Goal: Task Accomplishment & Management: Complete application form

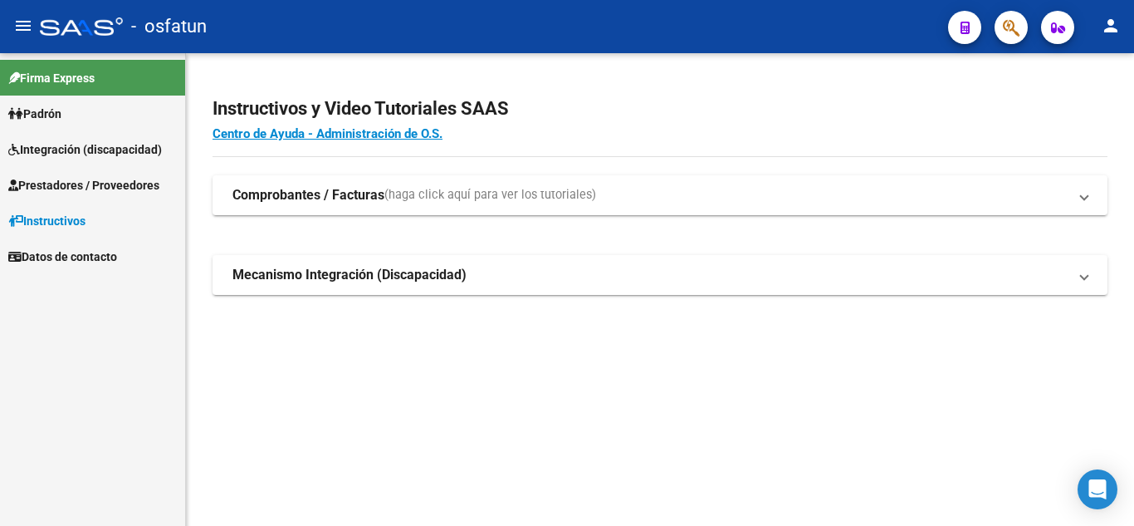
click at [62, 184] on span "Prestadores / Proveedores" at bounding box center [83, 185] width 151 height 18
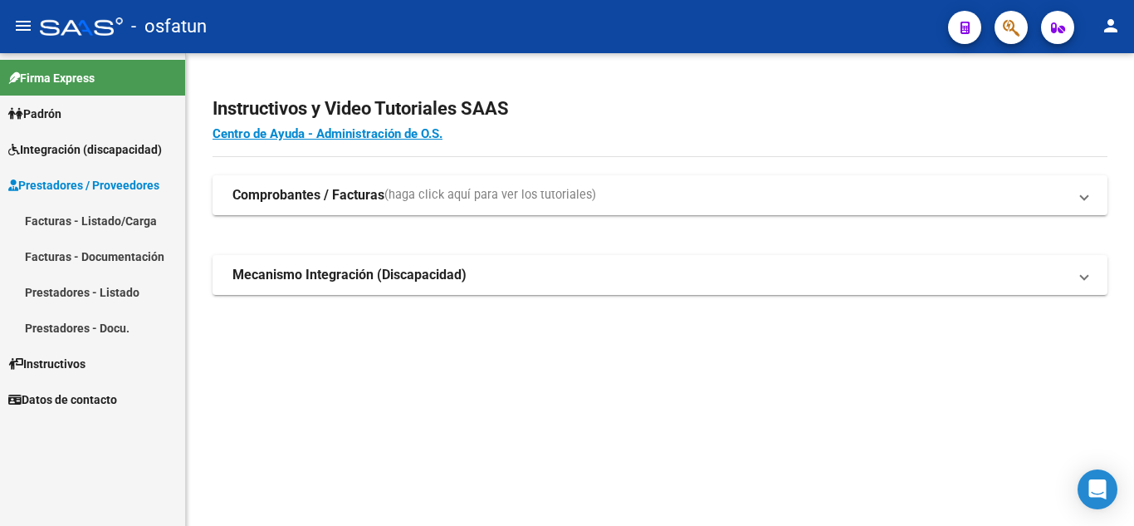
click at [57, 220] on link "Facturas - Listado/Carga" at bounding box center [92, 221] width 185 height 36
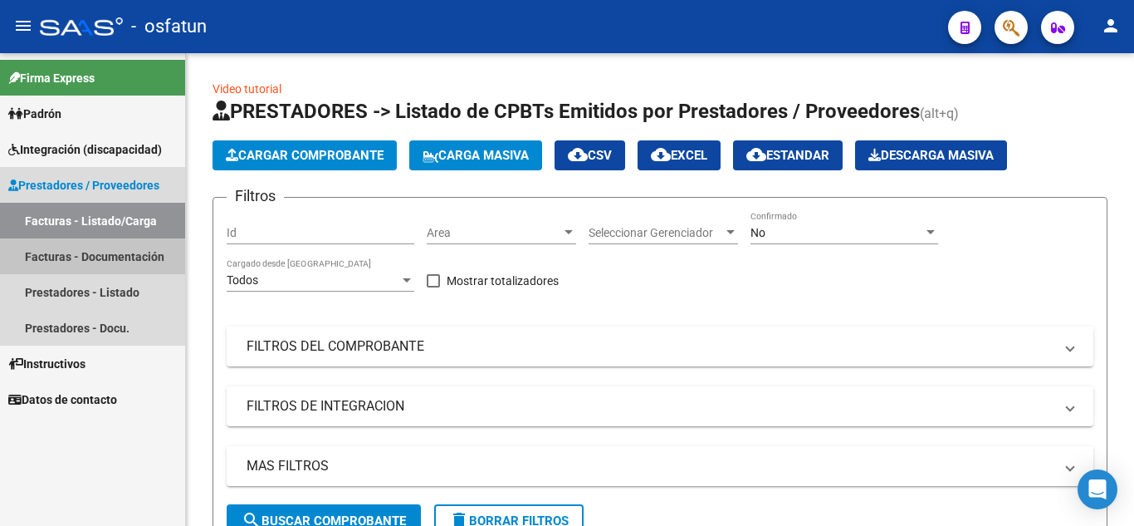
click at [71, 257] on link "Facturas - Documentación" at bounding box center [92, 256] width 185 height 36
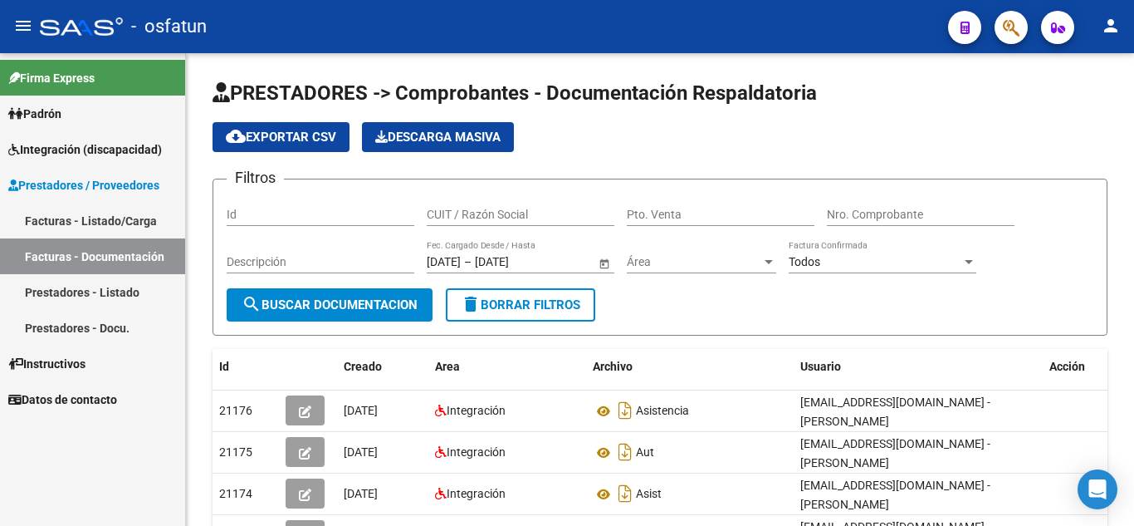
click at [61, 225] on link "Facturas - Listado/Carga" at bounding box center [92, 221] width 185 height 36
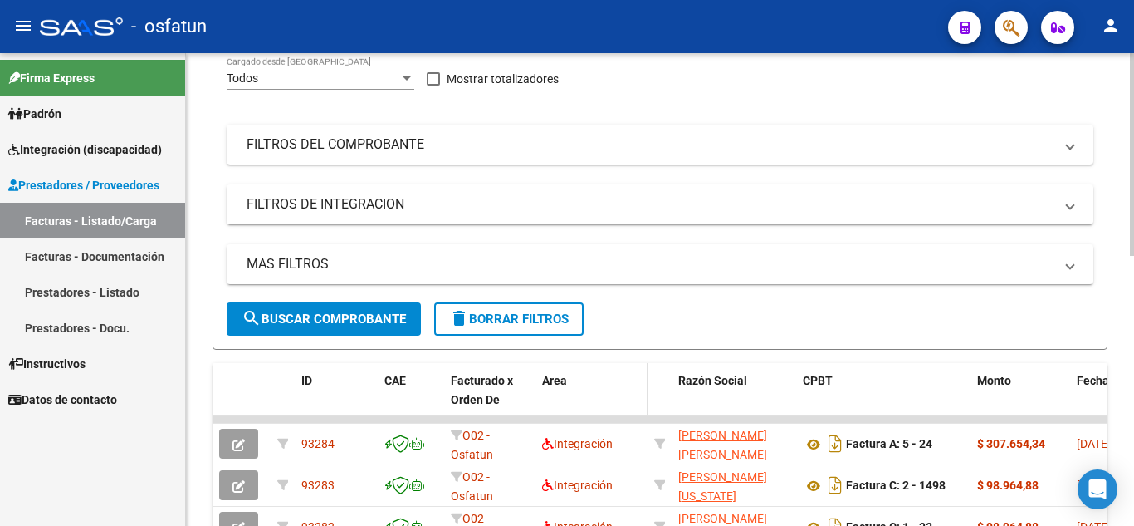
scroll to position [83, 0]
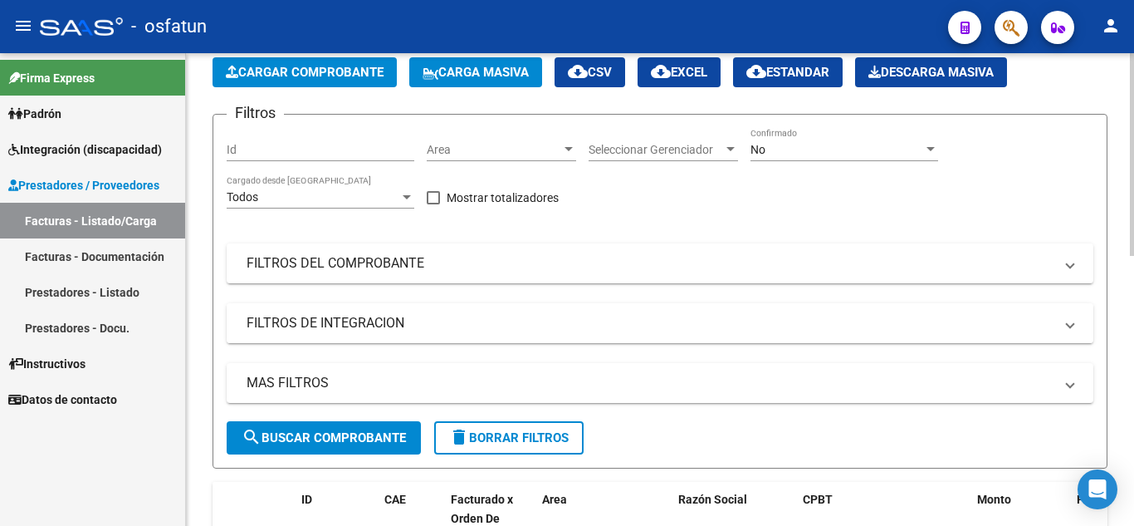
click at [515, 322] on mat-panel-title "FILTROS DE INTEGRACION" at bounding box center [650, 323] width 807 height 18
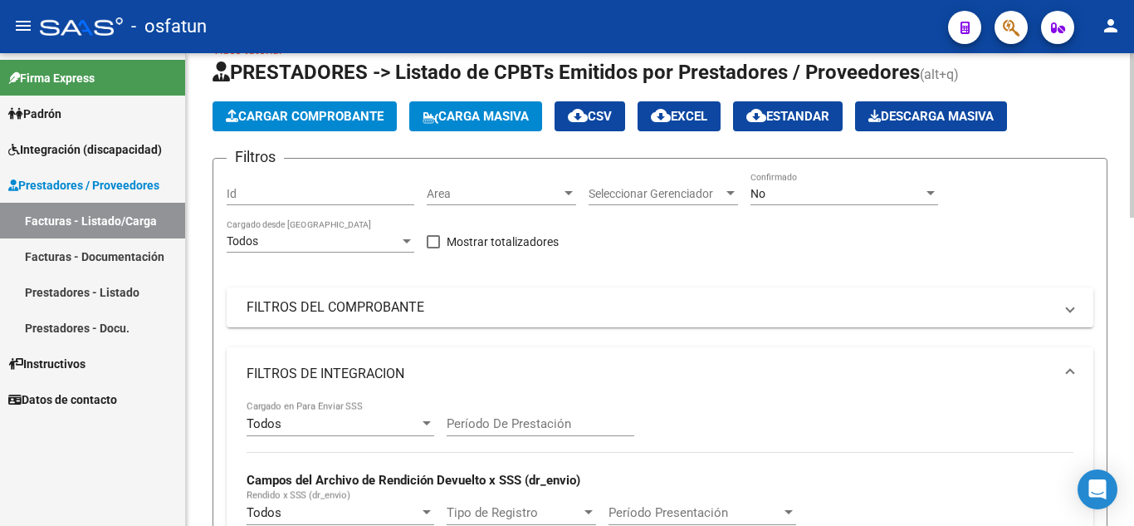
scroll to position [0, 0]
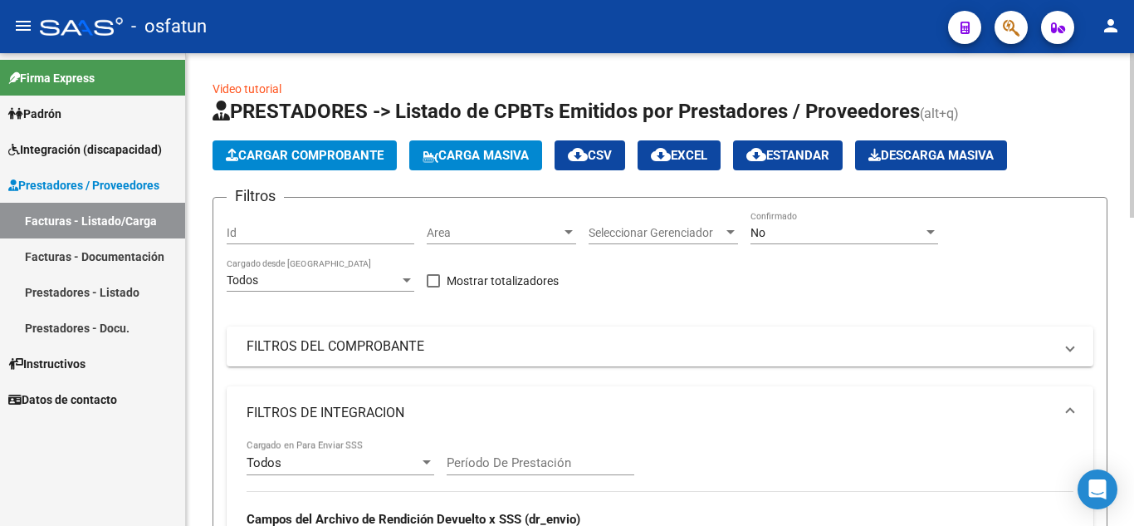
click at [507, 233] on span "Area" at bounding box center [494, 233] width 134 height 14
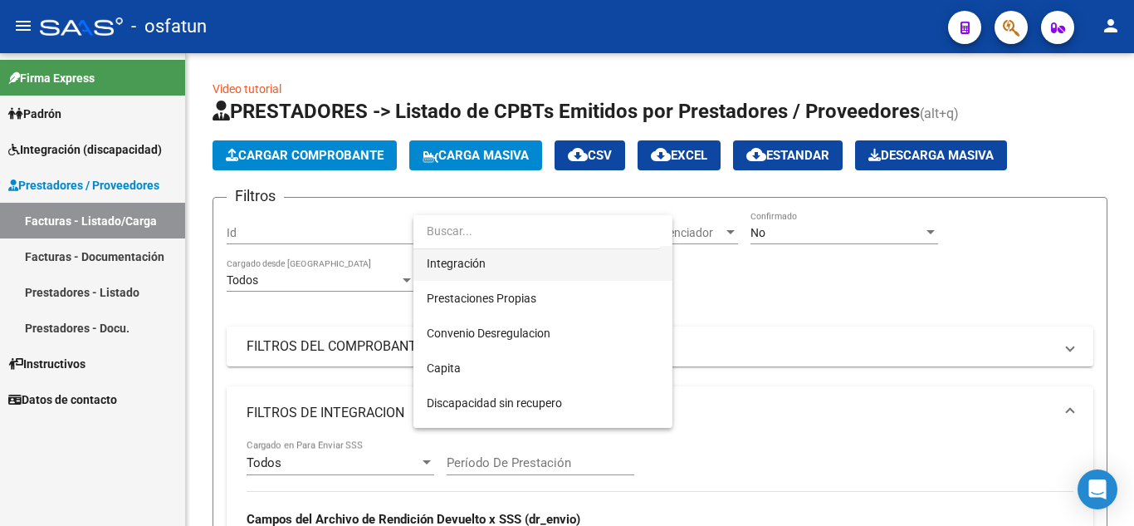
scroll to position [166, 0]
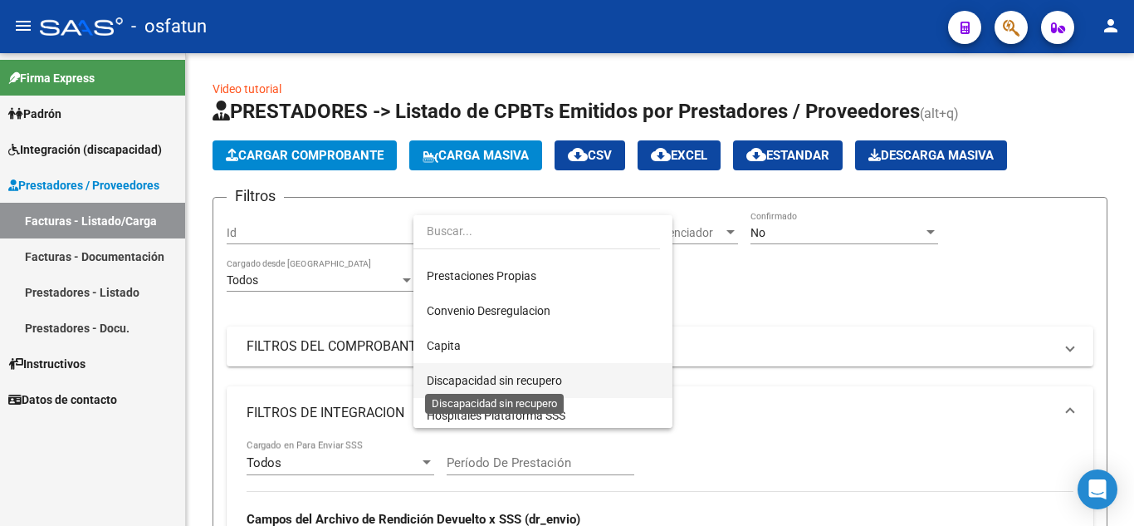
click at [508, 383] on span "Discapacidad sin recupero" at bounding box center [494, 380] width 135 height 13
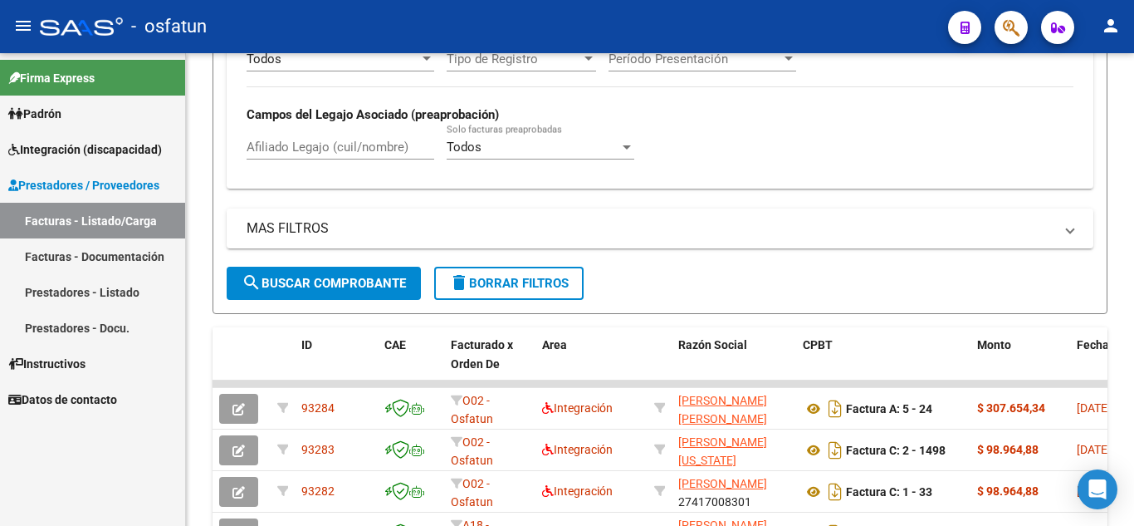
scroll to position [498, 0]
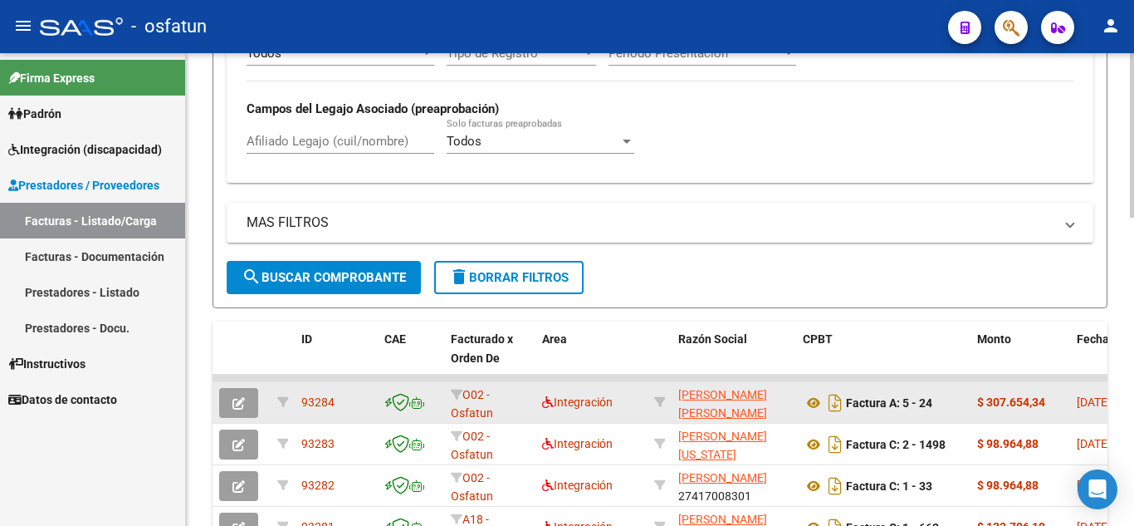
click at [245, 405] on button "button" at bounding box center [238, 403] width 39 height 30
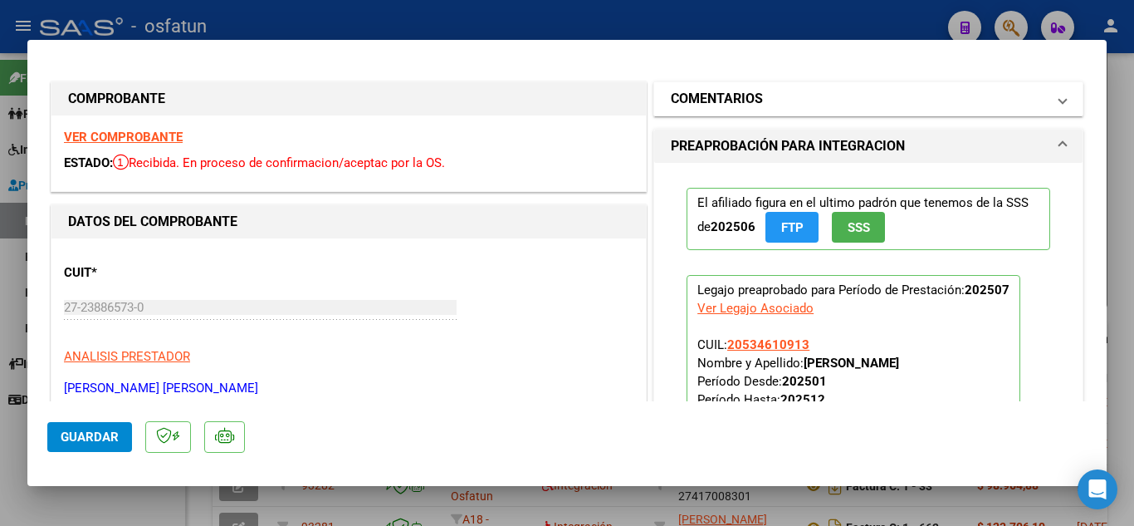
click at [878, 95] on mat-panel-title "COMENTARIOS" at bounding box center [858, 99] width 375 height 20
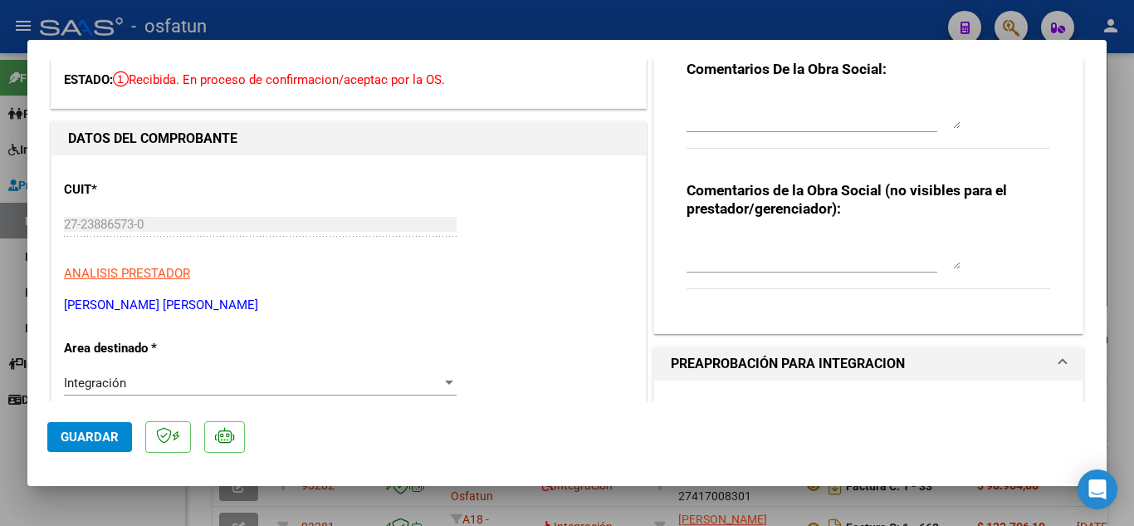
scroll to position [166, 0]
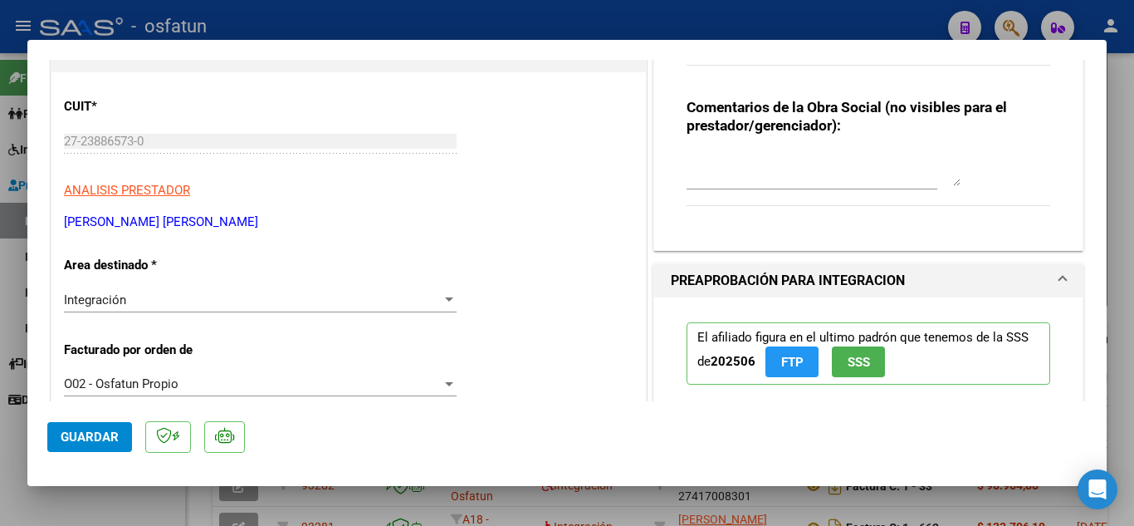
click at [581, 26] on div at bounding box center [567, 263] width 1134 height 526
type input "$ 0,00"
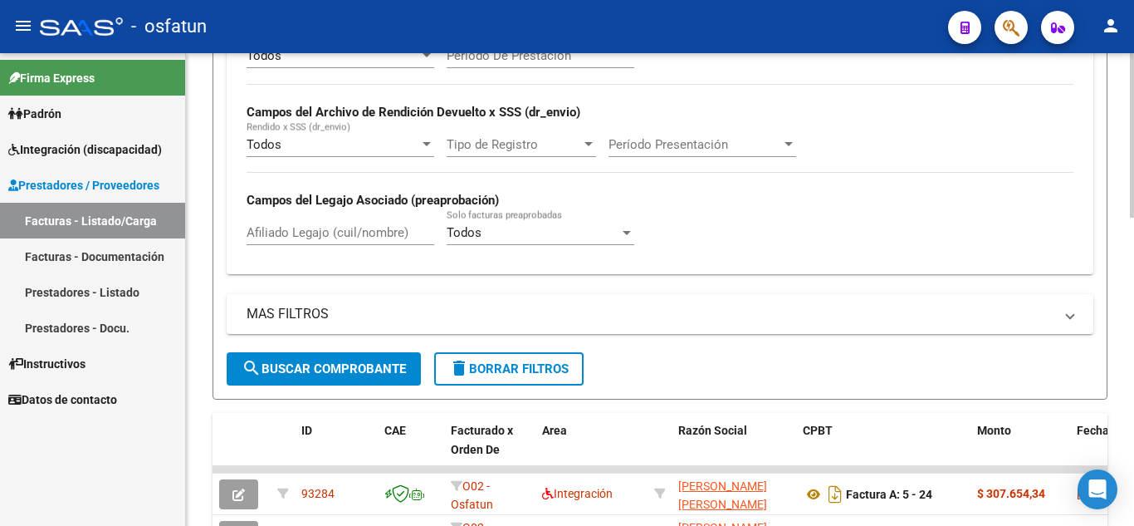
scroll to position [581, 0]
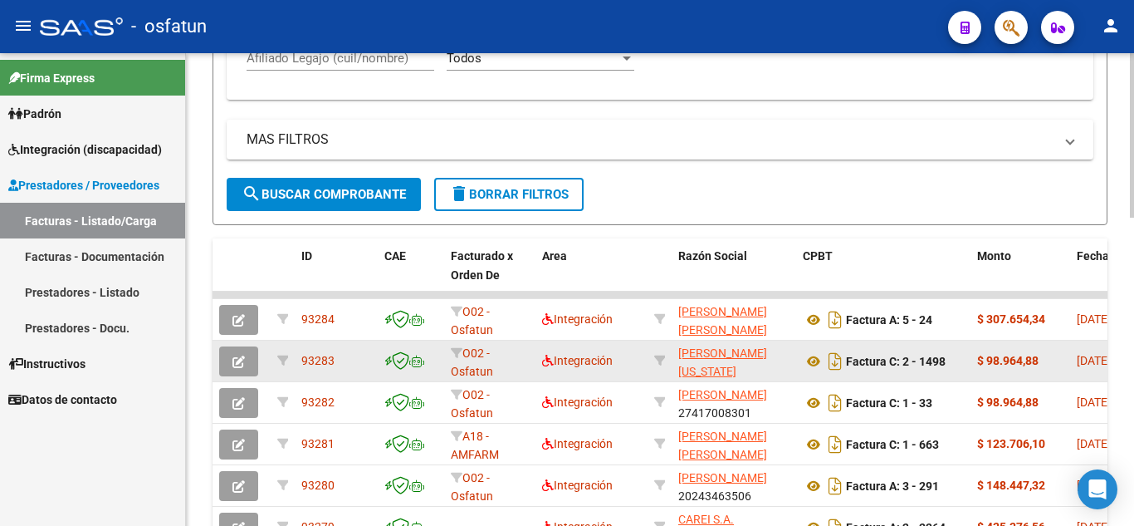
click at [320, 358] on span "93283" at bounding box center [317, 360] width 33 height 13
click at [235, 365] on icon "button" at bounding box center [238, 361] width 12 height 12
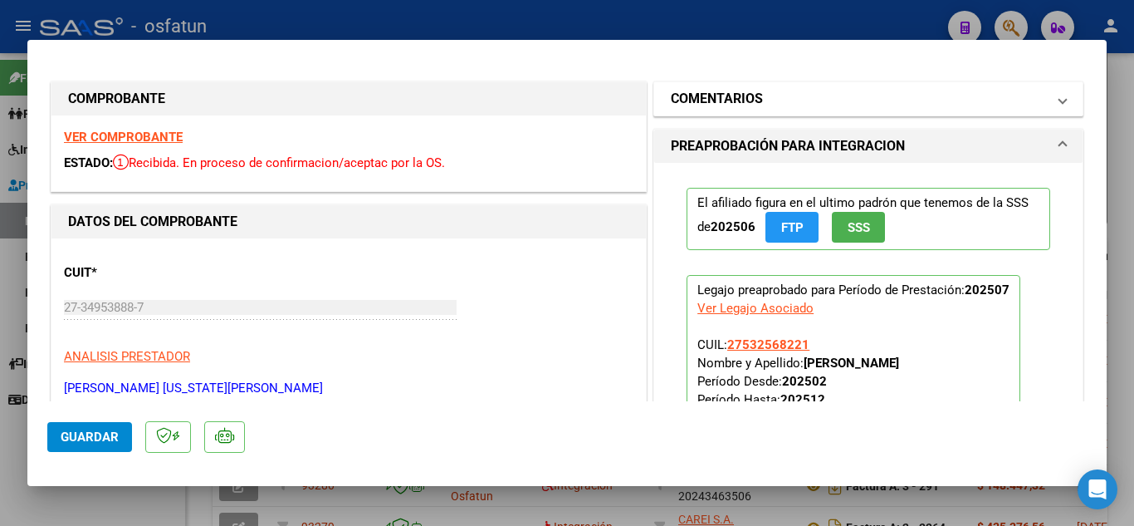
click at [912, 107] on mat-panel-title "COMENTARIOS" at bounding box center [858, 99] width 375 height 20
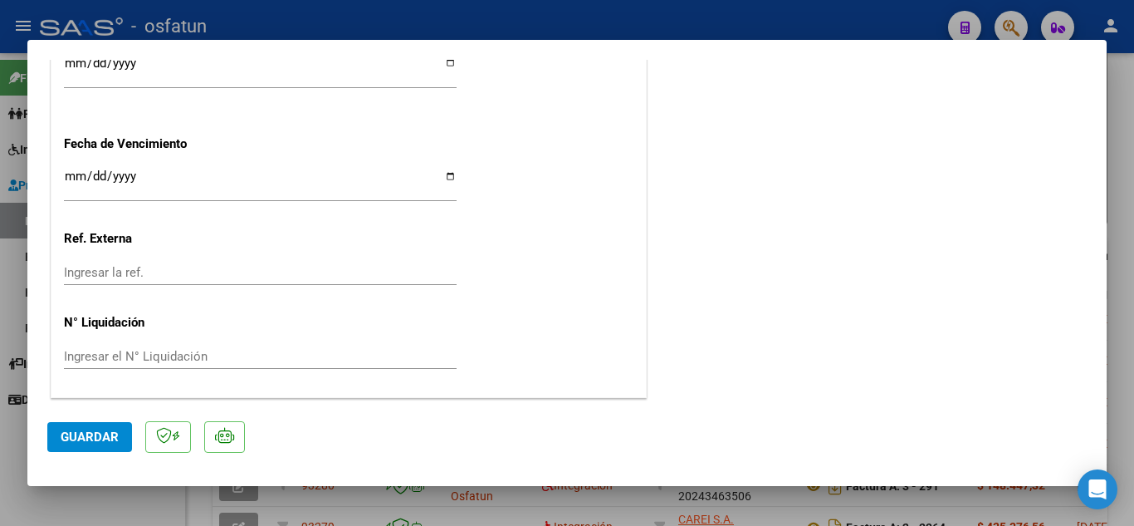
scroll to position [930, 0]
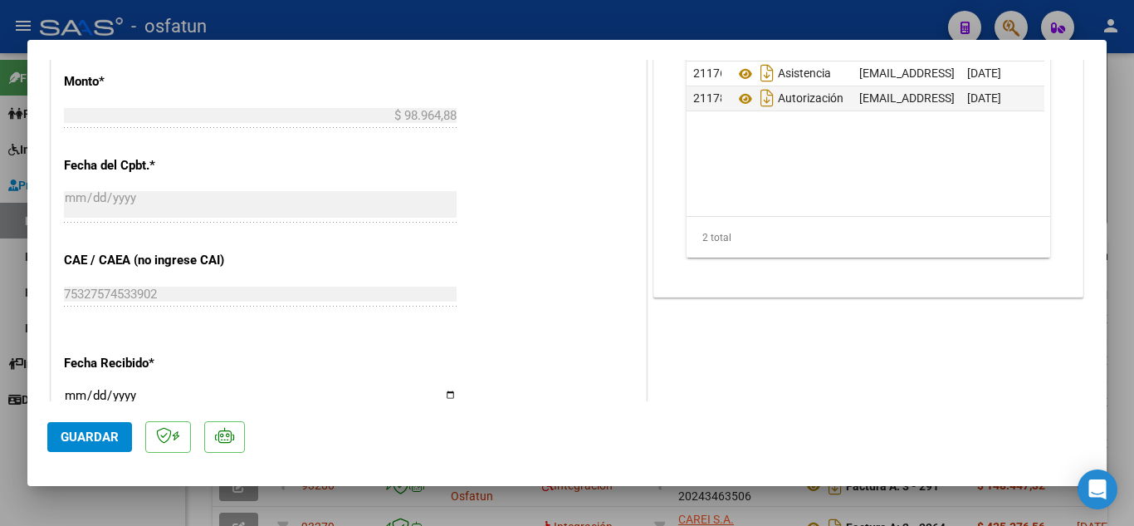
click at [301, 27] on div at bounding box center [567, 263] width 1134 height 526
type input "$ 0,00"
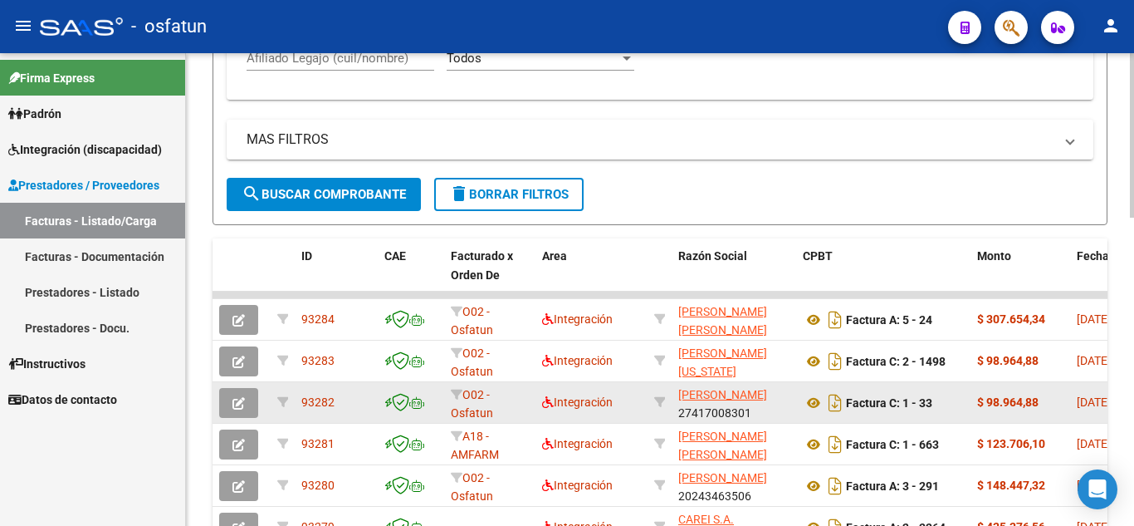
click at [323, 399] on span "93282" at bounding box center [317, 401] width 33 height 13
click at [237, 412] on button "button" at bounding box center [238, 403] width 39 height 30
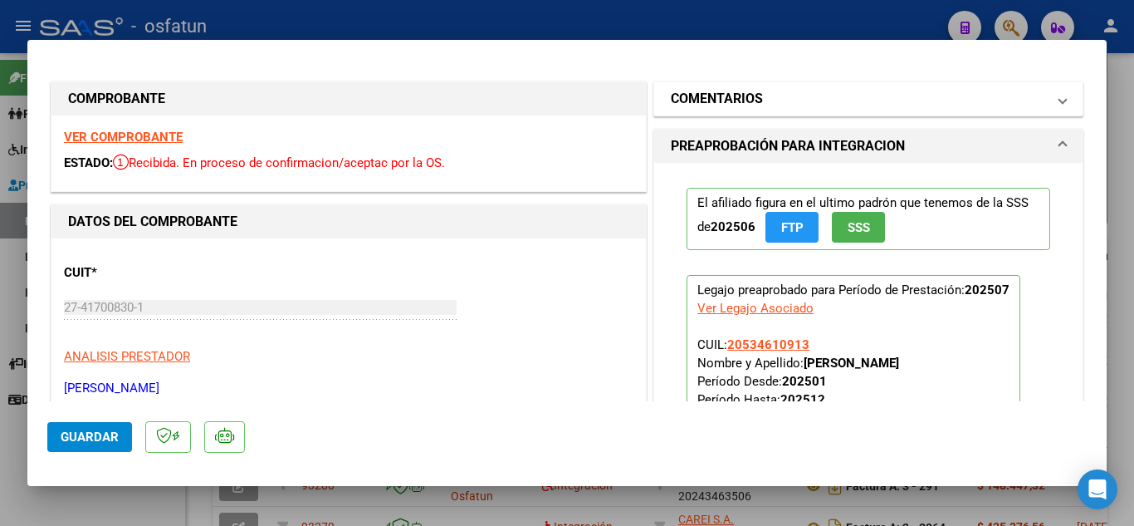
click at [813, 97] on mat-panel-title "COMENTARIOS" at bounding box center [858, 99] width 375 height 20
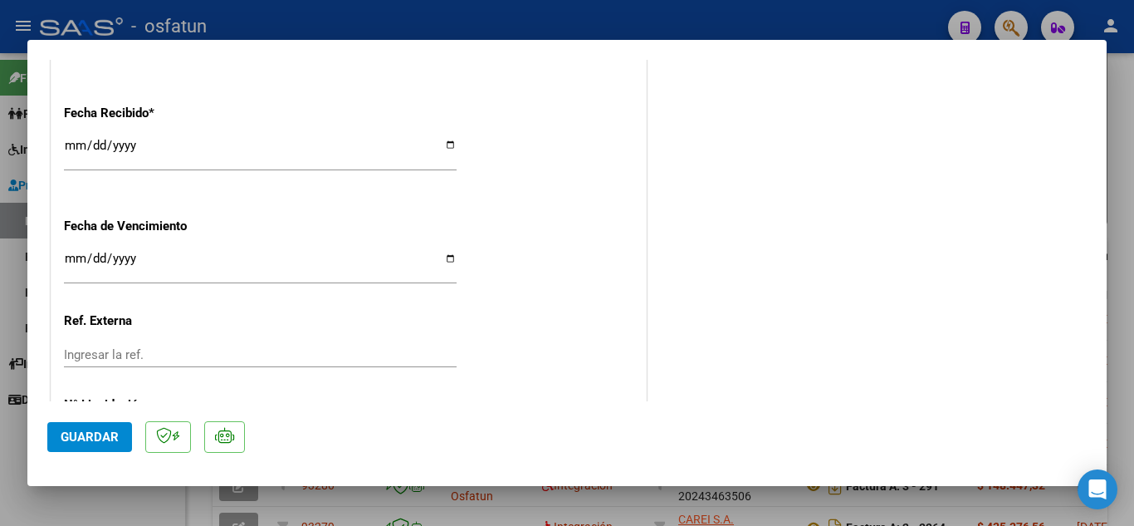
scroll to position [1262, 0]
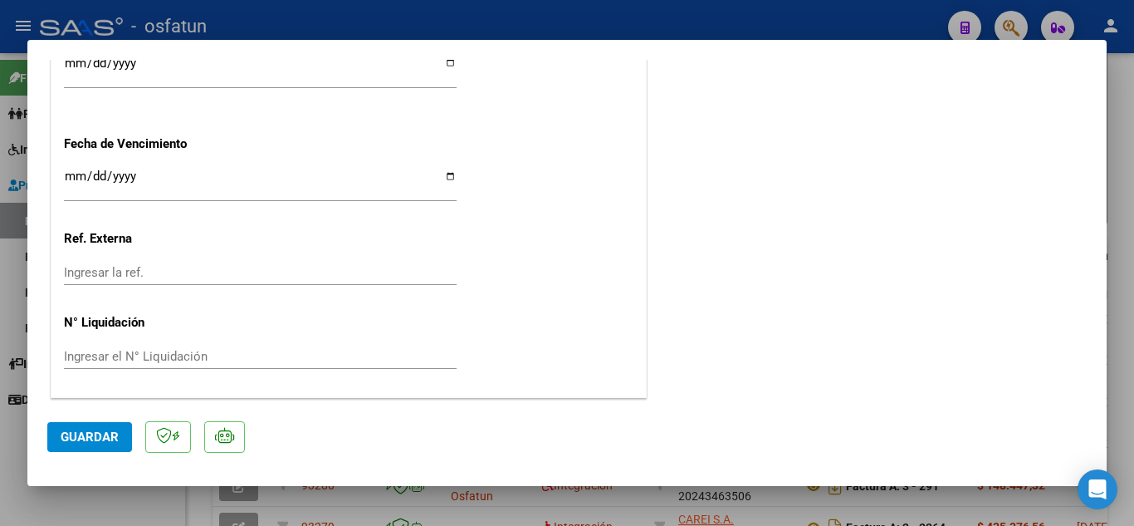
click at [497, 22] on div at bounding box center [567, 263] width 1134 height 526
type input "$ 0,00"
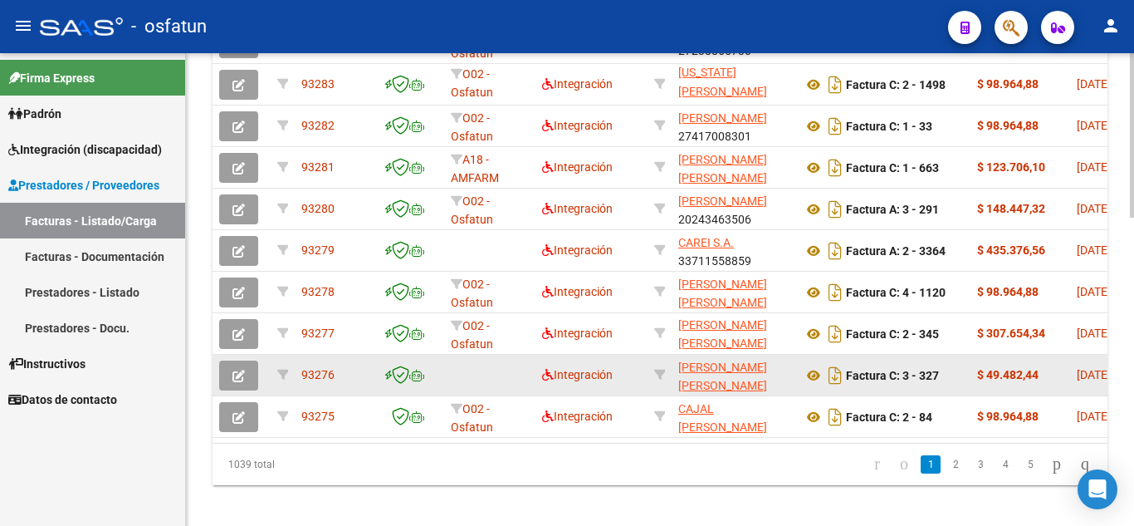
scroll to position [883, 0]
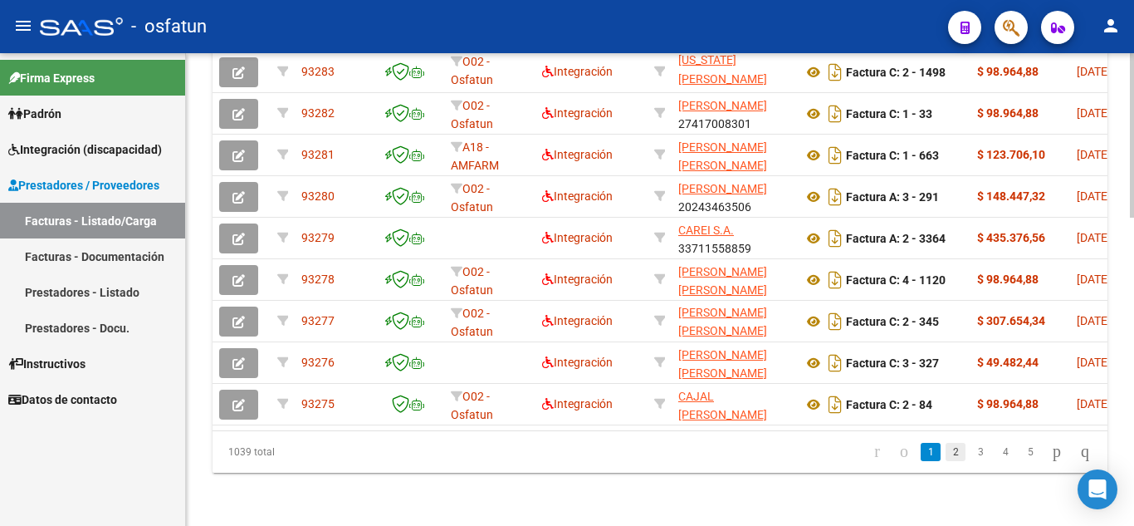
click at [946, 455] on link "2" at bounding box center [956, 452] width 20 height 18
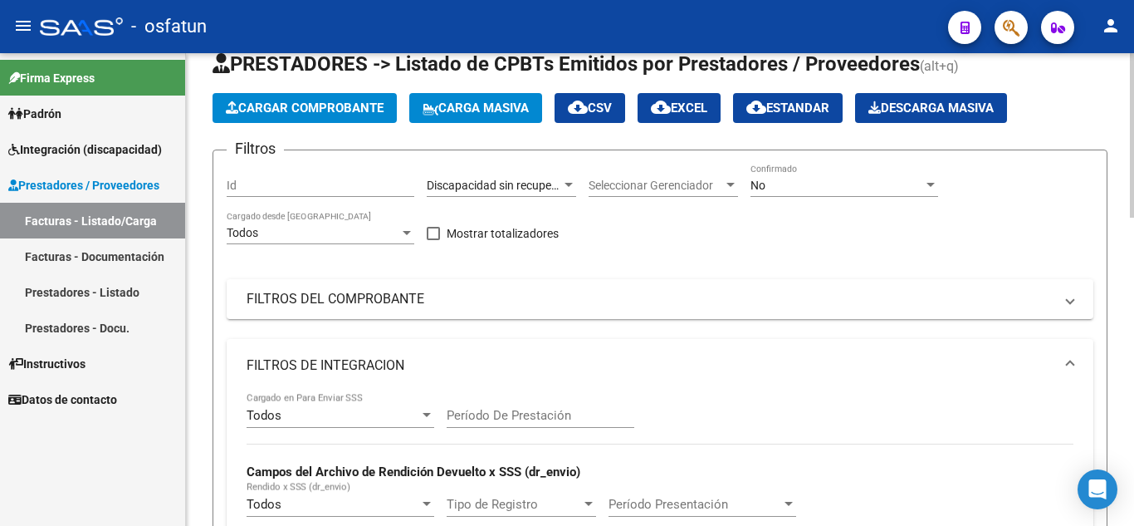
scroll to position [332, 0]
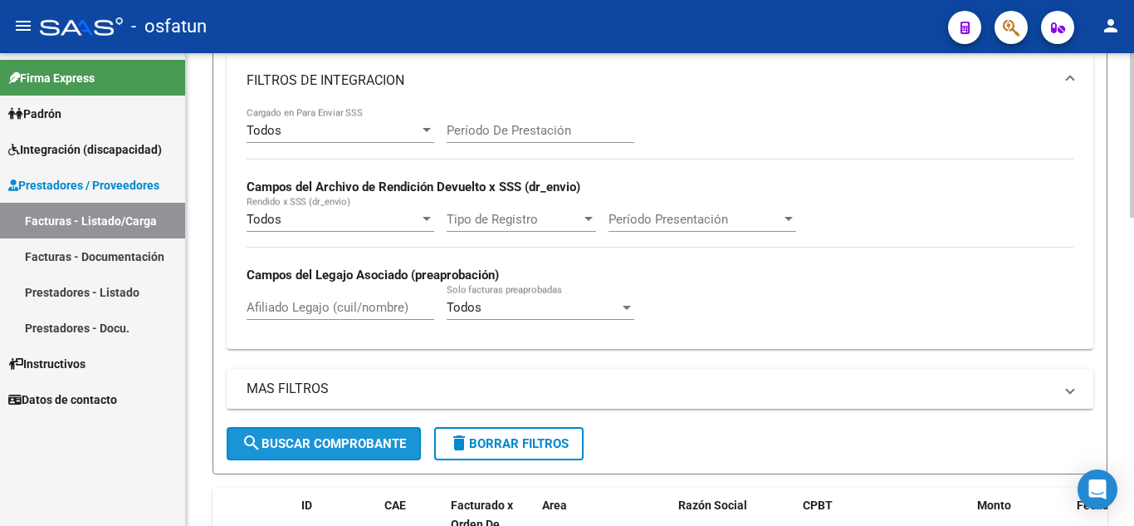
click at [372, 443] on span "search Buscar Comprobante" at bounding box center [324, 443] width 164 height 15
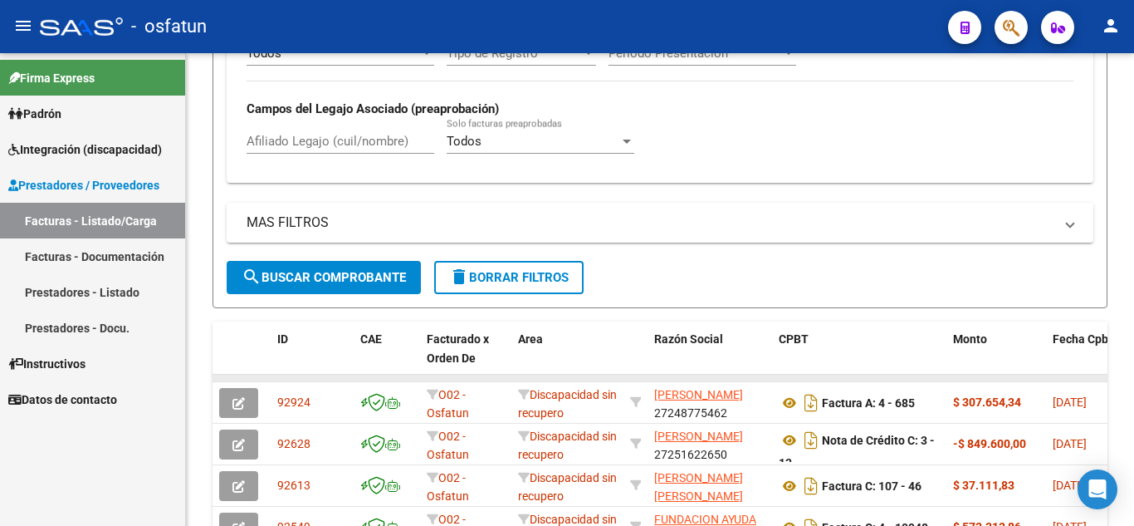
scroll to position [581, 0]
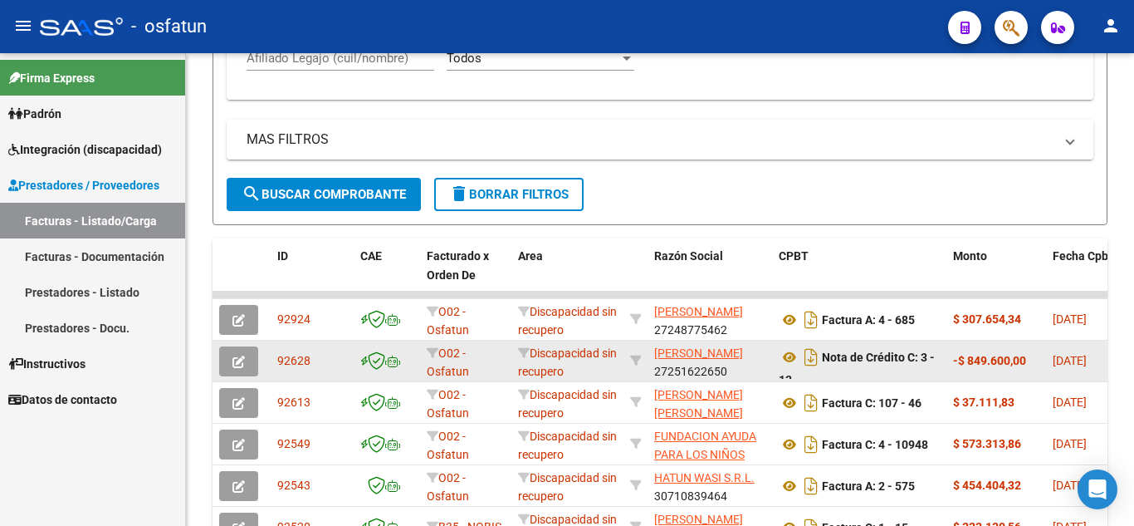
drag, startPoint x: 303, startPoint y: 360, endPoint x: 291, endPoint y: 361, distance: 12.5
click at [293, 361] on span "92628" at bounding box center [293, 360] width 33 height 13
click at [246, 367] on button "button" at bounding box center [238, 361] width 39 height 30
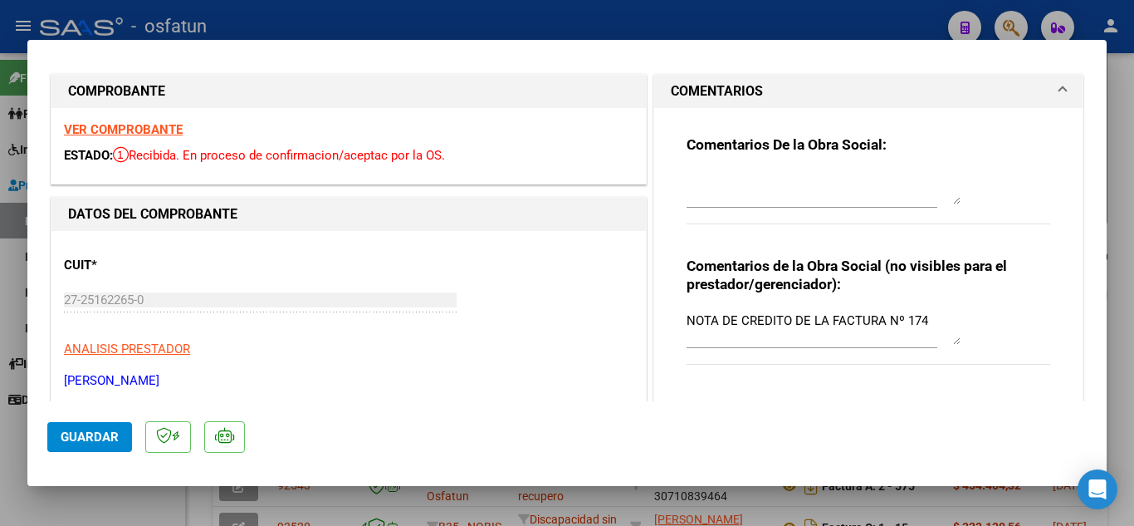
scroll to position [0, 0]
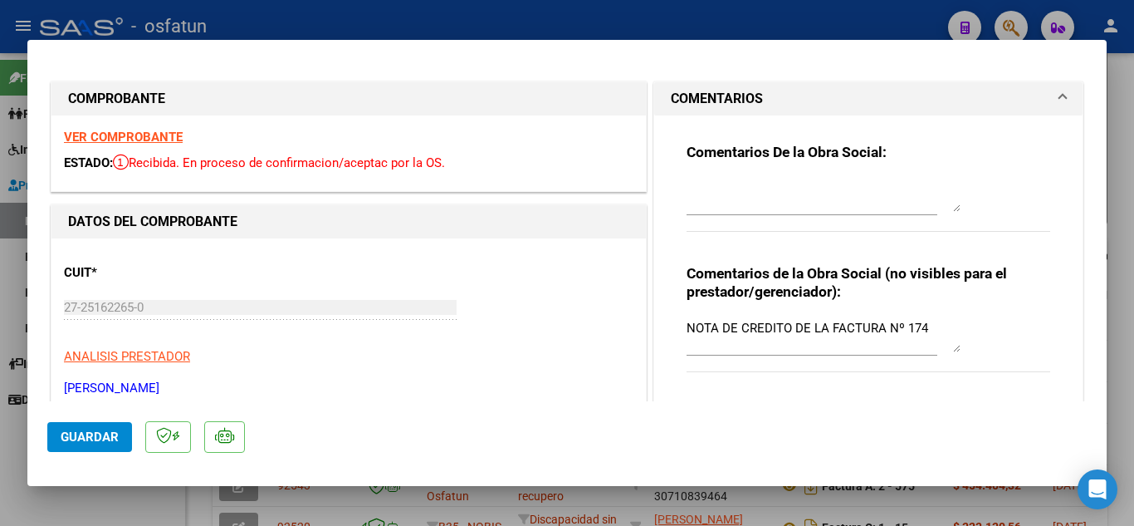
click at [851, 23] on div at bounding box center [567, 263] width 1134 height 526
type input "$ 0,00"
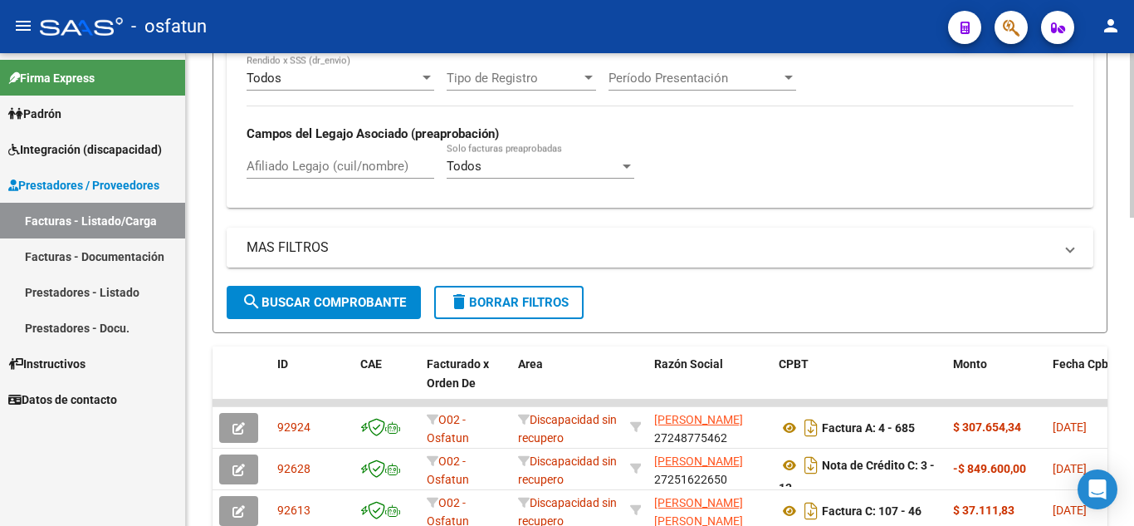
scroll to position [498, 0]
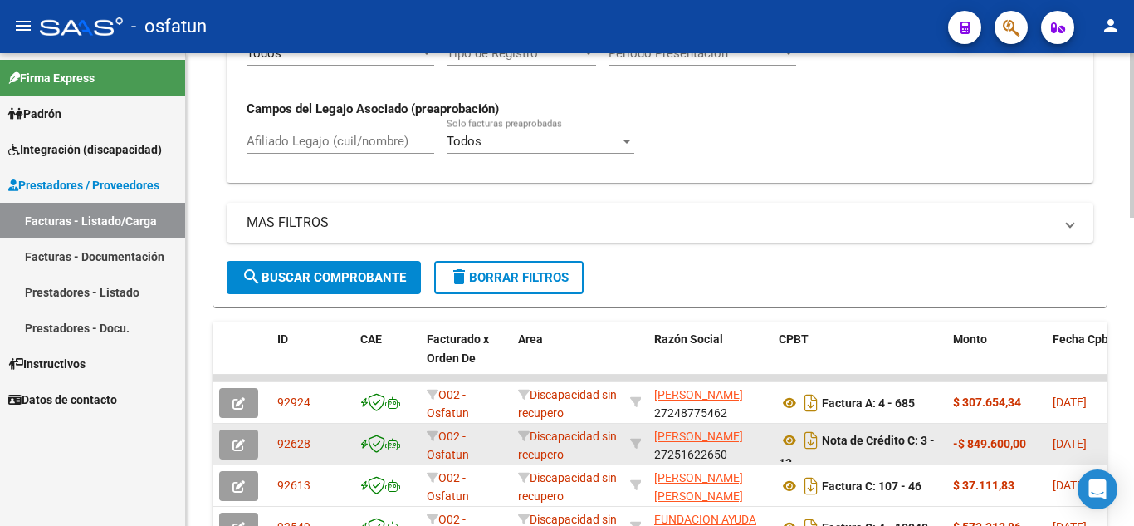
click at [297, 443] on span "92628" at bounding box center [293, 443] width 33 height 13
click at [238, 444] on icon "button" at bounding box center [238, 444] width 12 height 12
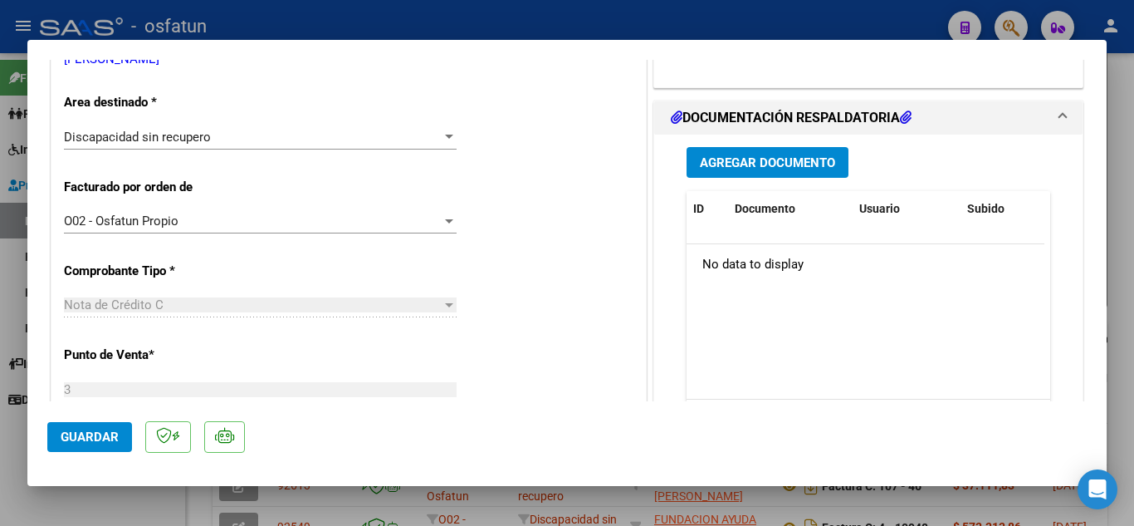
scroll to position [0, 0]
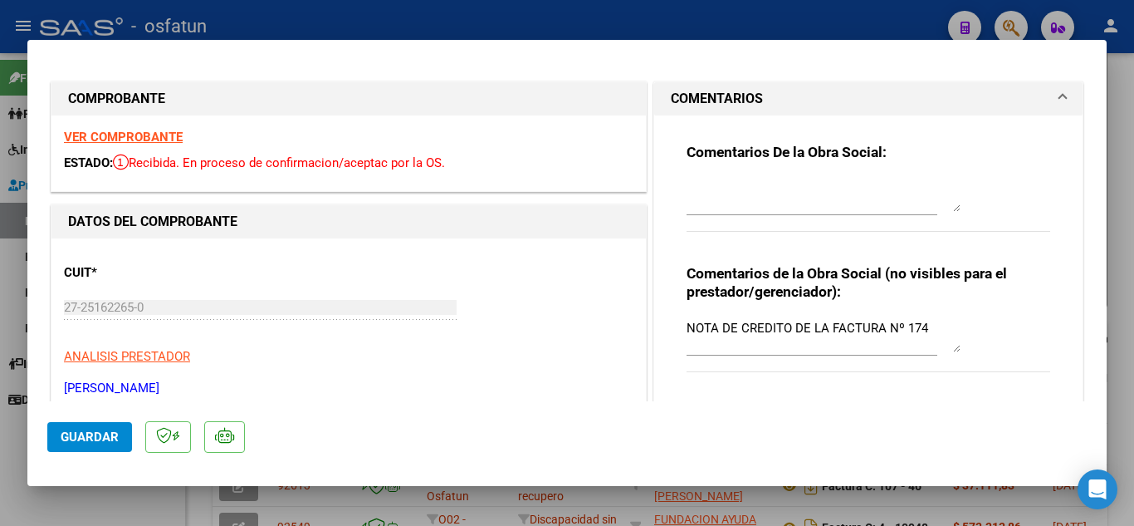
click at [509, 21] on div at bounding box center [567, 263] width 1134 height 526
type input "$ 0,00"
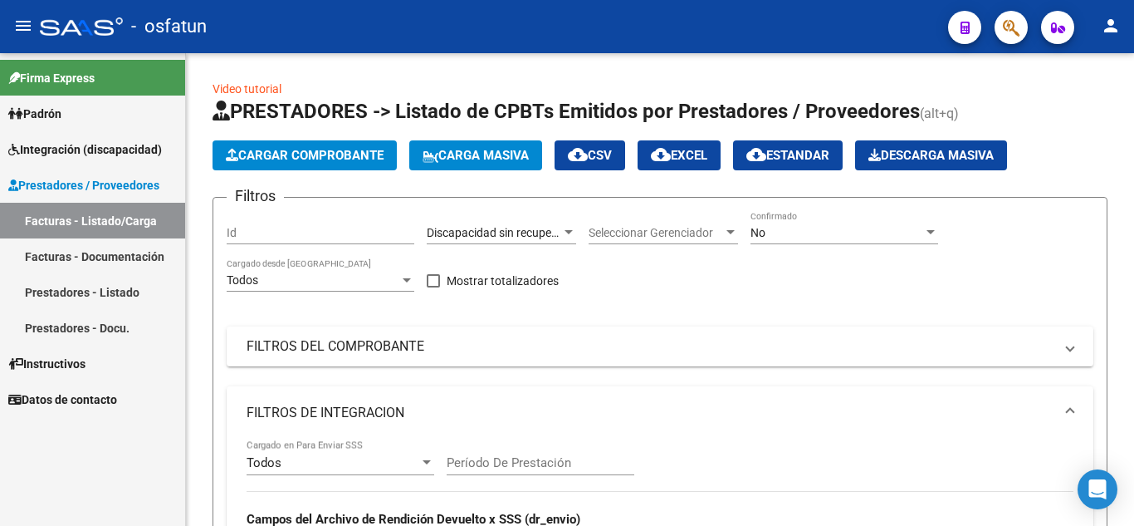
click at [115, 251] on link "Facturas - Documentación" at bounding box center [92, 256] width 185 height 36
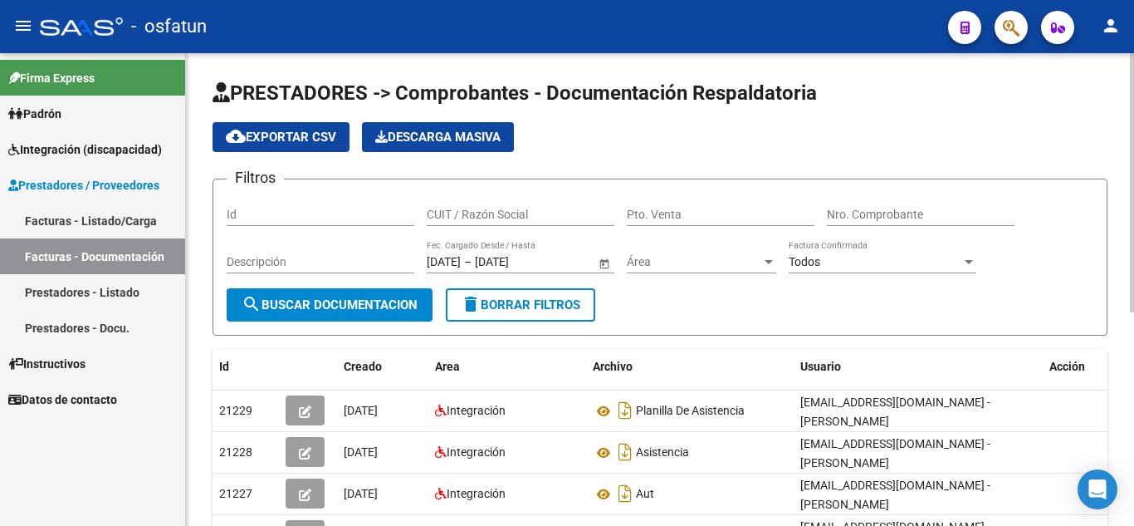
click at [499, 200] on div "CUIT / Razón Social" at bounding box center [521, 209] width 188 height 33
type input "[PERSON_NAME]"
click at [315, 310] on span "search Buscar Documentacion" at bounding box center [330, 304] width 176 height 15
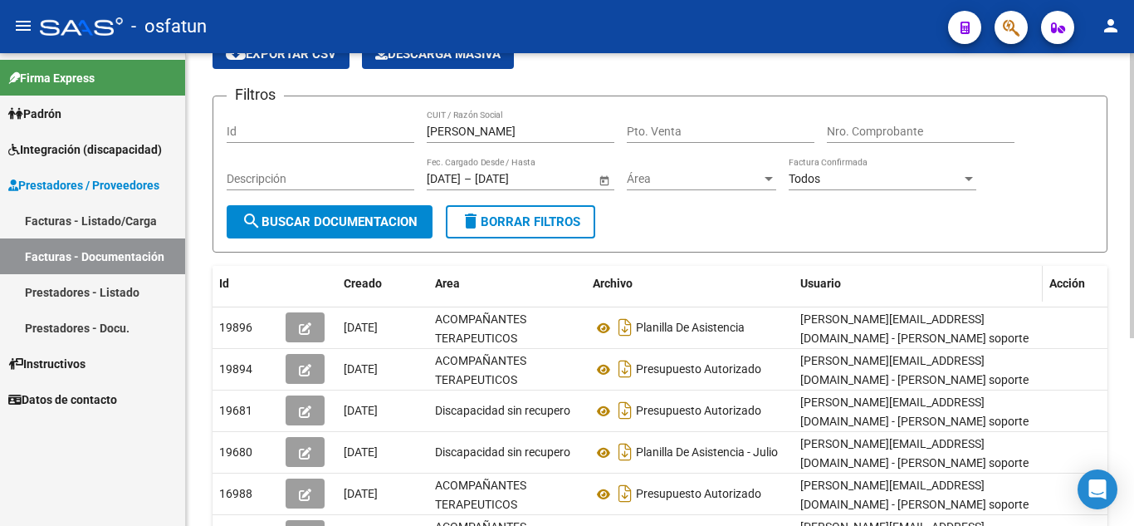
scroll to position [166, 0]
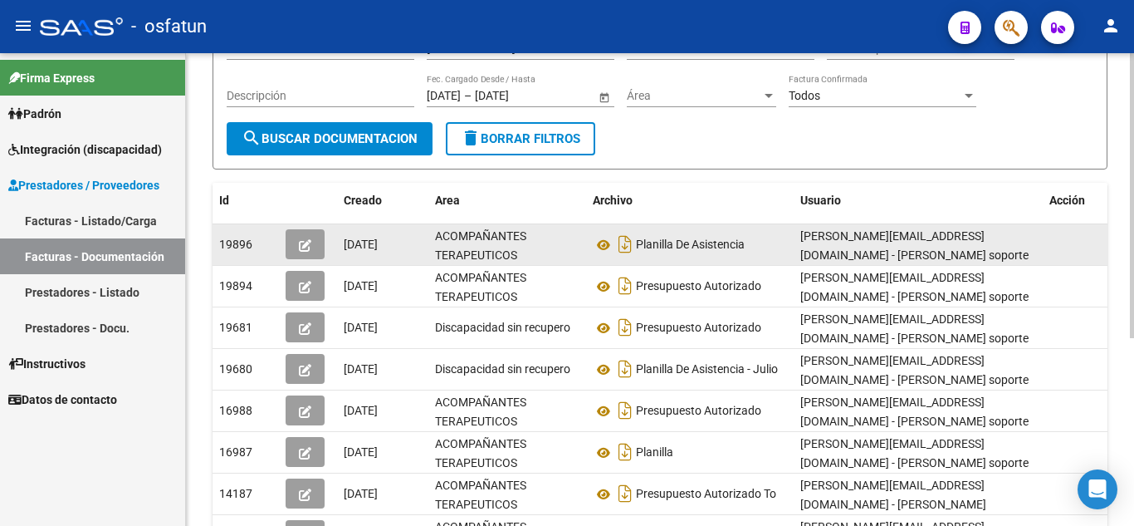
click at [306, 243] on icon "button" at bounding box center [305, 245] width 12 height 12
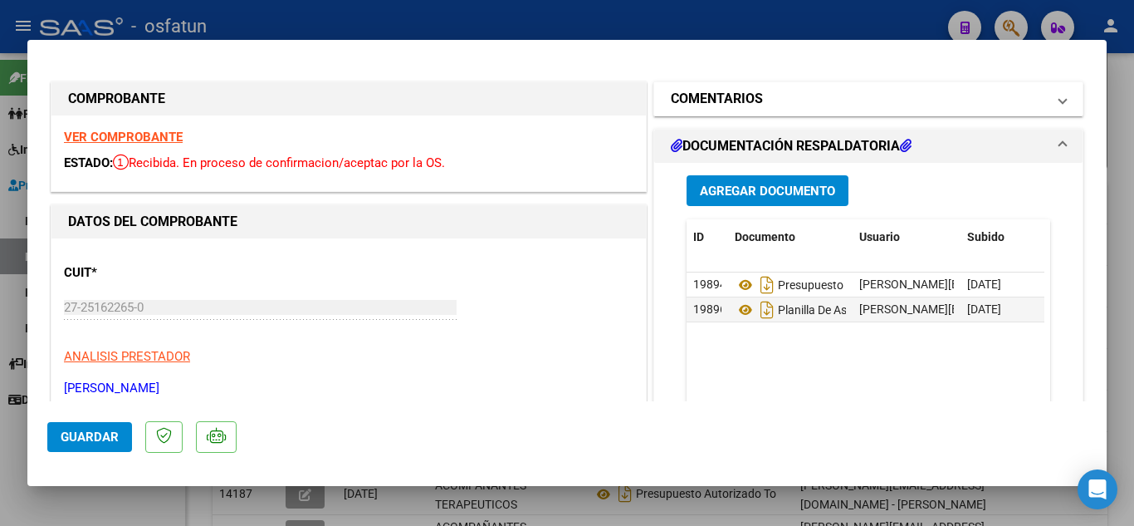
click at [779, 100] on mat-panel-title "COMENTARIOS" at bounding box center [858, 99] width 375 height 20
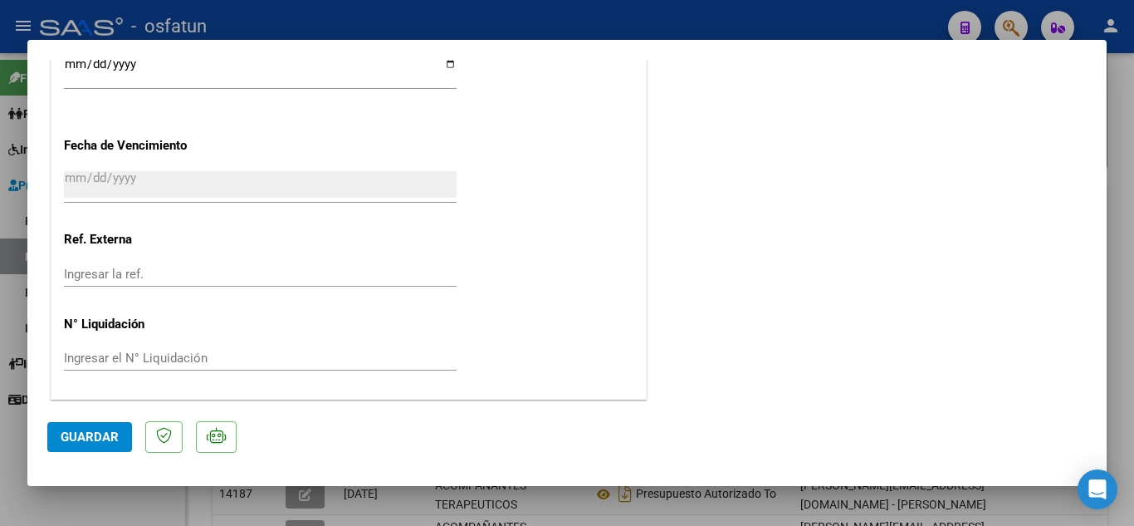
scroll to position [1103, 0]
click at [491, 11] on div at bounding box center [567, 263] width 1134 height 526
type input "$ 0,00"
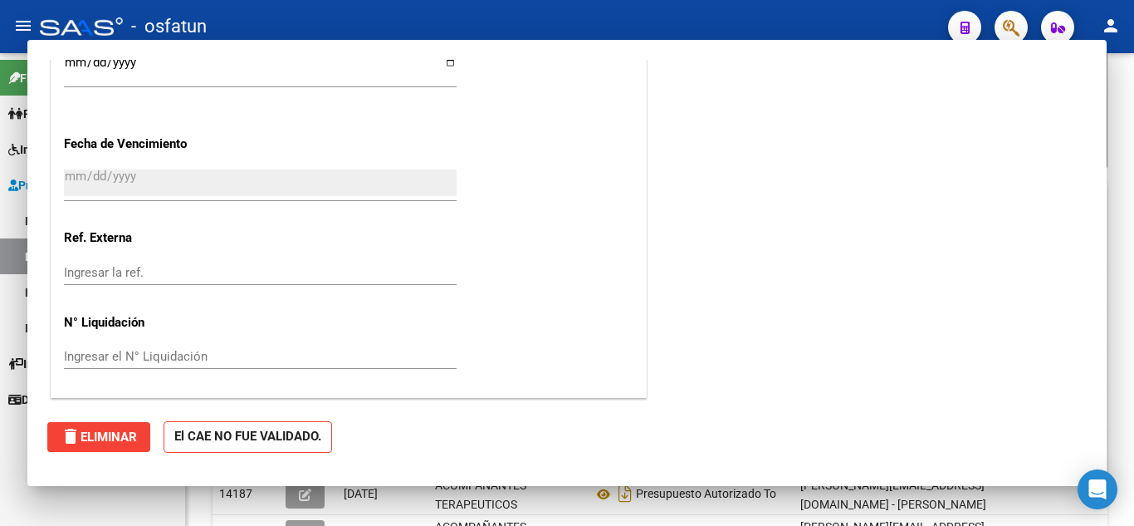
scroll to position [0, 0]
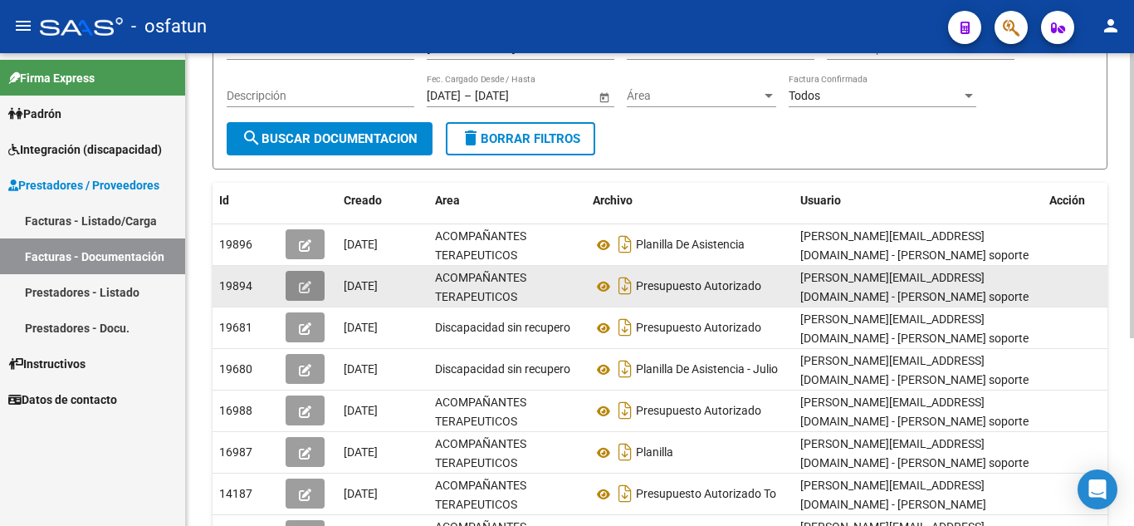
click at [309, 285] on icon "button" at bounding box center [305, 287] width 12 height 12
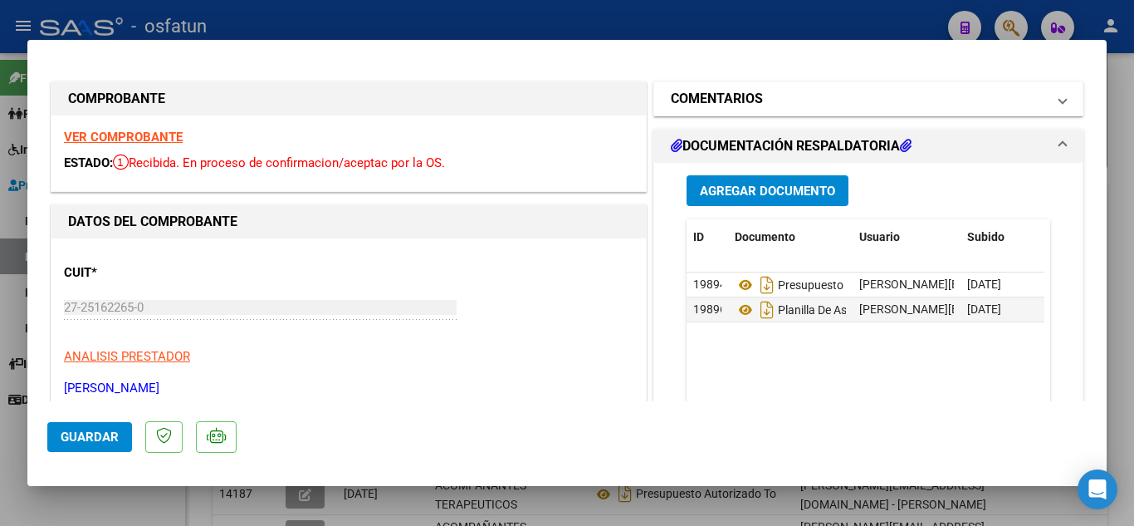
click at [867, 95] on mat-panel-title "COMENTARIOS" at bounding box center [858, 99] width 375 height 20
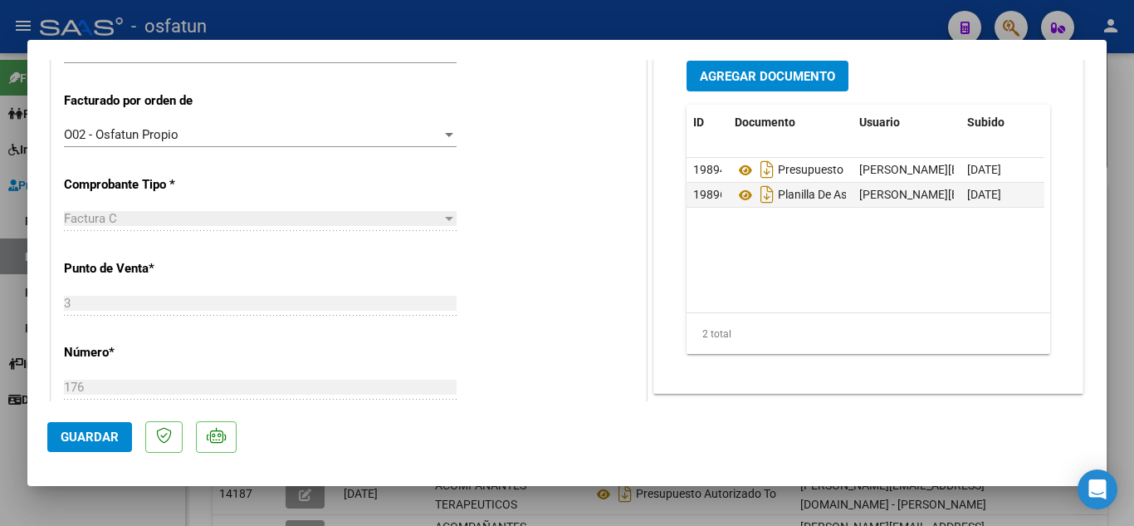
scroll to position [498, 0]
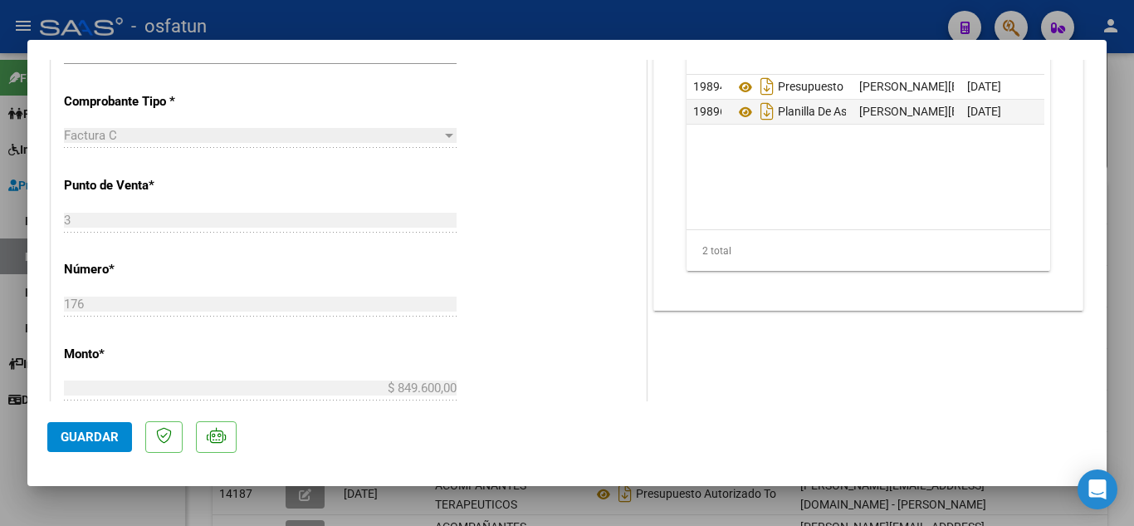
click at [497, 28] on div at bounding box center [567, 263] width 1134 height 526
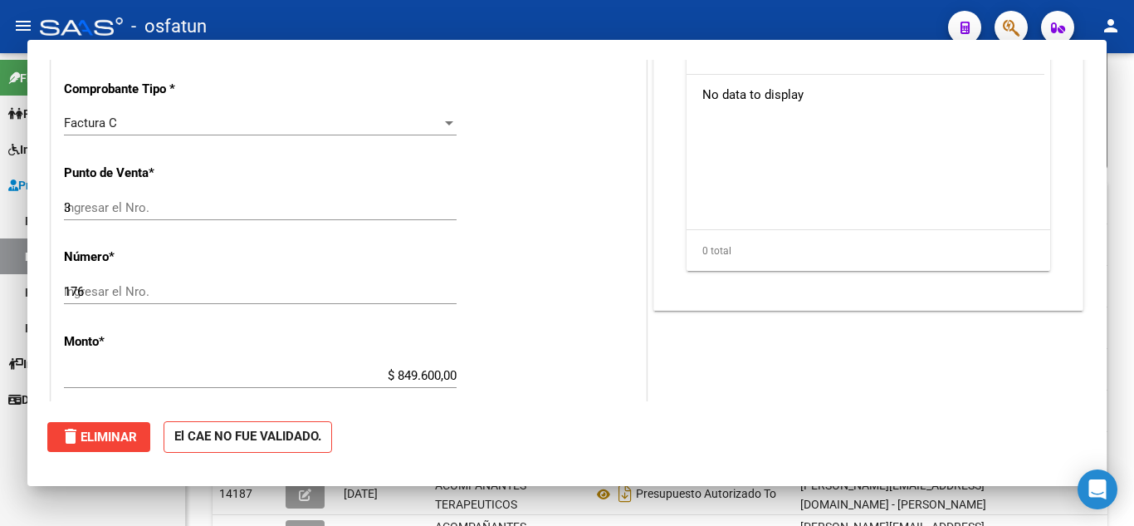
type input "$ 0,00"
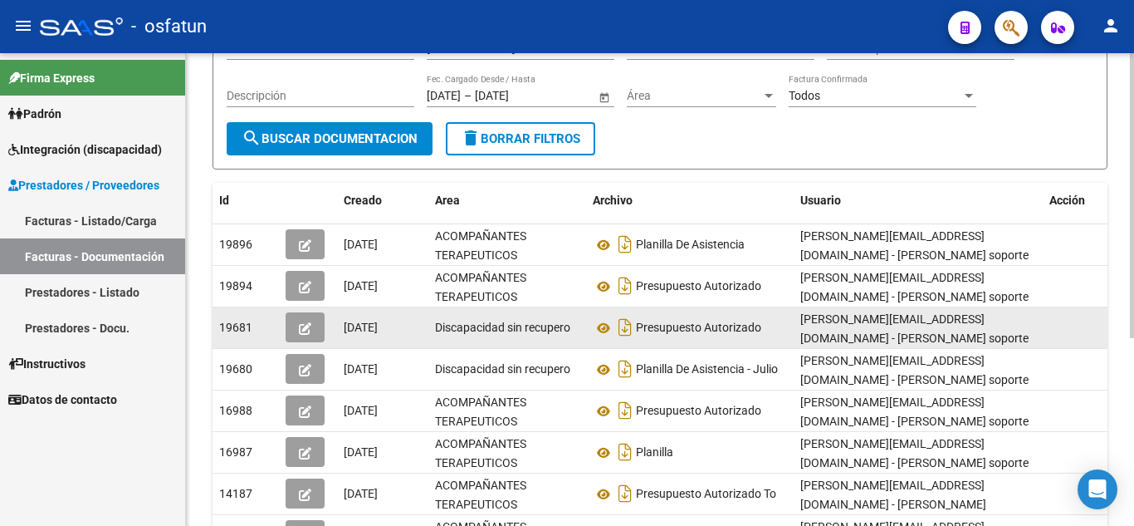
click at [307, 334] on icon "button" at bounding box center [305, 328] width 12 height 12
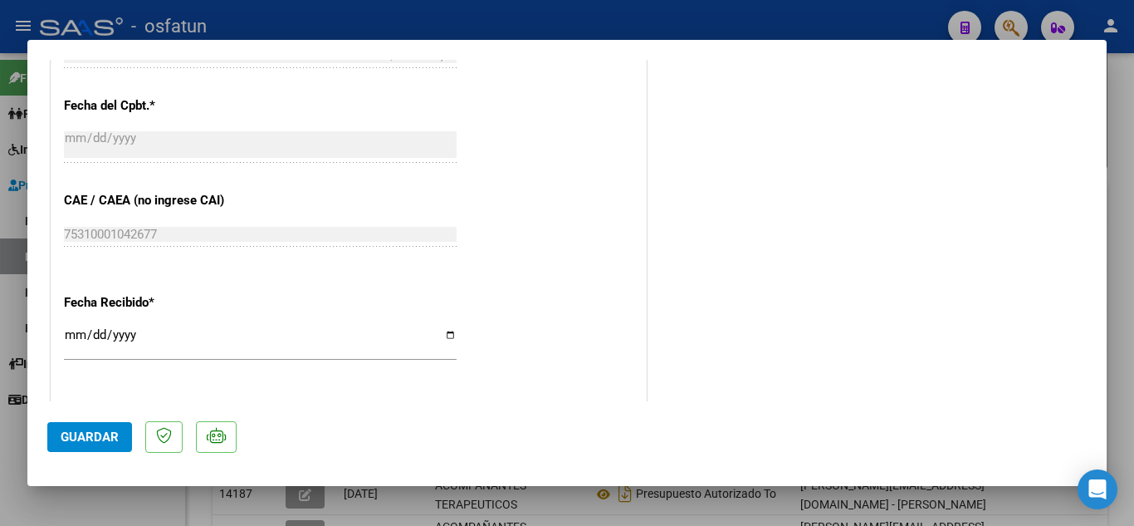
scroll to position [498, 0]
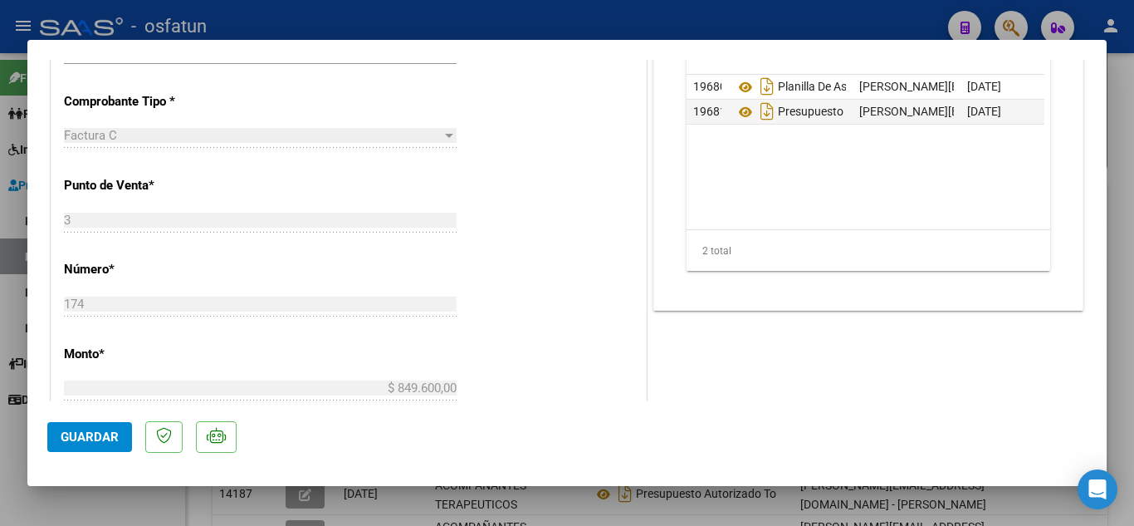
click at [403, 22] on div at bounding box center [567, 263] width 1134 height 526
type input "$ 0,00"
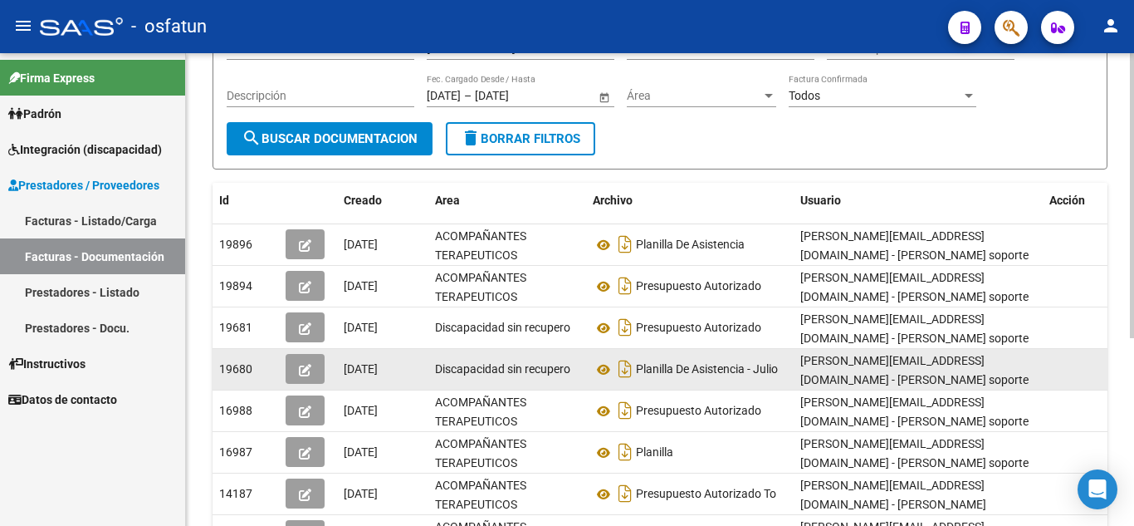
scroll to position [249, 0]
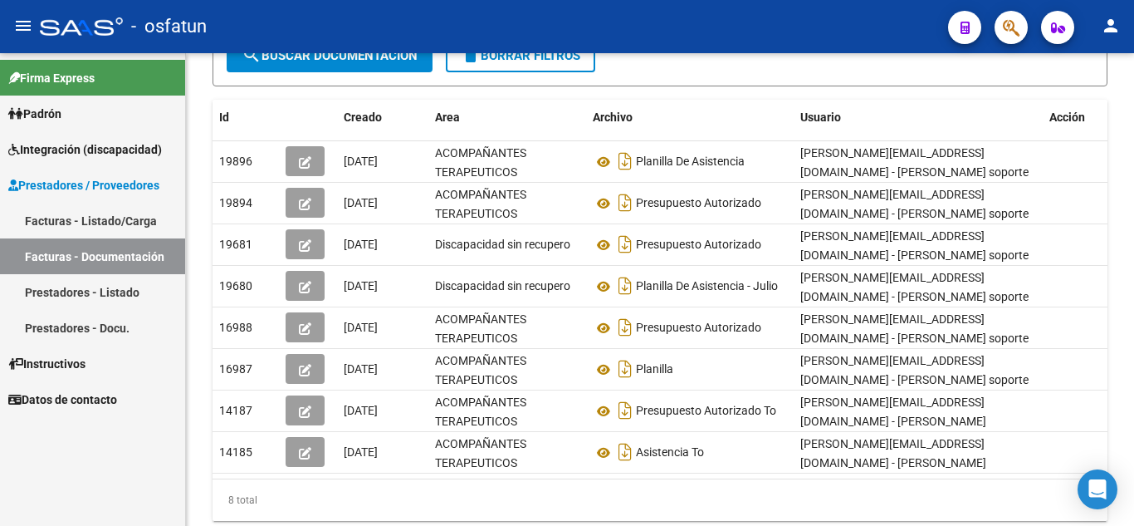
click at [298, 17] on div "- osfatun" at bounding box center [487, 26] width 895 height 37
click at [289, 34] on div "- osfatun" at bounding box center [487, 26] width 895 height 37
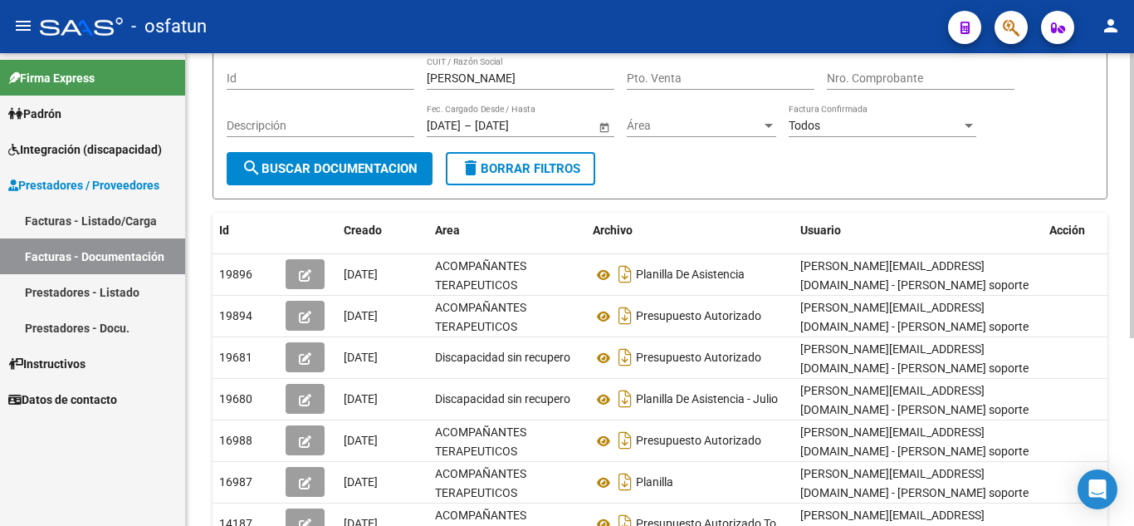
scroll to position [0, 0]
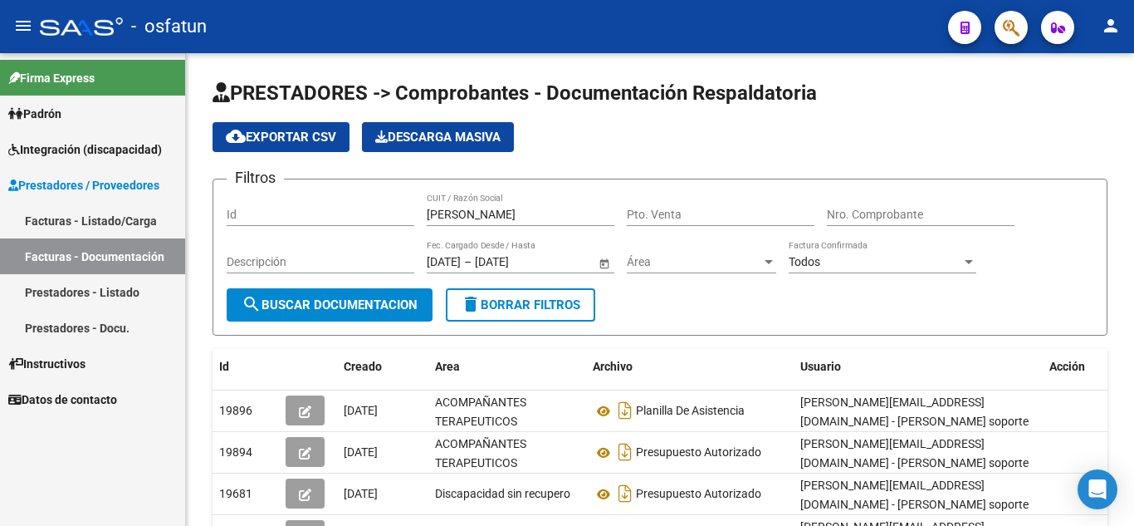
click at [69, 356] on span "Instructivos" at bounding box center [46, 364] width 77 height 18
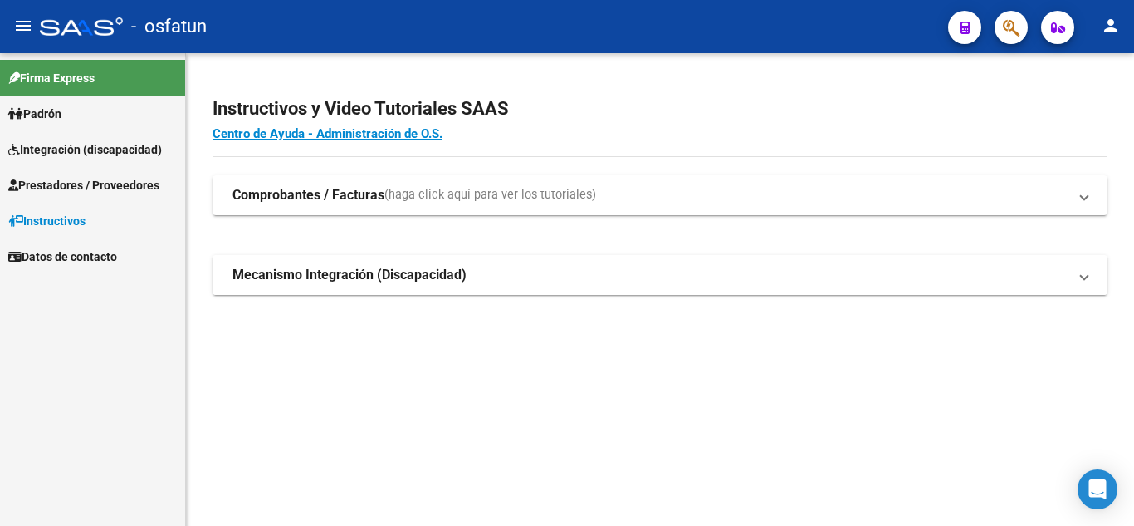
click at [291, 271] on strong "Mecanismo Integración (Discapacidad)" at bounding box center [349, 275] width 234 height 18
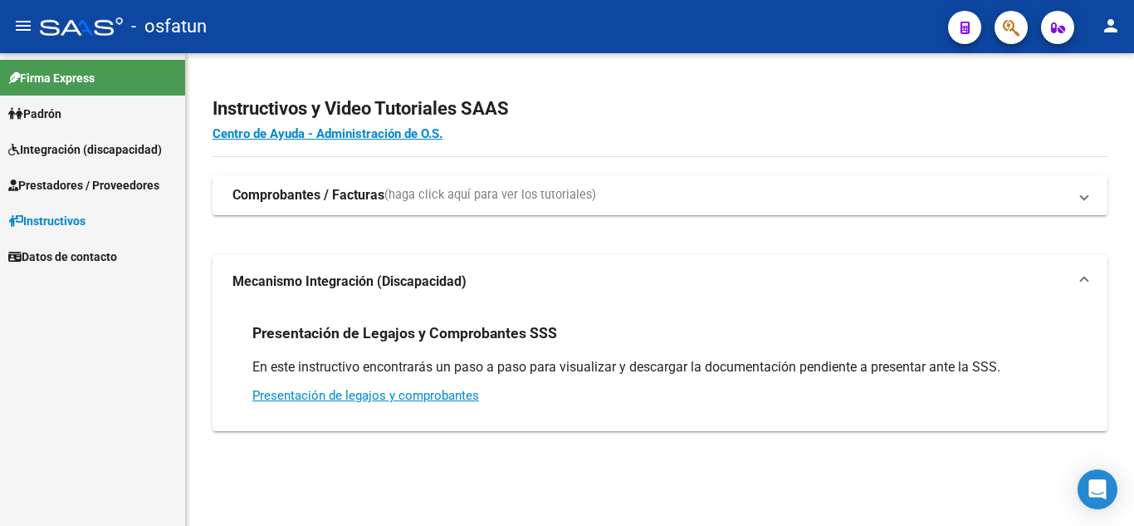
click at [355, 199] on strong "Comprobantes / Facturas" at bounding box center [308, 195] width 152 height 18
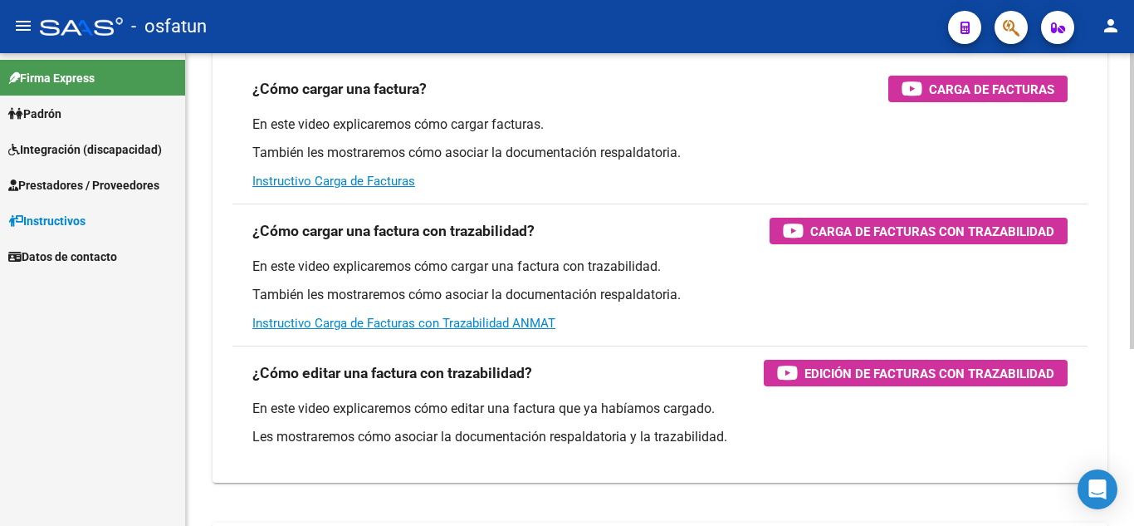
scroll to position [83, 0]
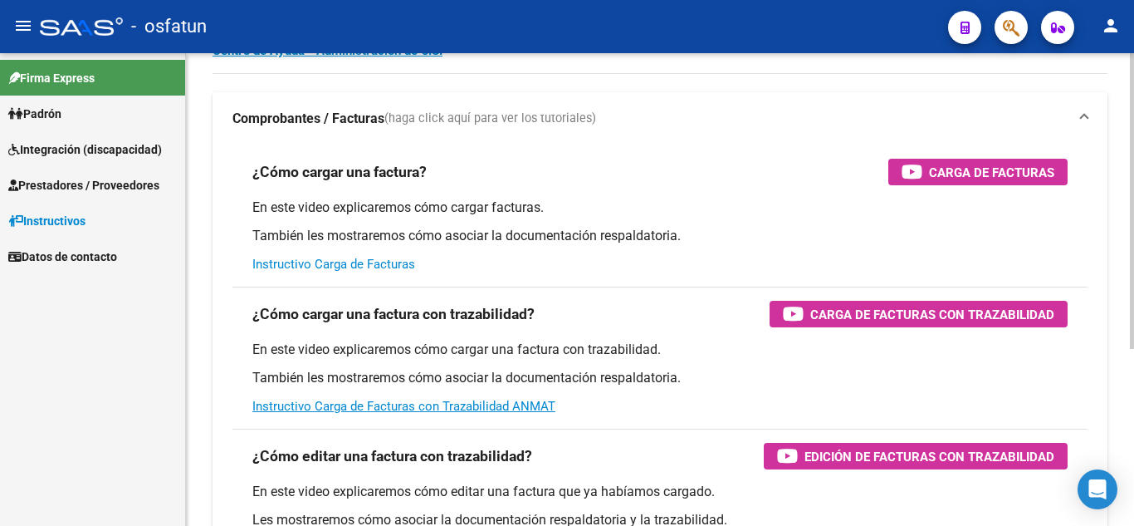
click at [361, 262] on link "Instructivo Carga de Facturas" at bounding box center [333, 264] width 163 height 15
click at [44, 178] on span "Prestadores / Proveedores" at bounding box center [83, 185] width 151 height 18
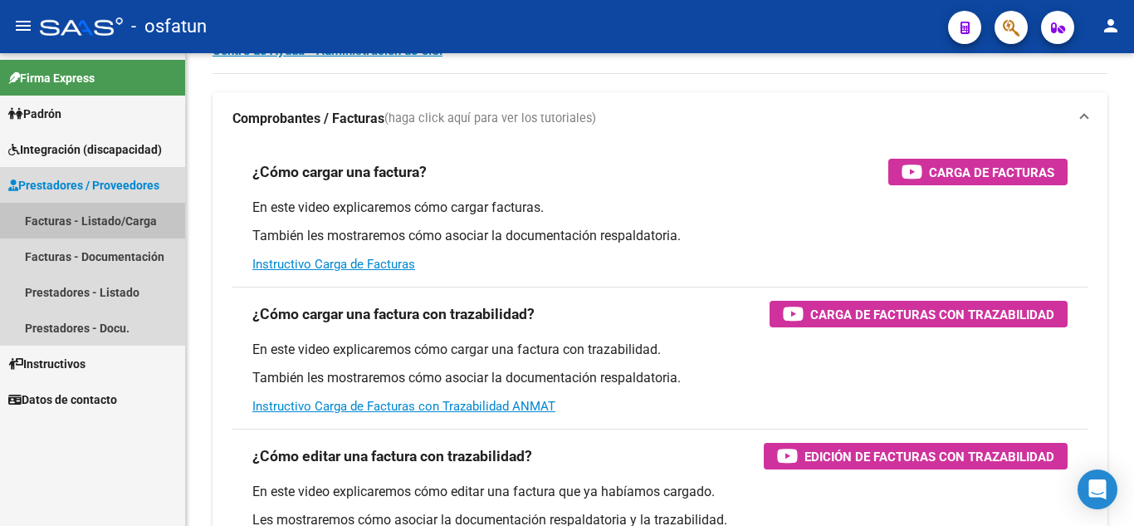
click at [46, 218] on link "Facturas - Listado/Carga" at bounding box center [92, 221] width 185 height 36
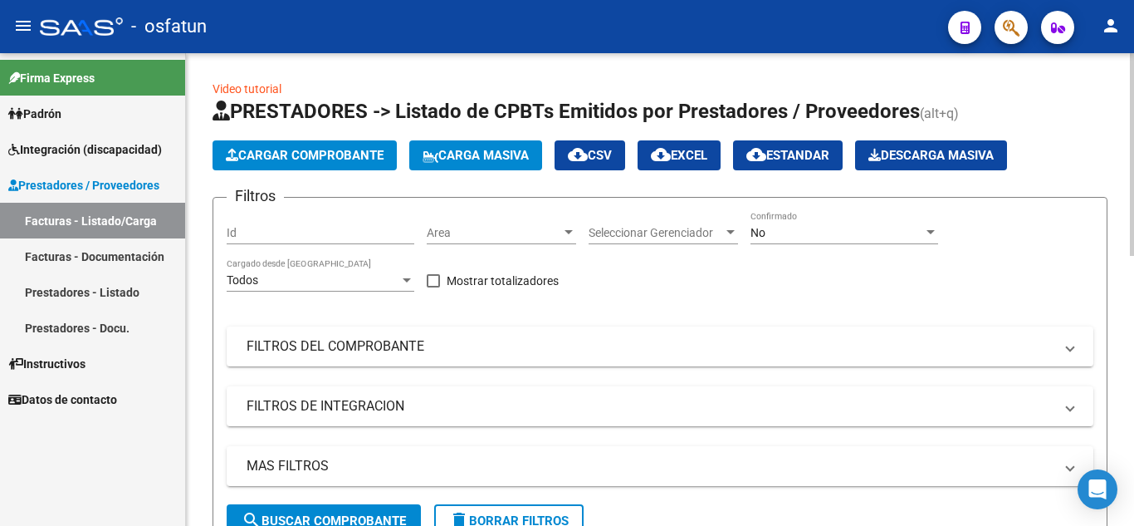
click at [624, 234] on span "Seleccionar Gerenciador" at bounding box center [656, 233] width 134 height 14
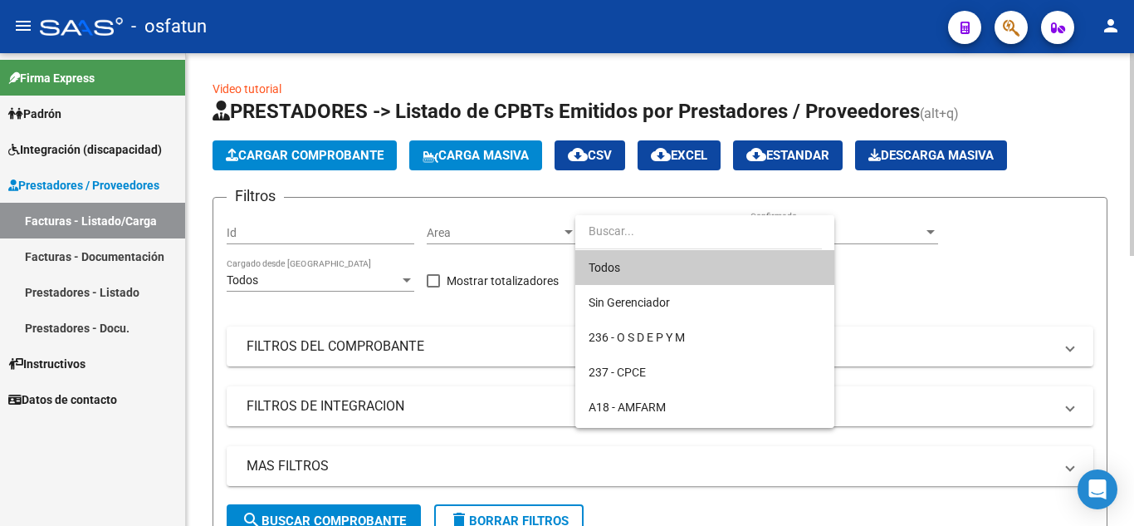
click at [624, 234] on input "dropdown search" at bounding box center [698, 230] width 247 height 35
click at [51, 258] on div at bounding box center [567, 263] width 1134 height 526
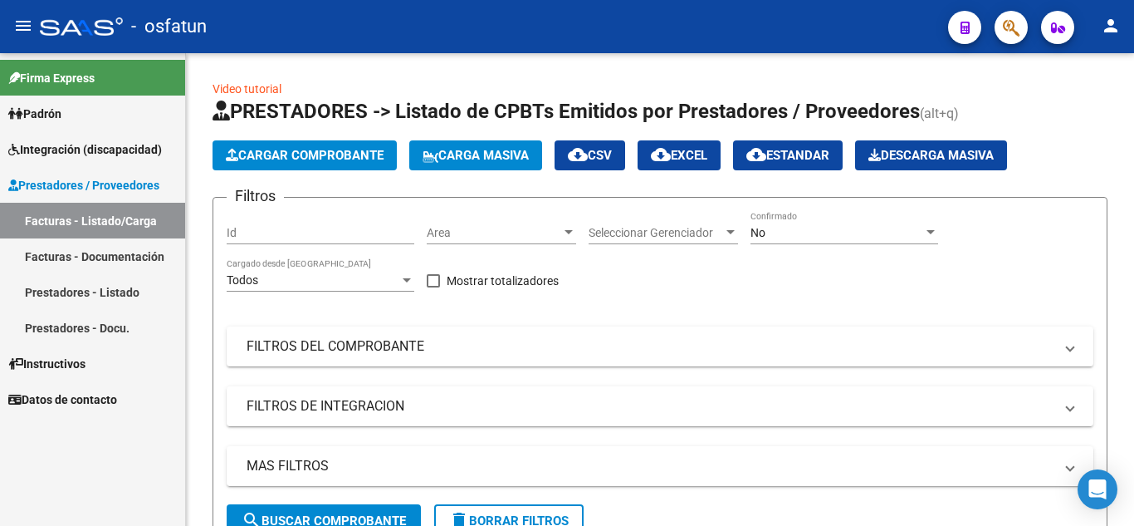
click at [51, 257] on link "Facturas - Documentación" at bounding box center [92, 256] width 185 height 36
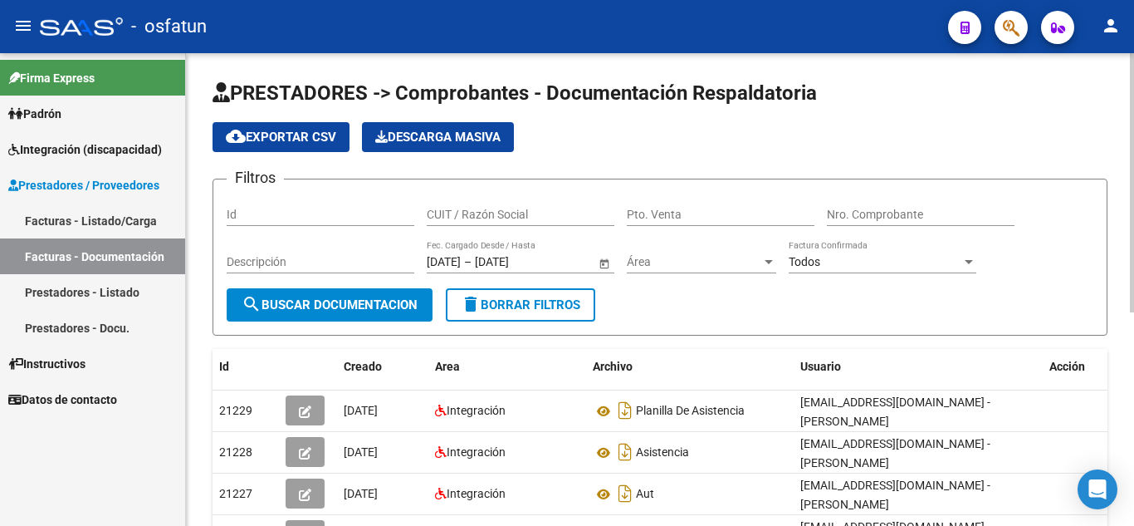
click at [514, 212] on input "CUIT / Razón Social" at bounding box center [521, 215] width 188 height 14
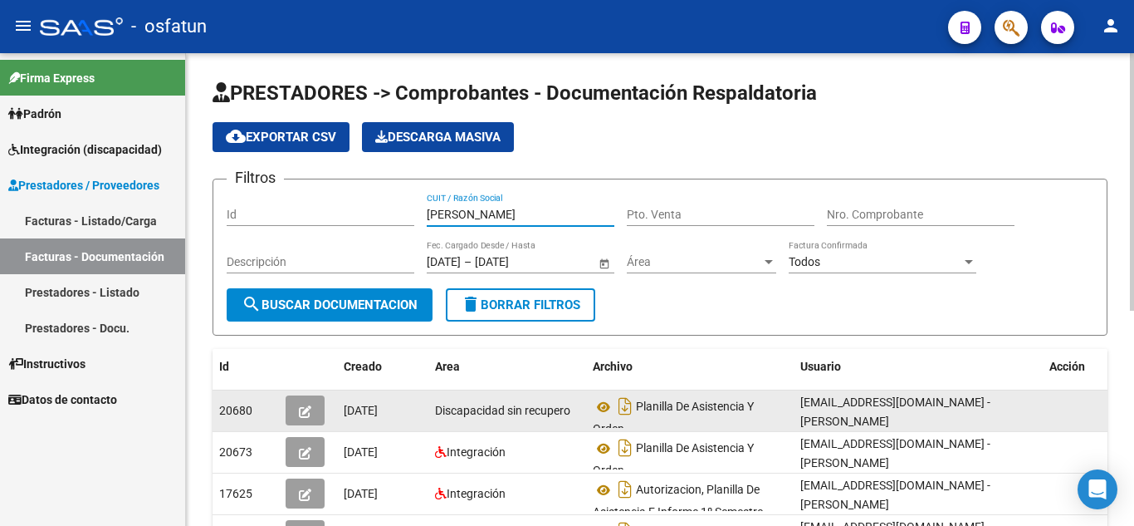
type input "[PERSON_NAME]"
click at [303, 412] on icon "button" at bounding box center [305, 411] width 12 height 12
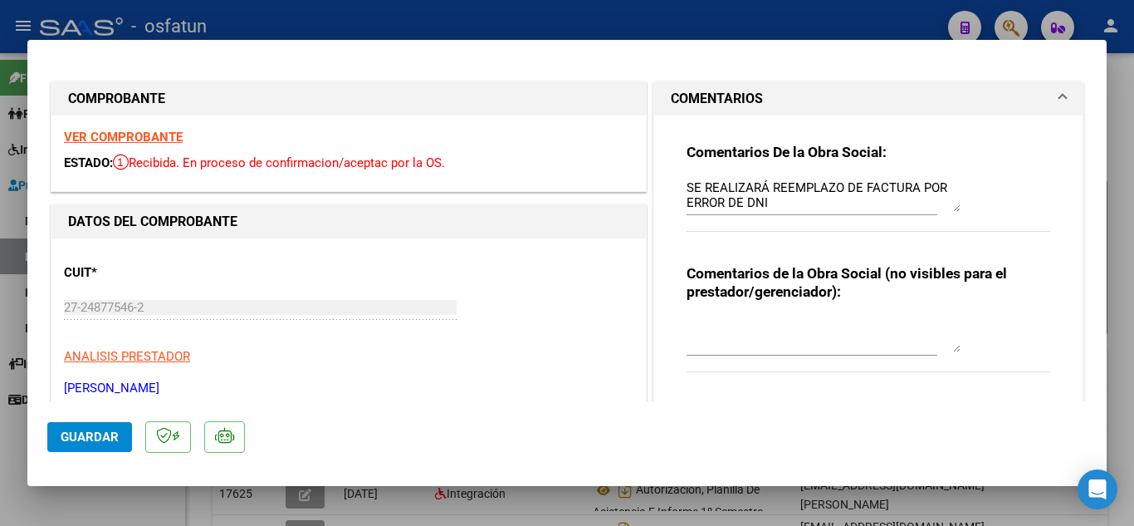
click at [537, 18] on div at bounding box center [567, 263] width 1134 height 526
type input "$ 0,00"
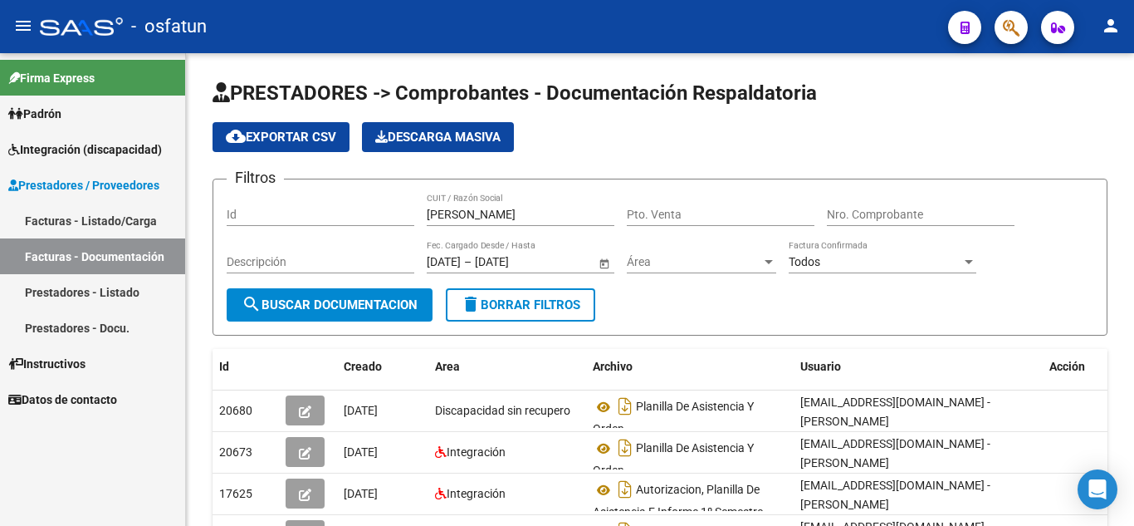
click at [56, 217] on link "Facturas - Listado/Carga" at bounding box center [92, 221] width 185 height 36
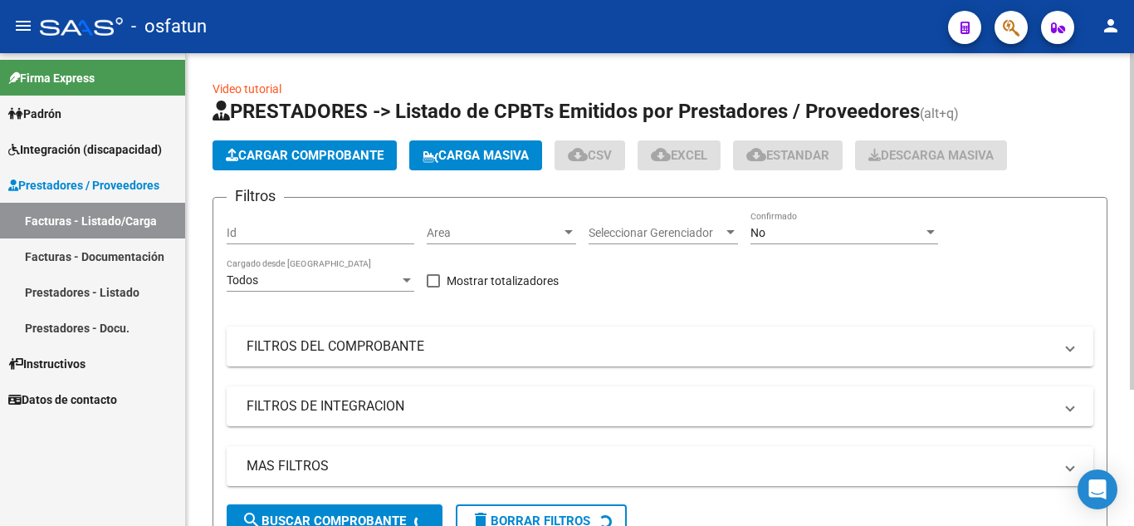
click at [559, 240] on div "Area Area" at bounding box center [501, 227] width 149 height 33
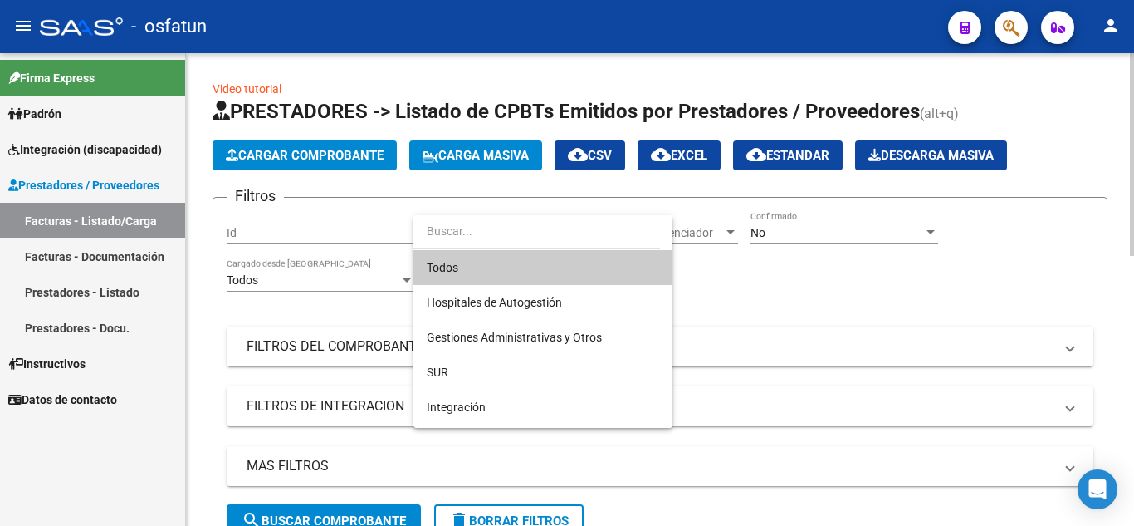
click at [559, 240] on input "dropdown search" at bounding box center [536, 230] width 247 height 35
click at [899, 478] on div at bounding box center [567, 263] width 1134 height 526
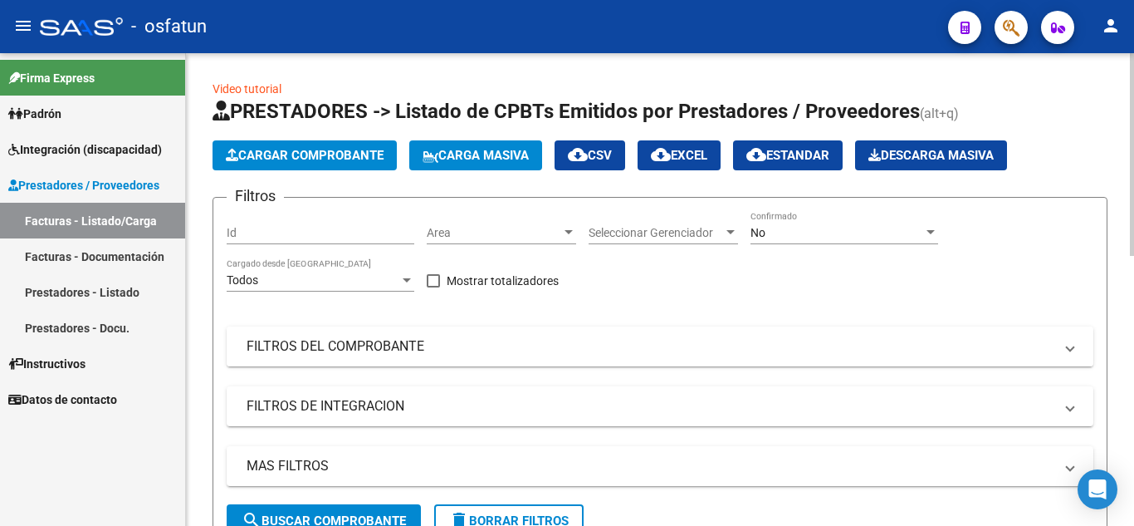
click at [375, 340] on mat-panel-title "FILTROS DEL COMPROBANTE" at bounding box center [650, 346] width 807 height 18
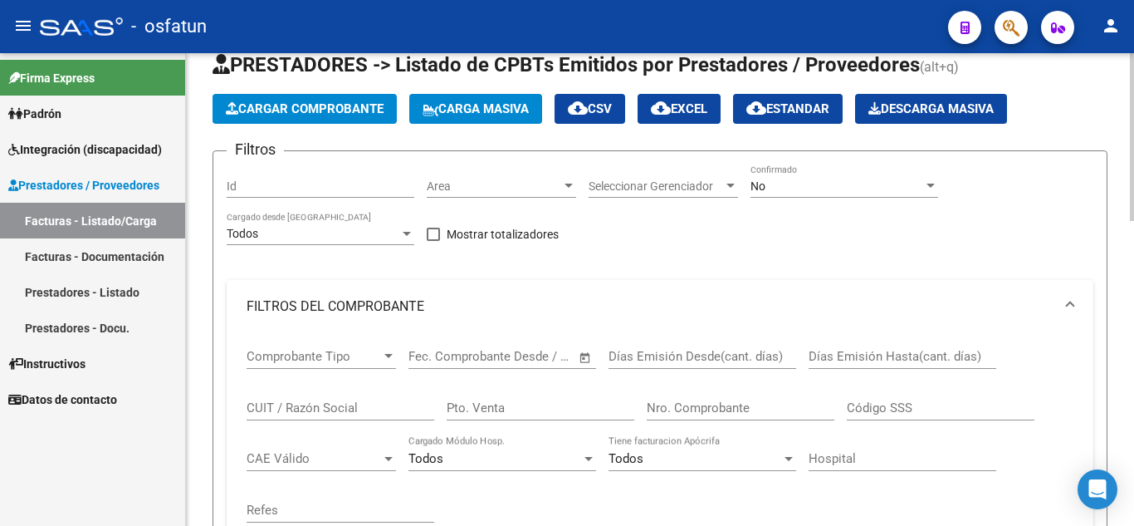
scroll to position [83, 0]
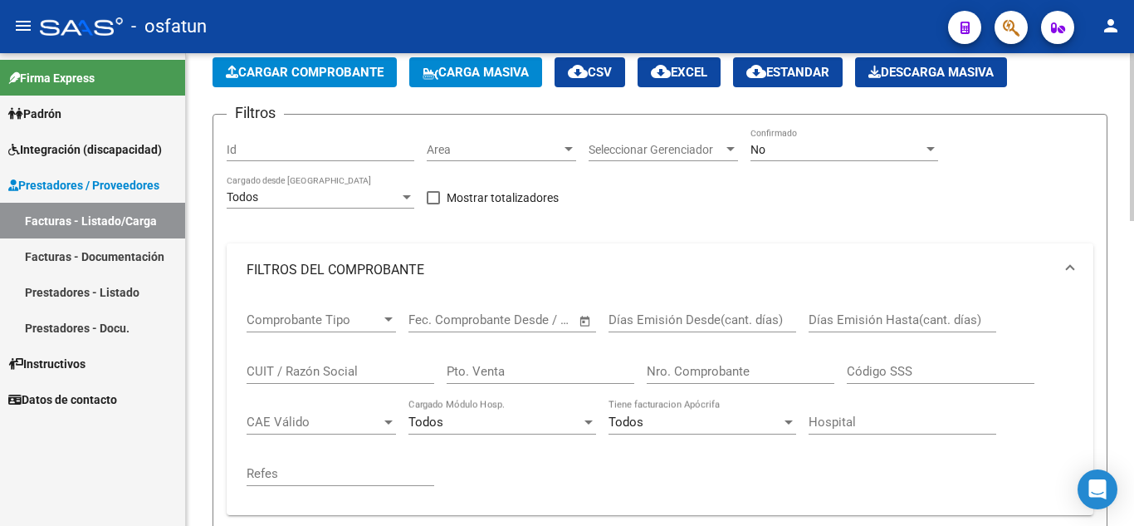
click at [361, 373] on input "CUIT / Razón Social" at bounding box center [341, 371] width 188 height 15
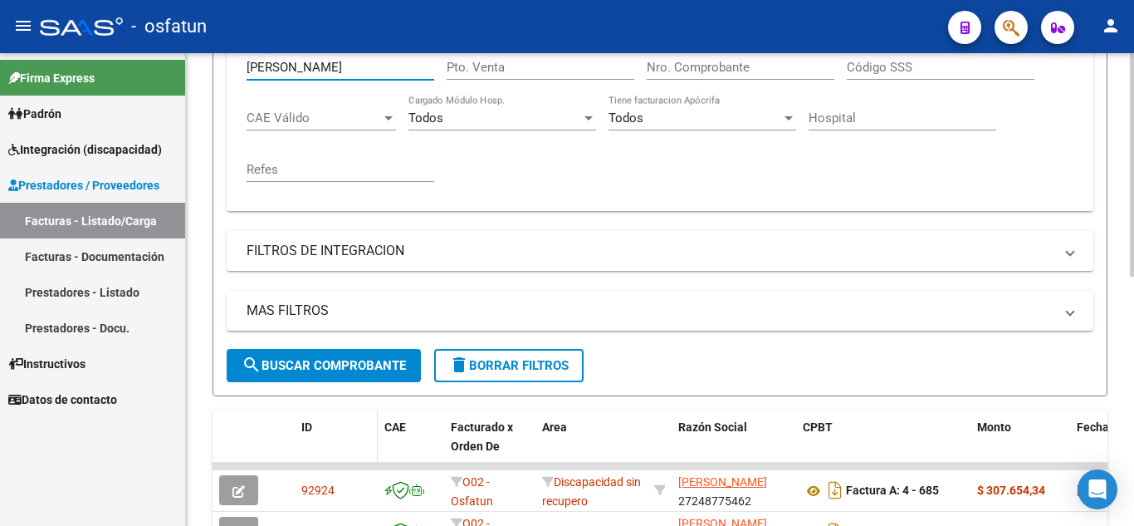
scroll to position [415, 0]
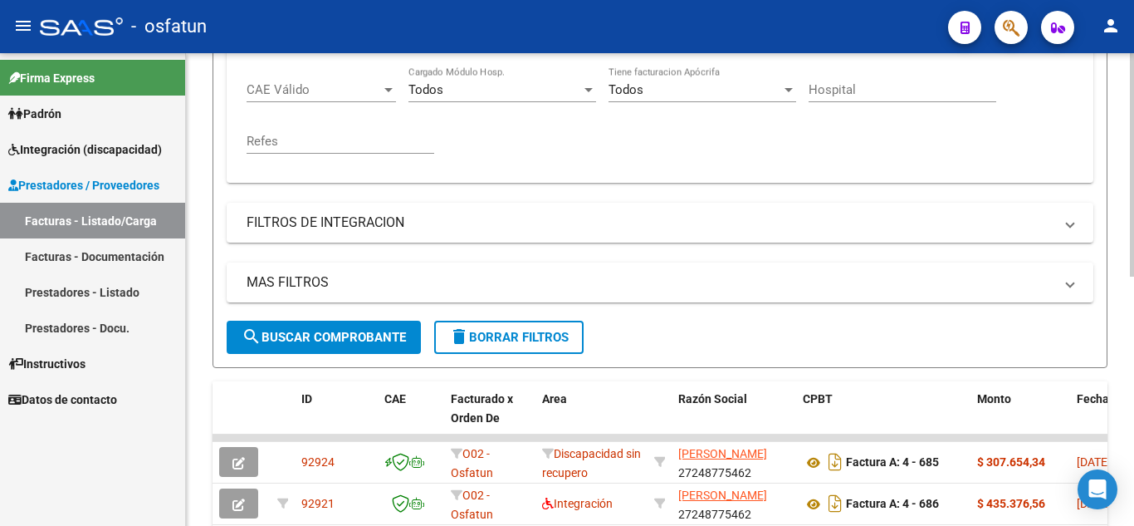
type input "[PERSON_NAME]"
click at [339, 331] on span "search Buscar Comprobante" at bounding box center [324, 337] width 164 height 15
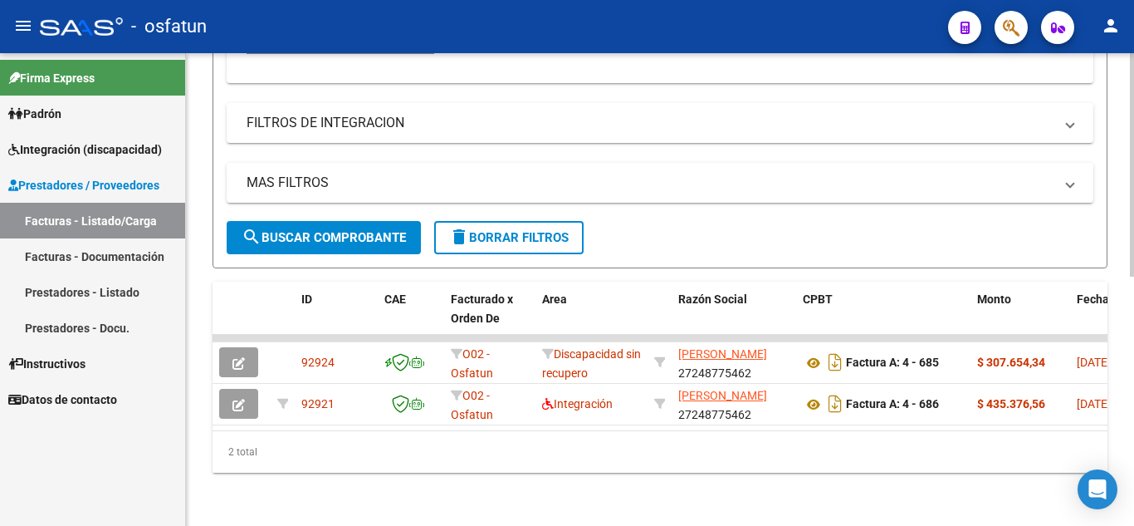
scroll to position [528, 0]
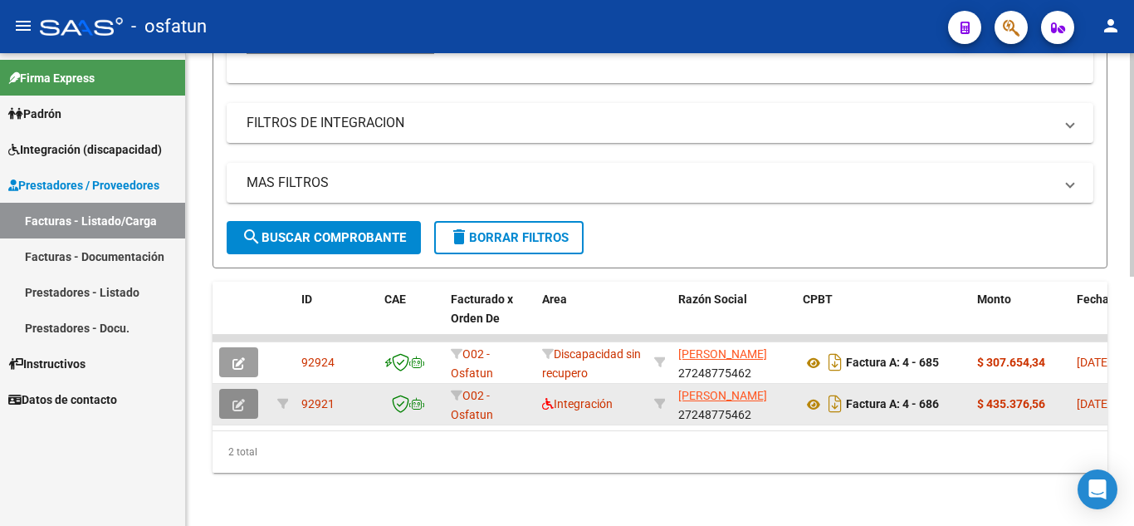
click at [245, 394] on button "button" at bounding box center [238, 404] width 39 height 30
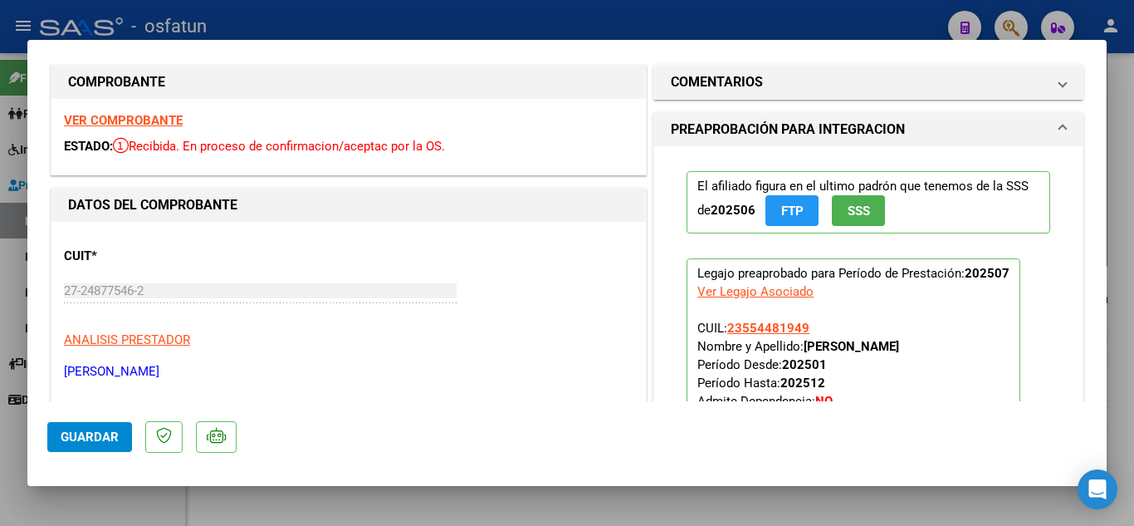
scroll to position [0, 0]
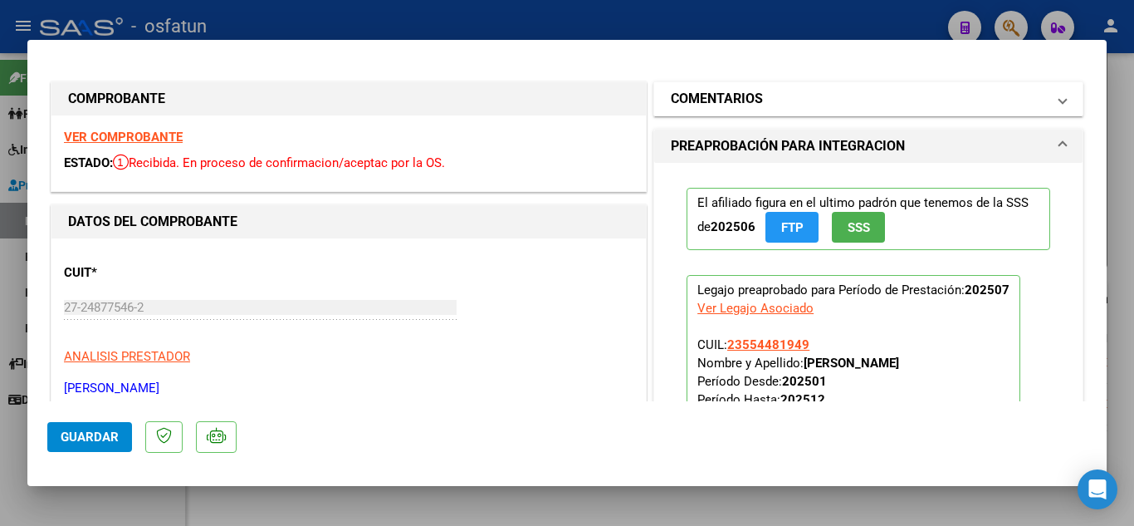
click at [758, 101] on mat-panel-title "COMENTARIOS" at bounding box center [858, 99] width 375 height 20
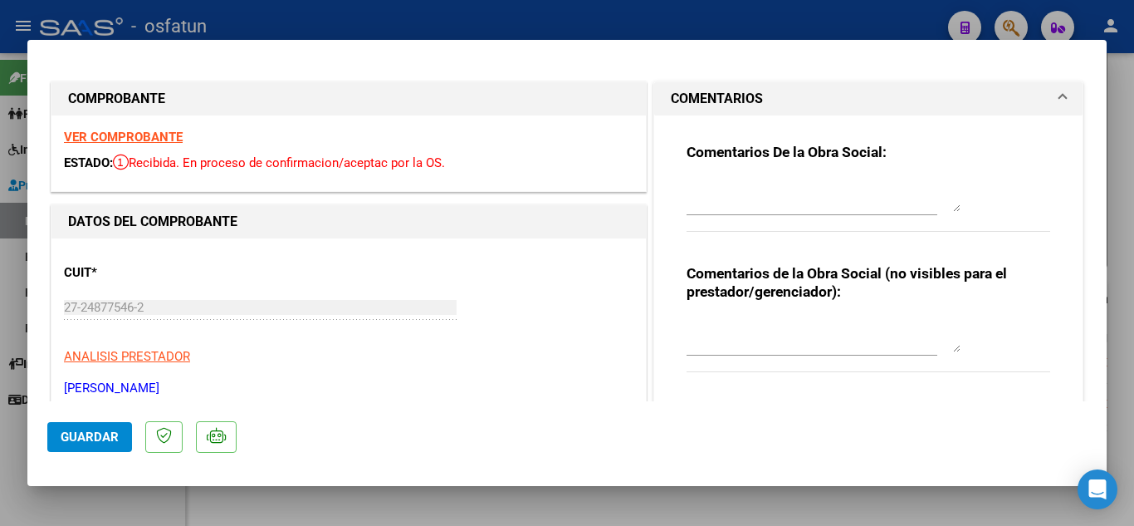
click at [515, 17] on div at bounding box center [567, 263] width 1134 height 526
type input "$ 0,00"
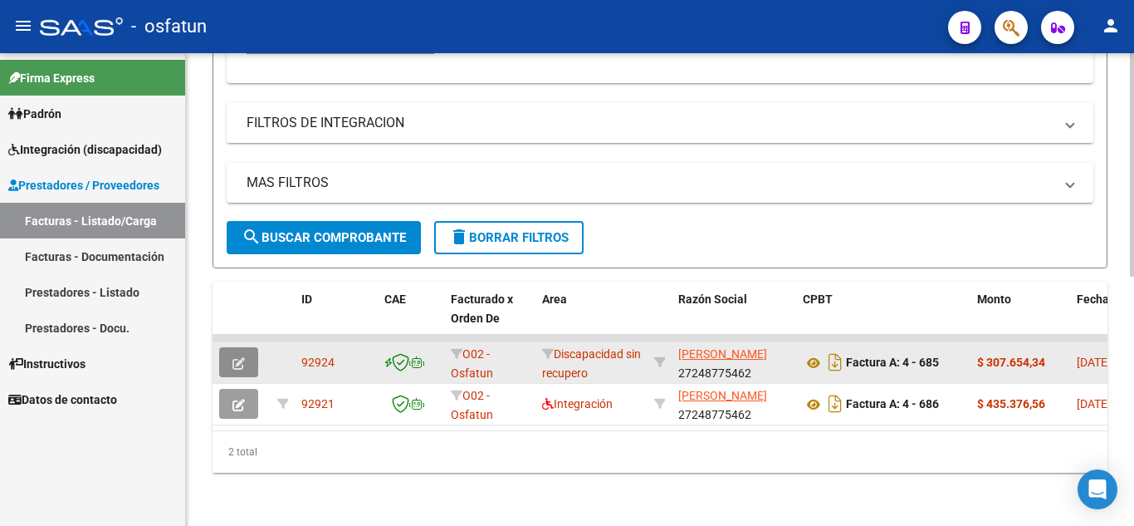
click at [242, 357] on icon "button" at bounding box center [238, 363] width 12 height 12
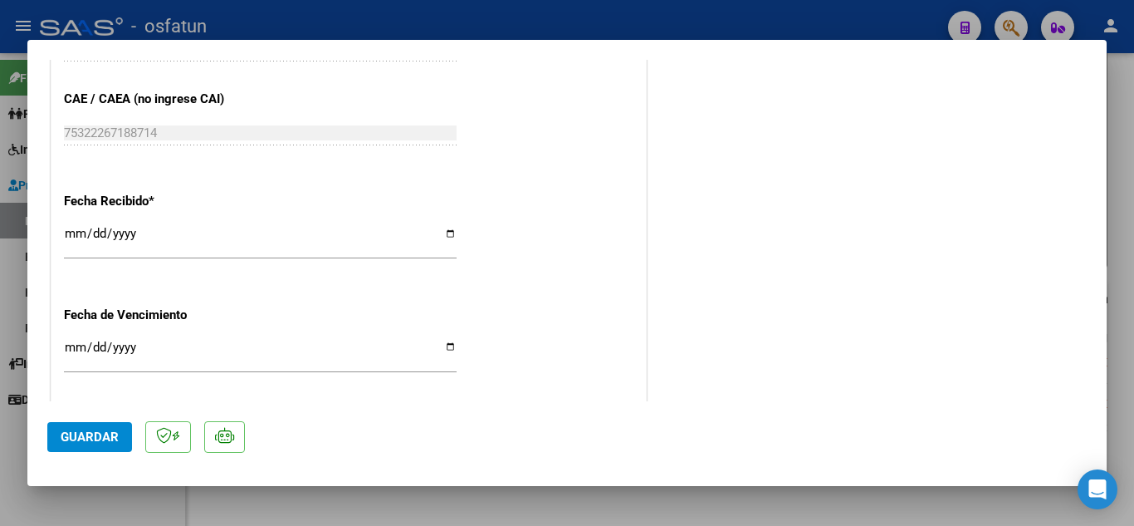
scroll to position [604, 0]
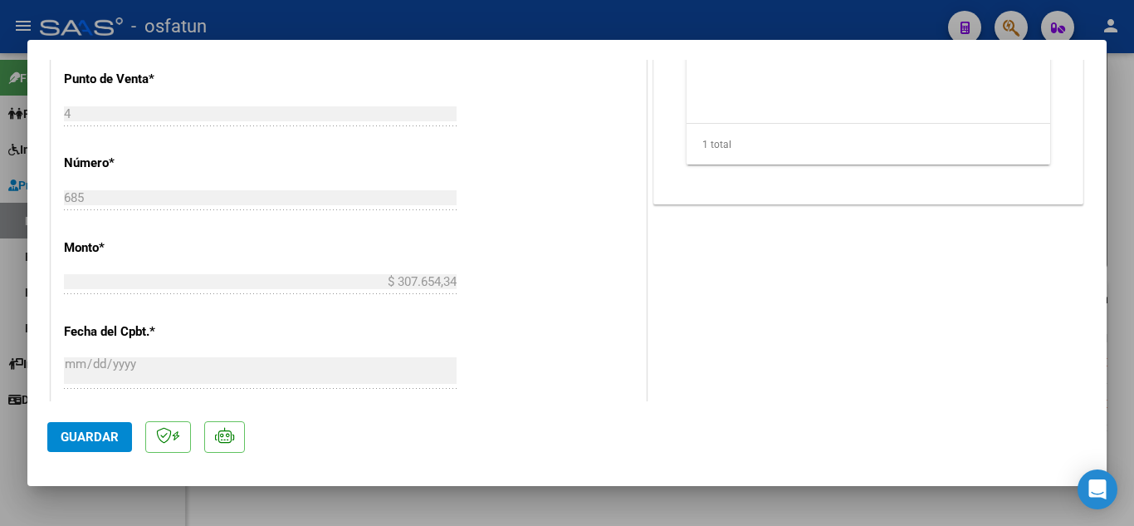
click at [523, 22] on div at bounding box center [567, 263] width 1134 height 526
type input "$ 0,00"
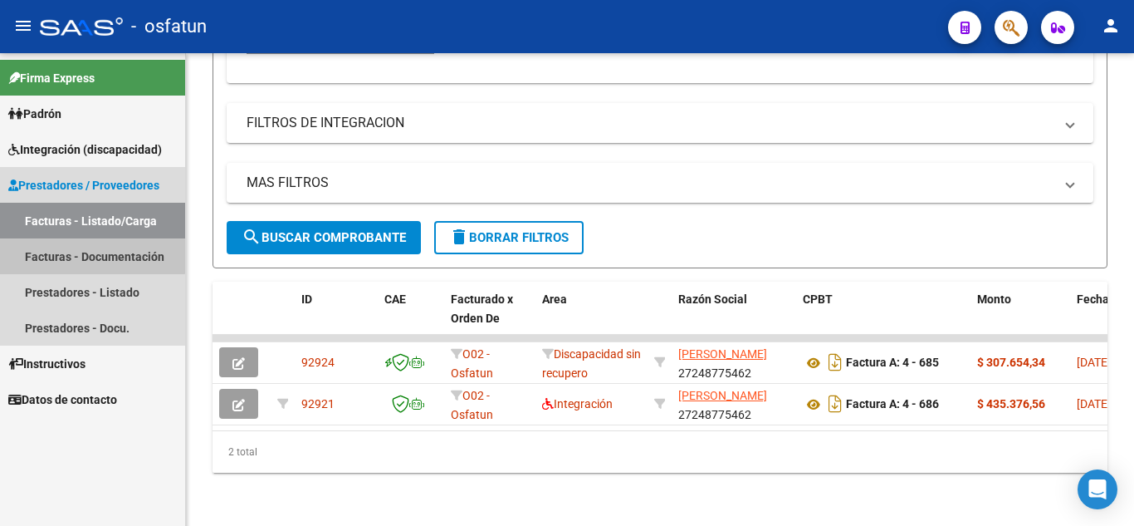
click at [71, 254] on link "Facturas - Documentación" at bounding box center [92, 256] width 185 height 36
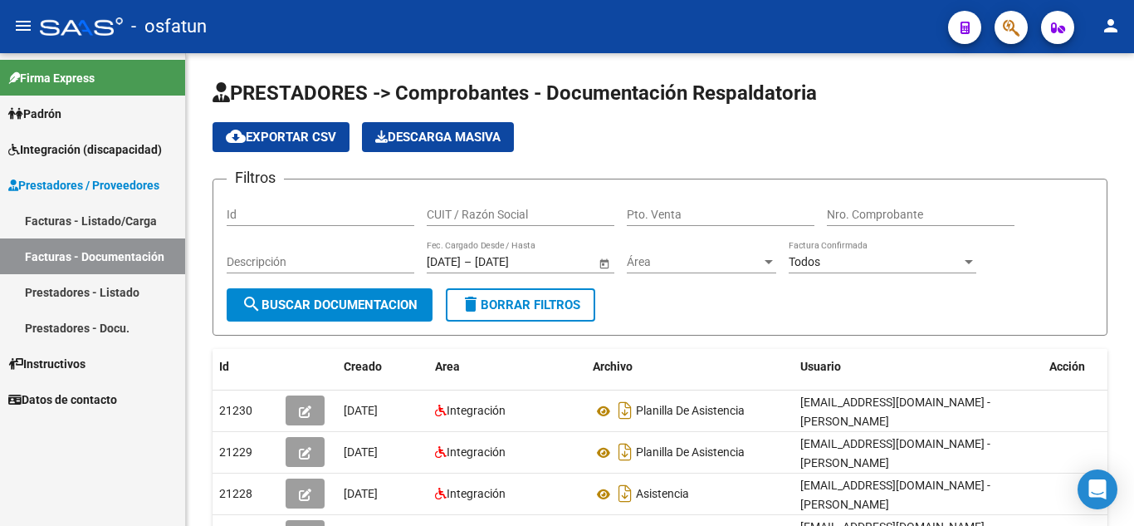
click at [58, 218] on link "Facturas - Listado/Carga" at bounding box center [92, 221] width 185 height 36
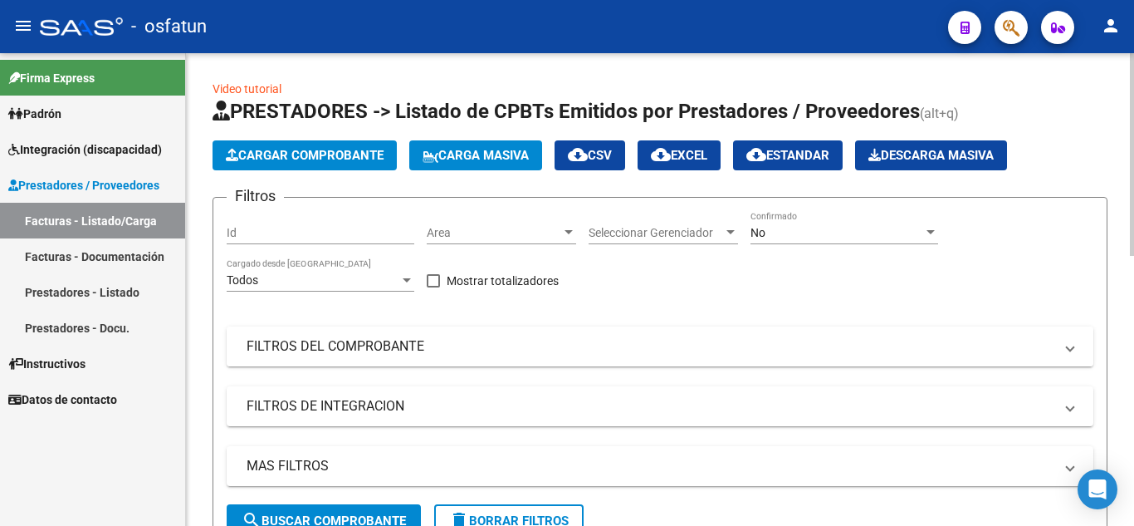
click at [399, 345] on mat-panel-title "FILTROS DEL COMPROBANTE" at bounding box center [650, 346] width 807 height 18
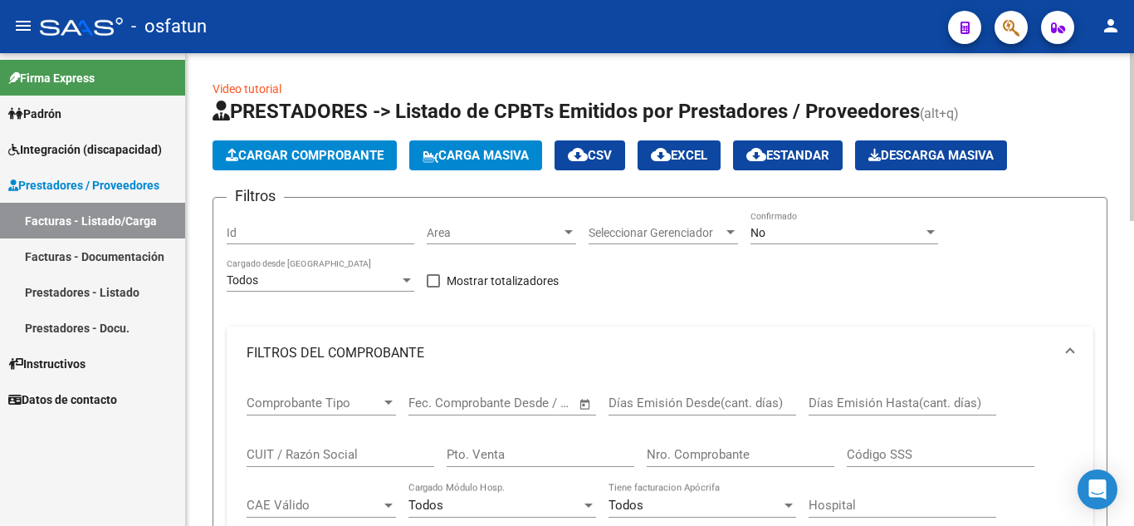
click at [325, 452] on input "CUIT / Razón Social" at bounding box center [341, 454] width 188 height 15
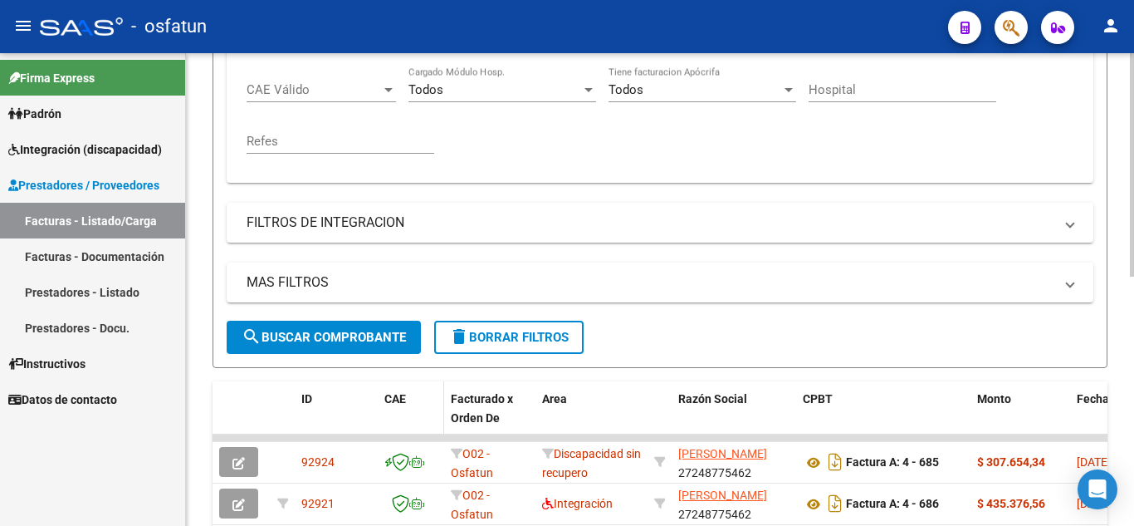
scroll to position [498, 0]
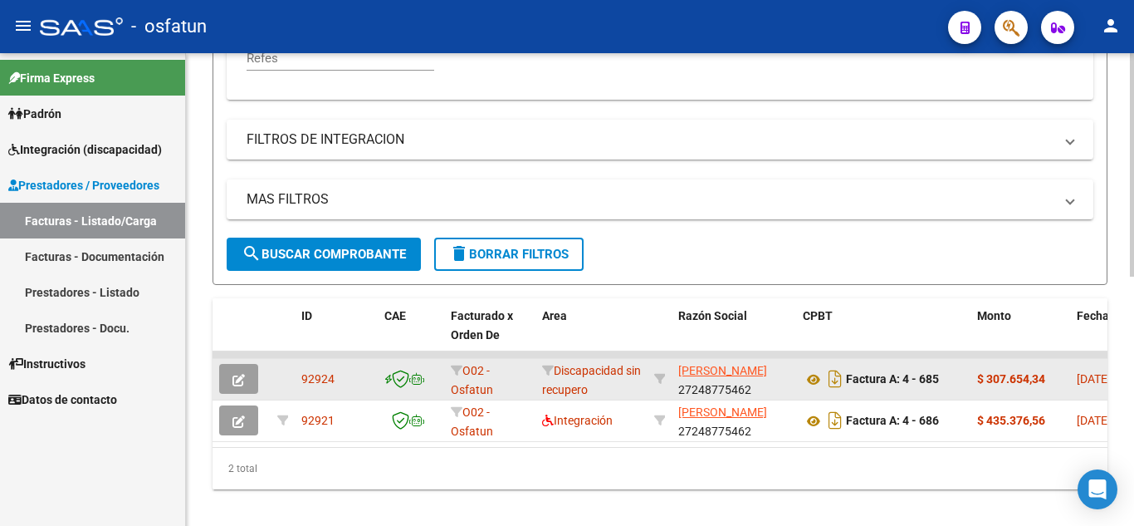
type input "[PERSON_NAME]"
click at [240, 373] on span "button" at bounding box center [238, 378] width 12 height 15
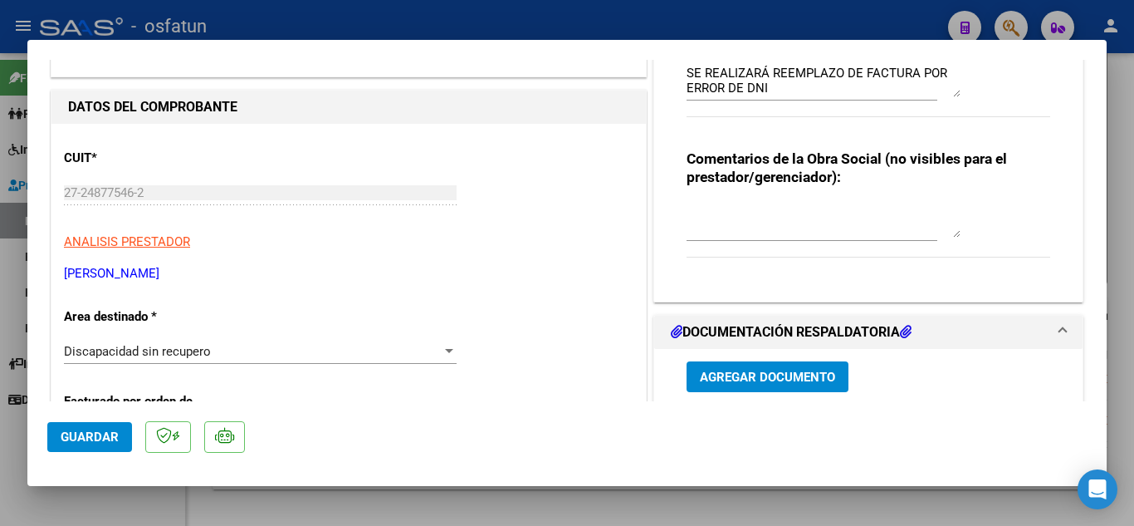
scroll to position [0, 0]
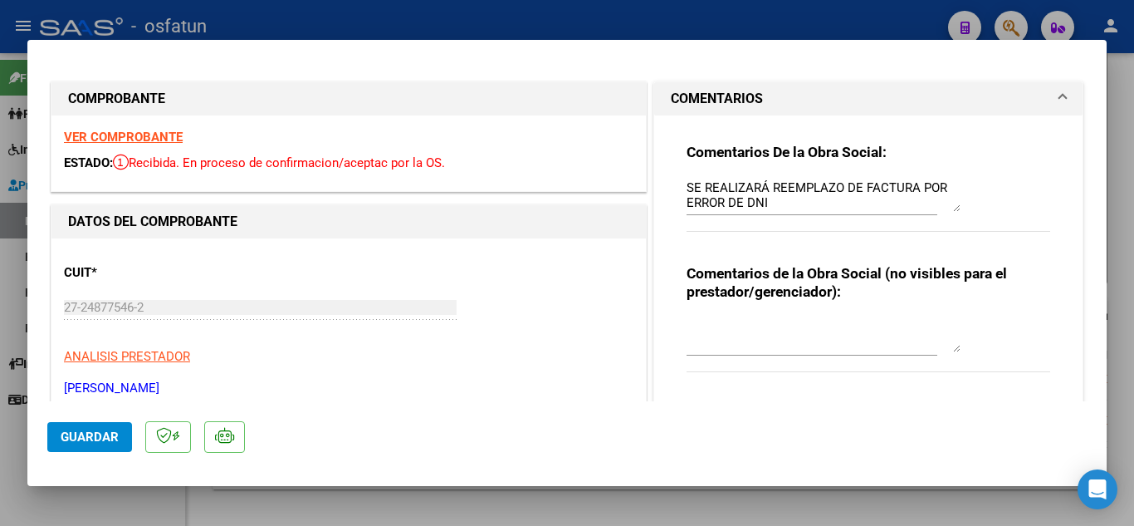
click at [733, 24] on div at bounding box center [567, 263] width 1134 height 526
type input "$ 0,00"
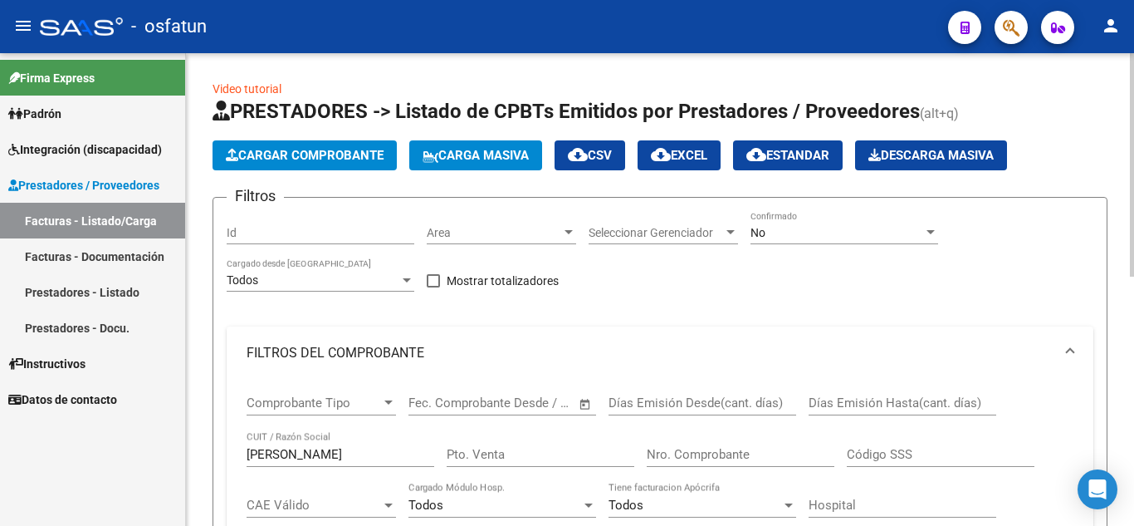
click at [355, 154] on span "Cargar Comprobante" at bounding box center [305, 155] width 158 height 15
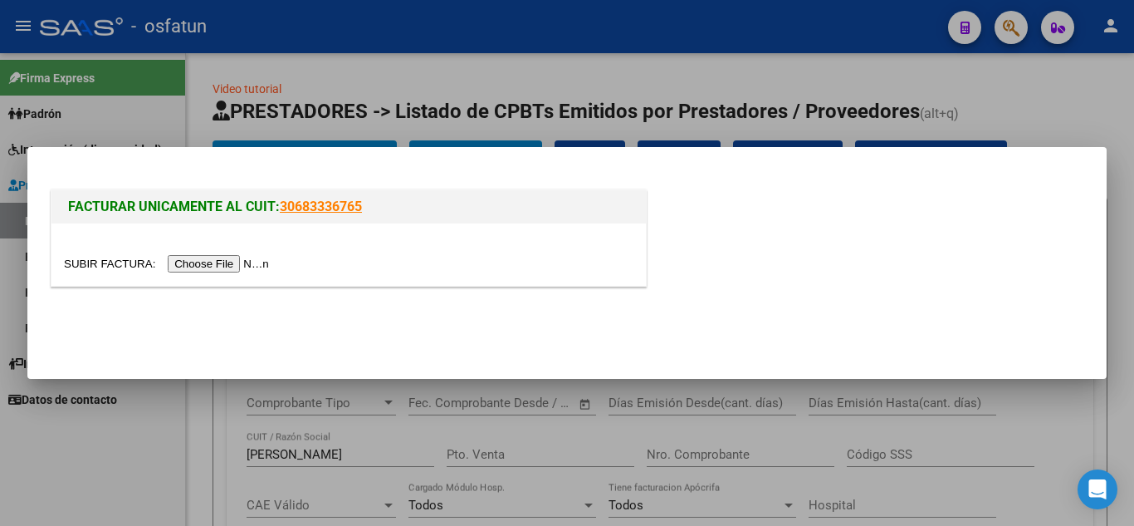
click at [255, 257] on input "file" at bounding box center [169, 263] width 210 height 17
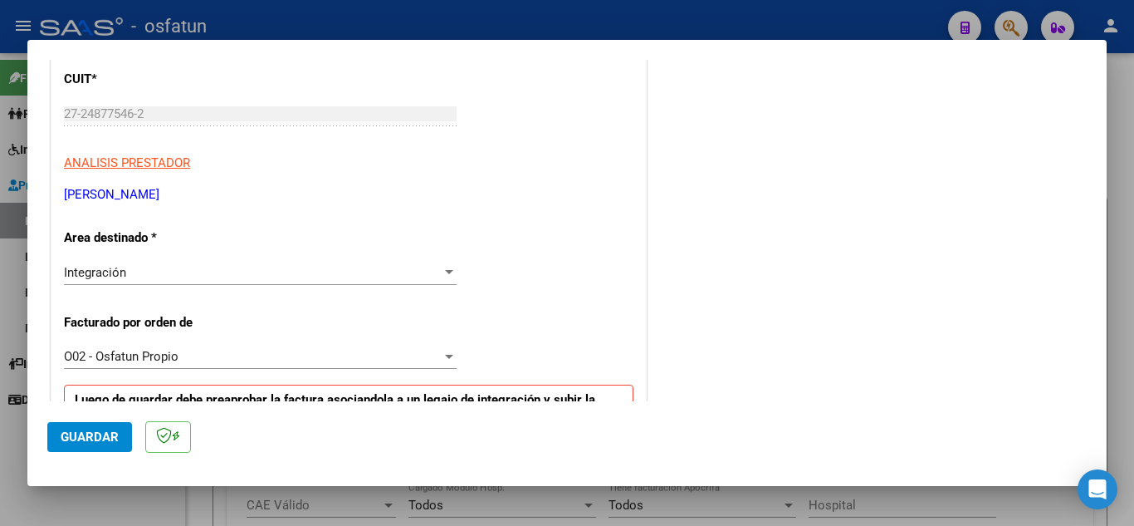
scroll to position [249, 0]
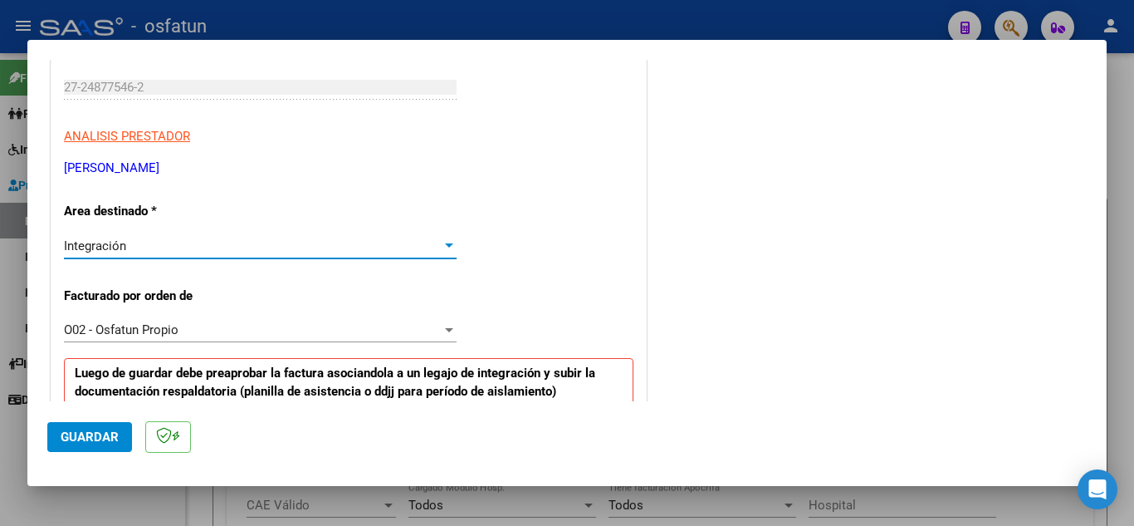
click at [264, 248] on div "Integración" at bounding box center [253, 245] width 378 height 15
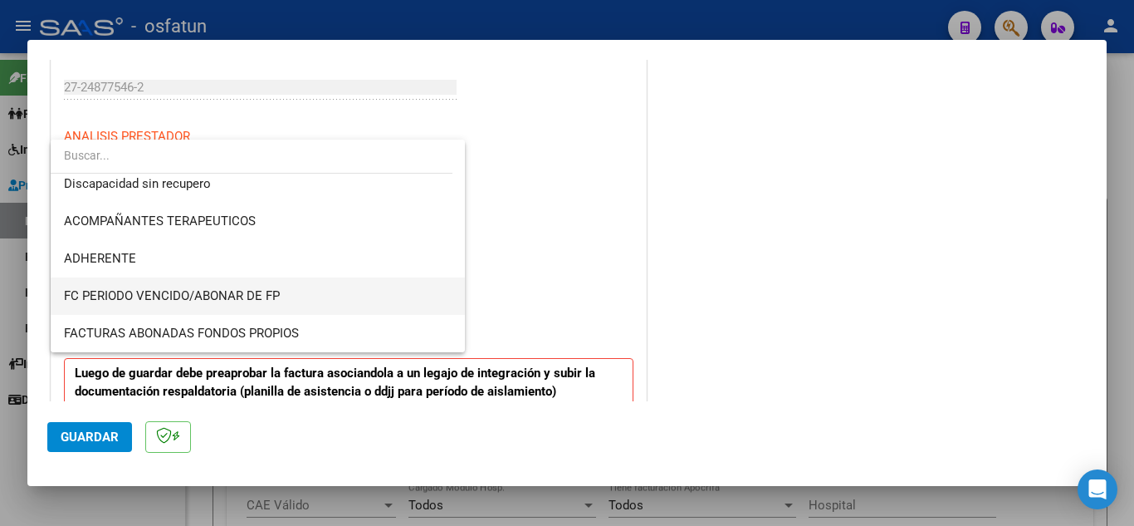
scroll to position [190, 0]
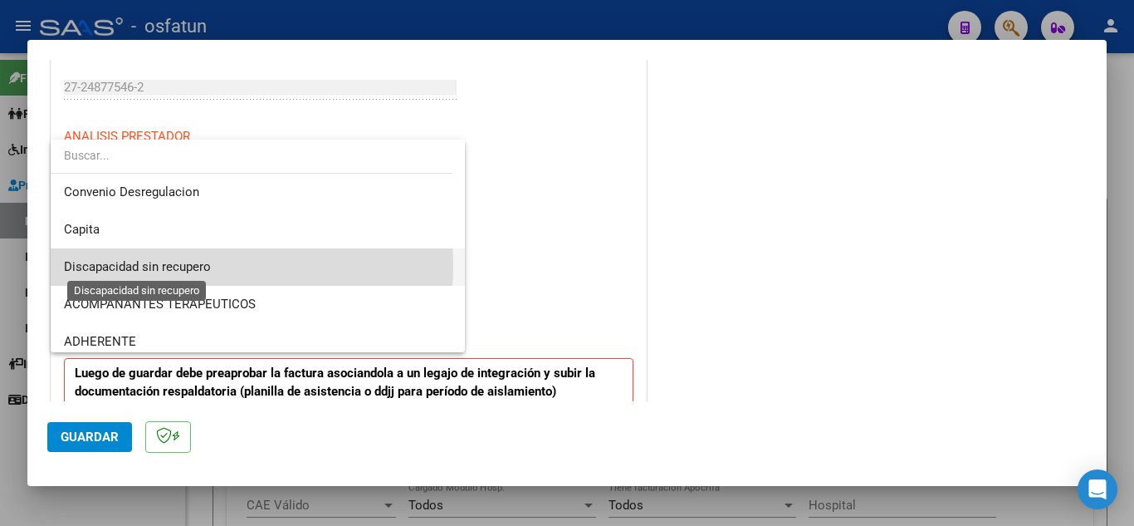
click at [183, 265] on span "Discapacidad sin recupero" at bounding box center [137, 266] width 147 height 15
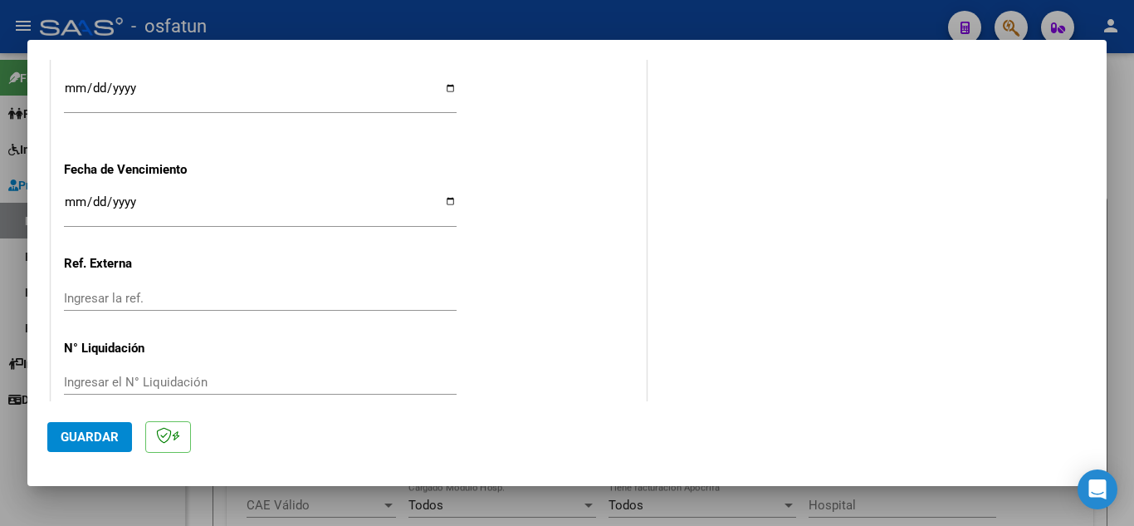
scroll to position [1132, 0]
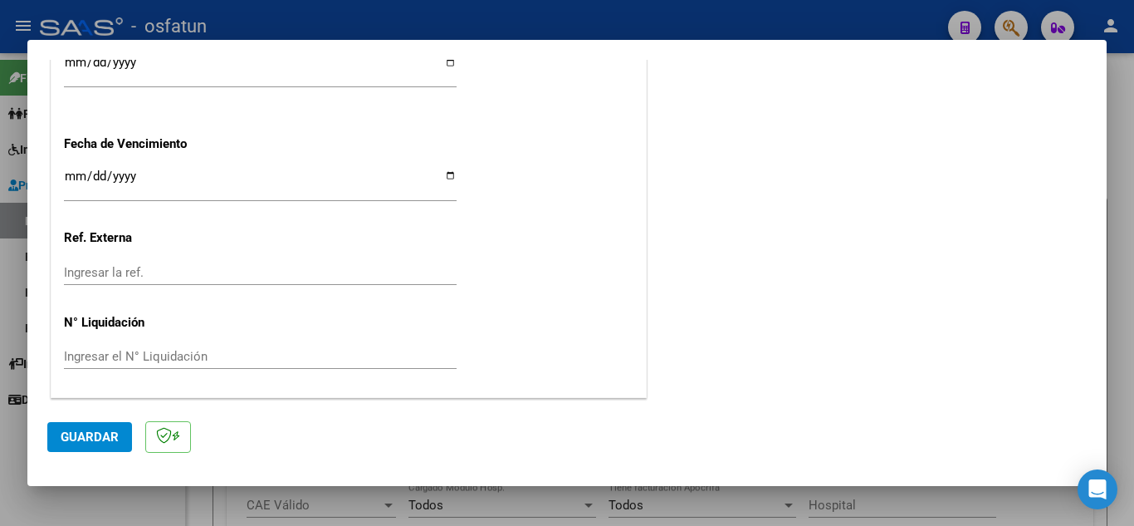
click at [114, 438] on span "Guardar" at bounding box center [90, 436] width 58 height 15
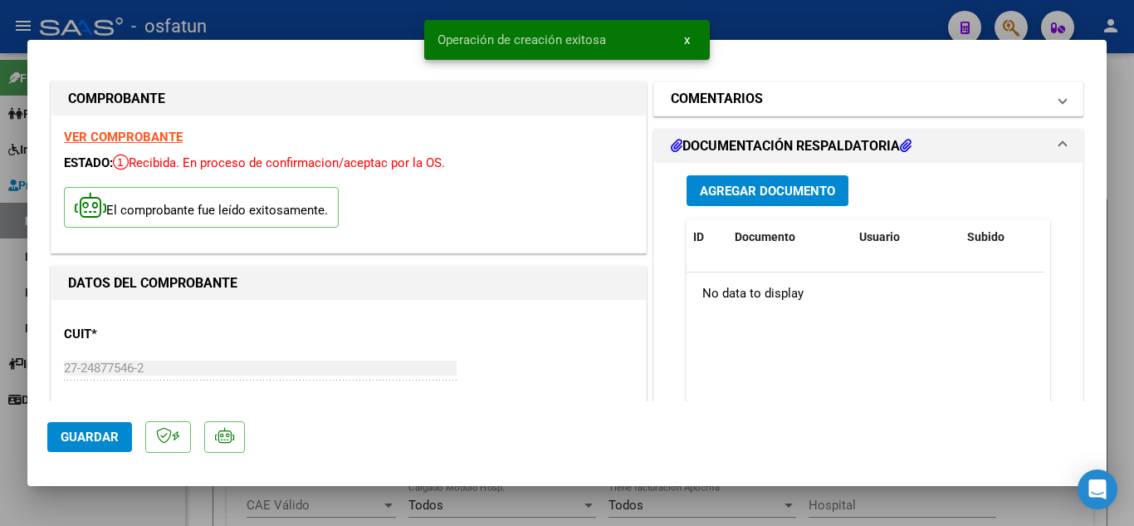
click at [787, 98] on mat-panel-title "COMENTARIOS" at bounding box center [858, 99] width 375 height 20
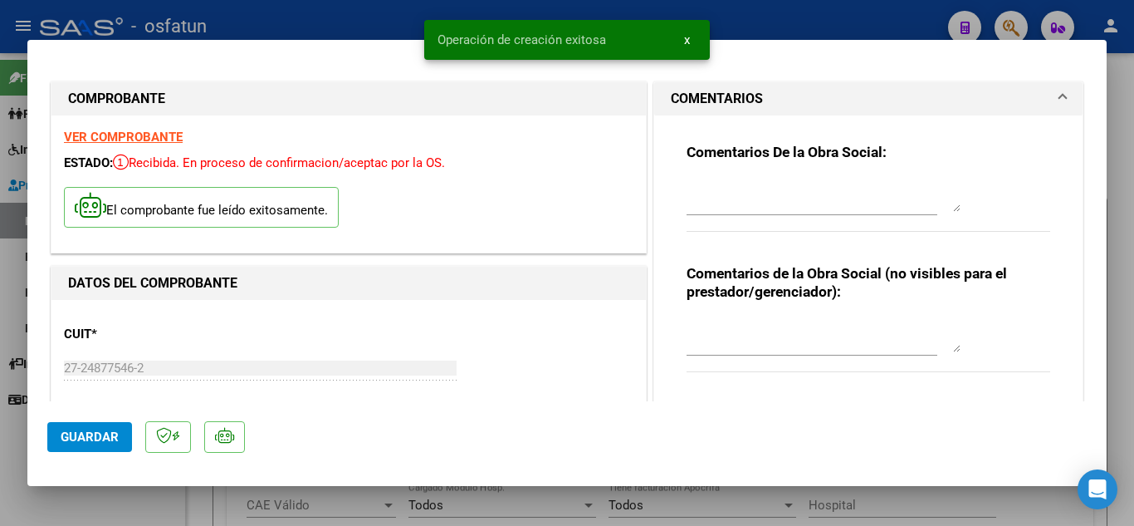
click at [726, 211] on textarea at bounding box center [824, 194] width 274 height 33
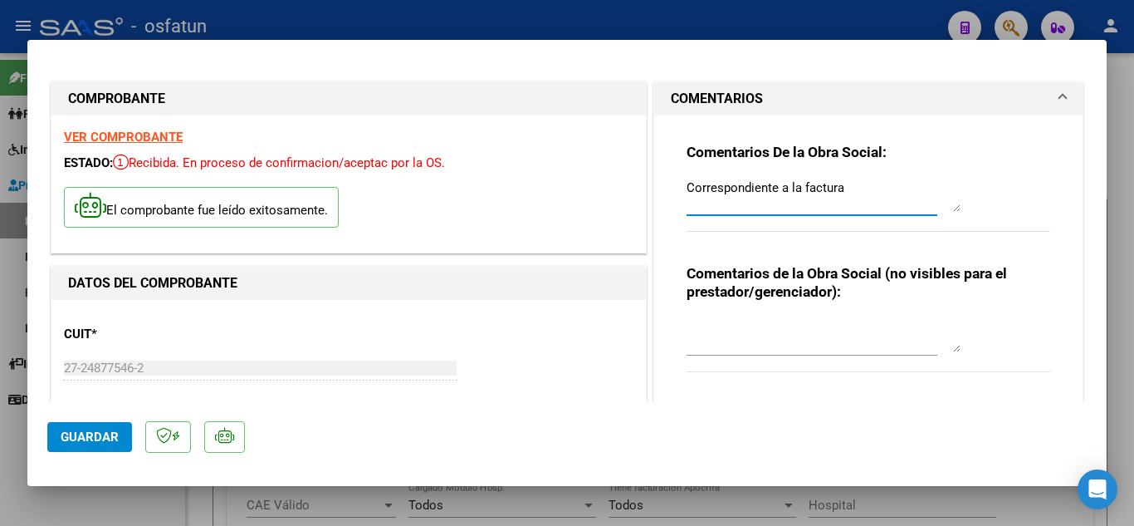
click at [867, 198] on textarea "Correspondiente a la factura" at bounding box center [824, 194] width 274 height 33
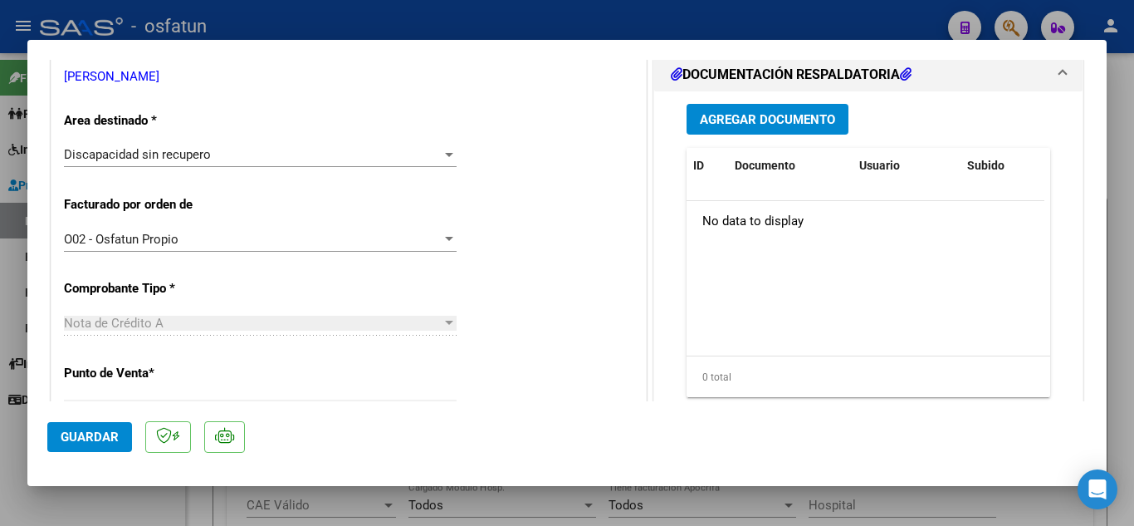
scroll to position [498, 0]
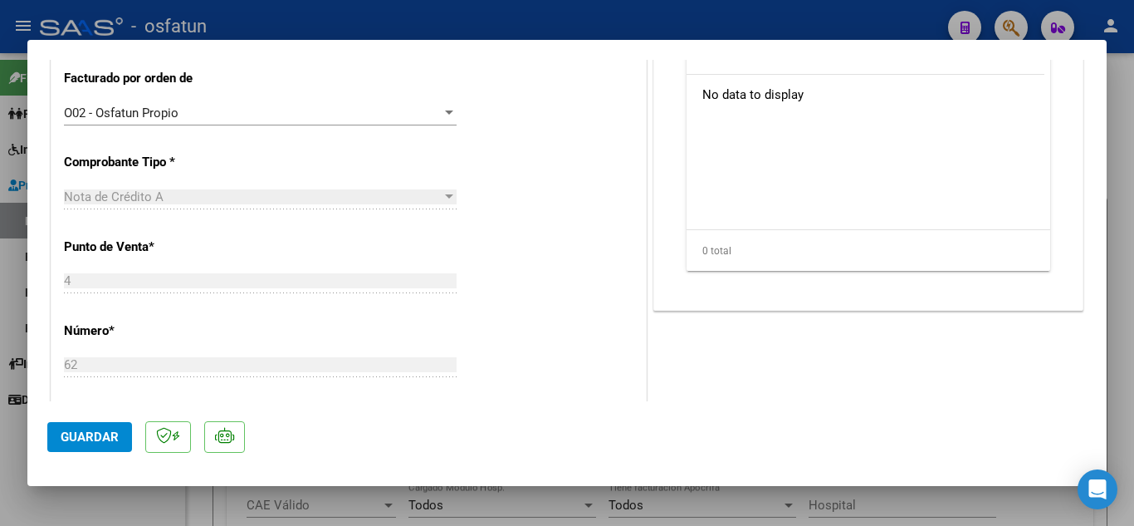
type textarea "Correspondiente a la factura 4-685 periodo 07/2025"
click at [99, 441] on span "Guardar" at bounding box center [90, 436] width 58 height 15
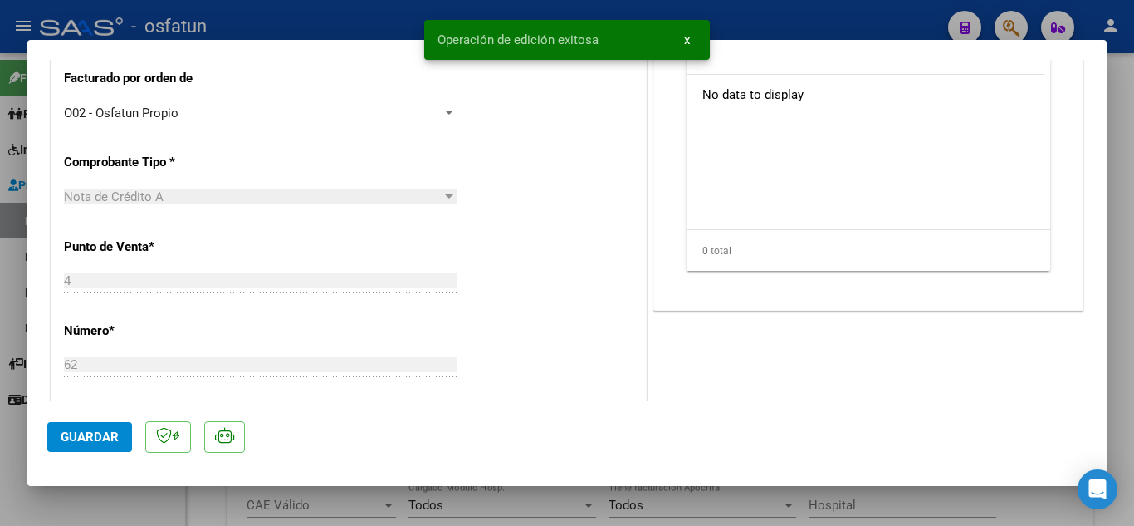
click at [765, 29] on div at bounding box center [567, 263] width 1134 height 526
type input "$ 0,00"
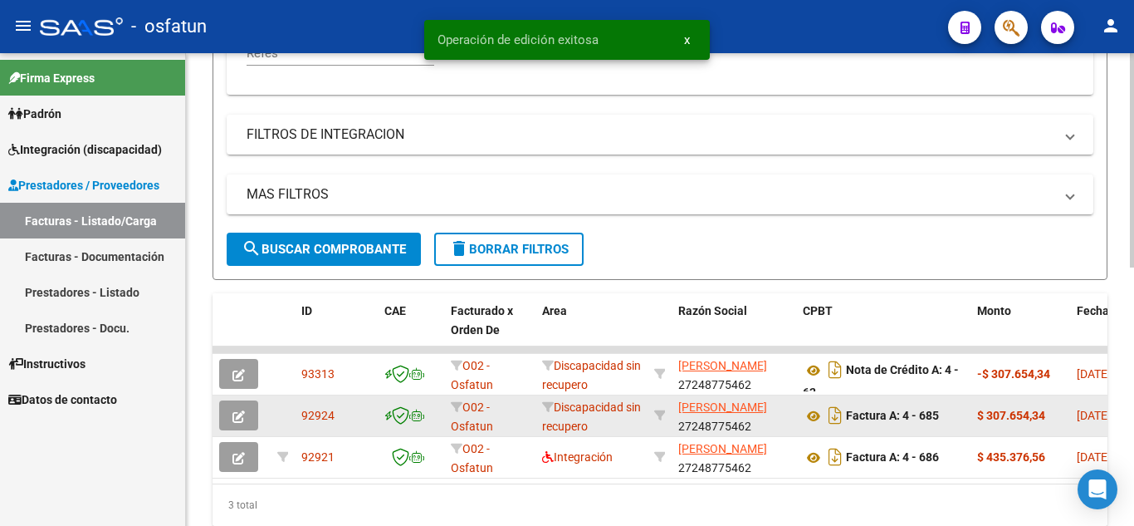
scroll to position [570, 0]
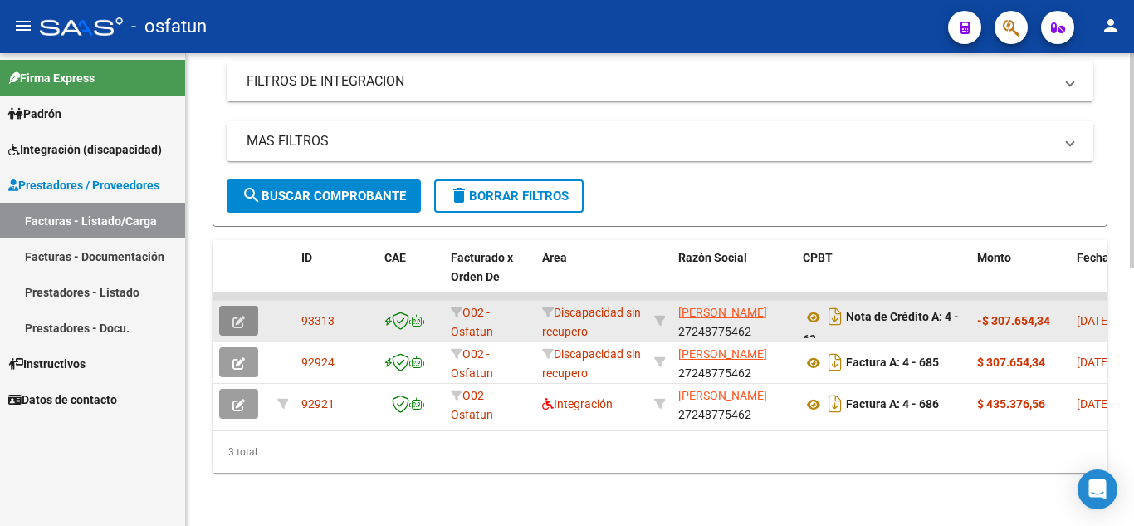
click at [244, 315] on icon "button" at bounding box center [238, 321] width 12 height 12
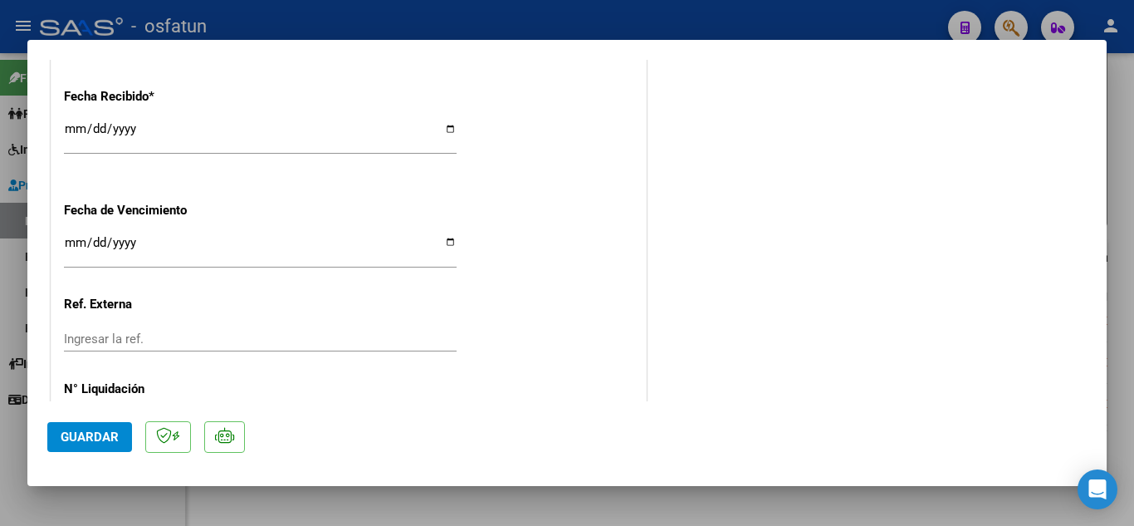
scroll to position [1020, 0]
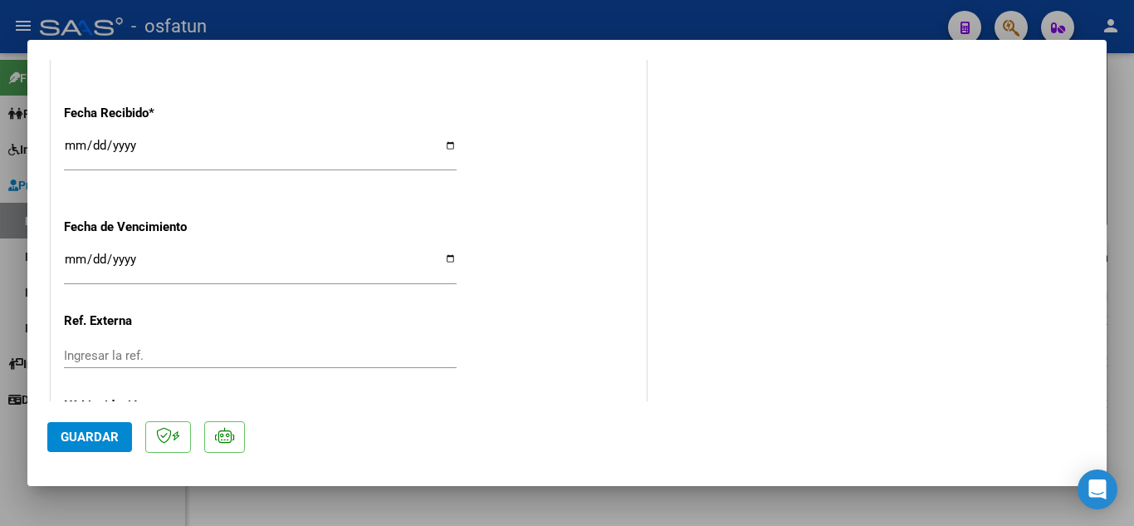
click at [516, 23] on div at bounding box center [567, 263] width 1134 height 526
type input "$ 0,00"
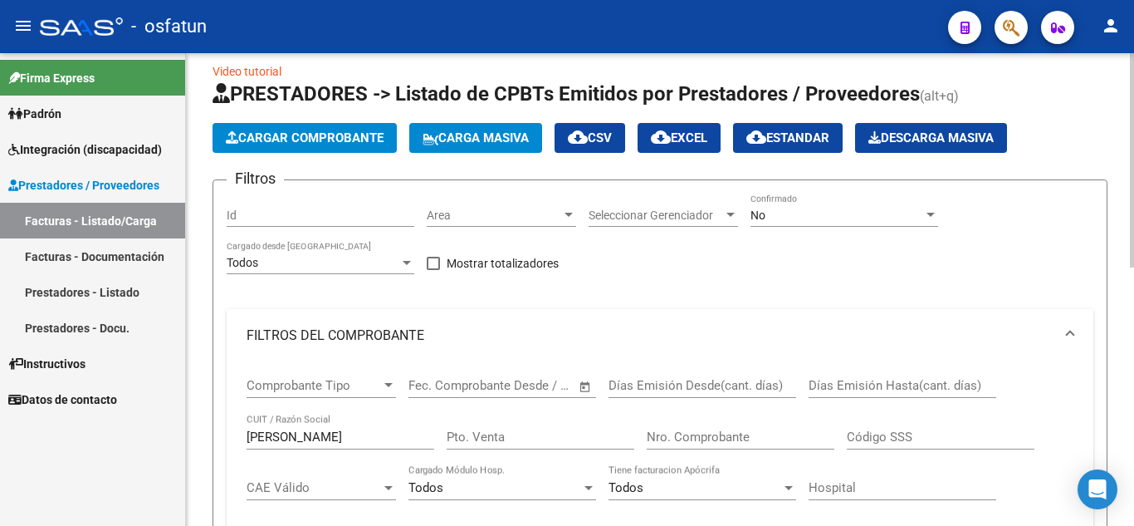
scroll to position [0, 0]
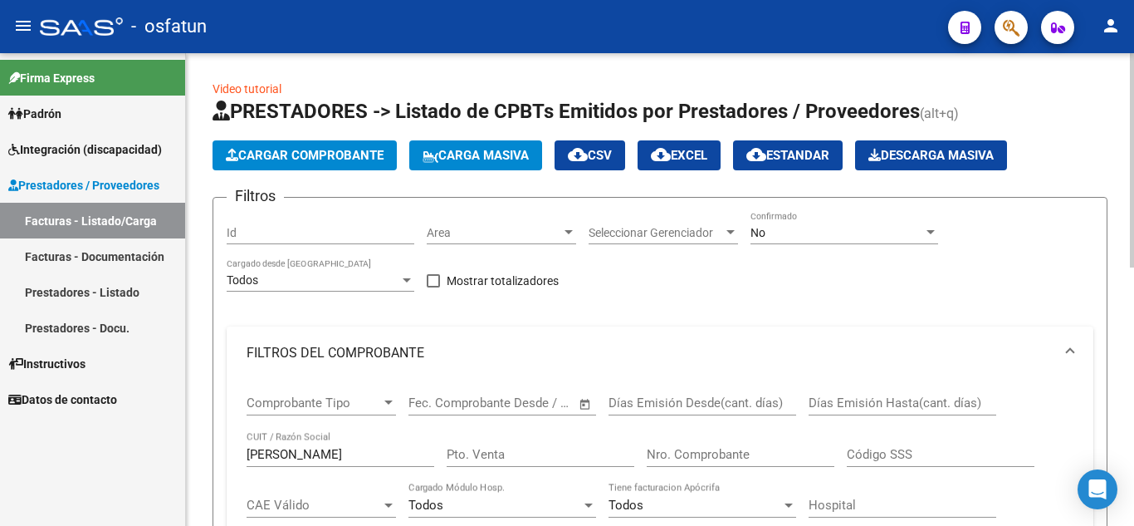
click at [308, 174] on app-list-header "PRESTADORES -> Listado de CPBTs Emitidos por Prestadores / Proveedores (alt+q) …" at bounding box center [660, 440] width 895 height 685
click at [307, 164] on button "Cargar Comprobante" at bounding box center [305, 155] width 184 height 30
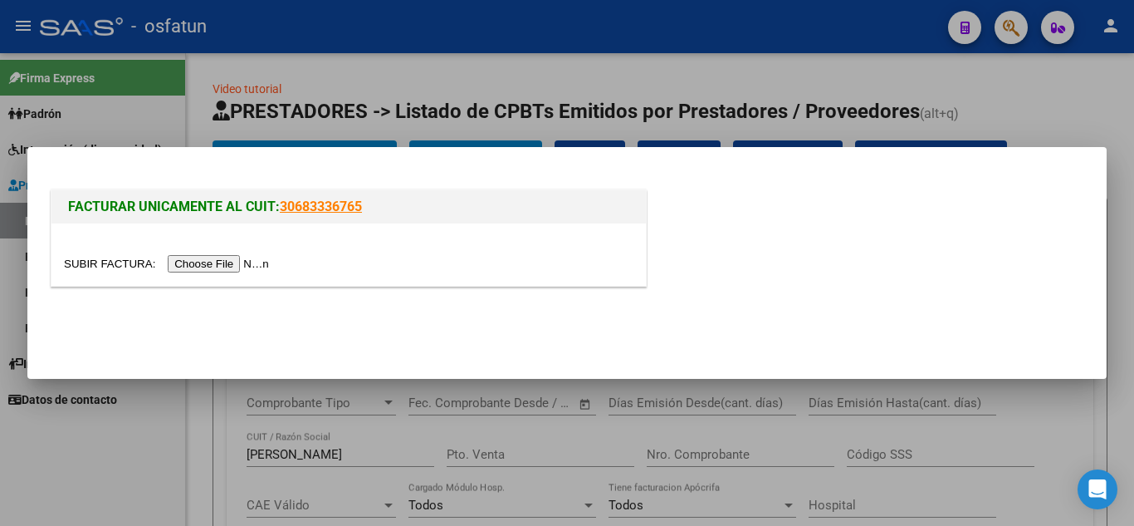
click at [218, 265] on input "file" at bounding box center [169, 263] width 210 height 17
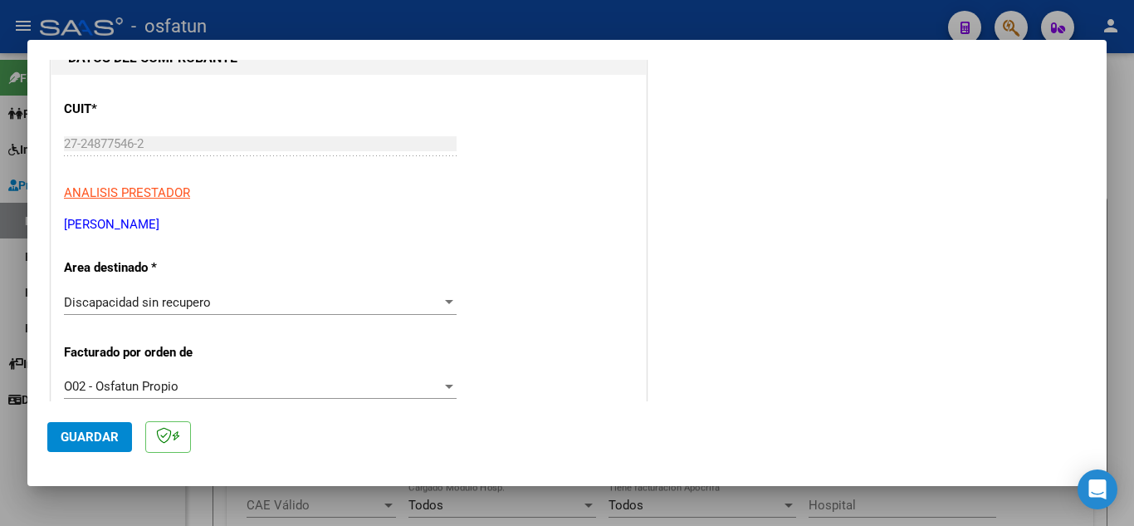
scroll to position [249, 0]
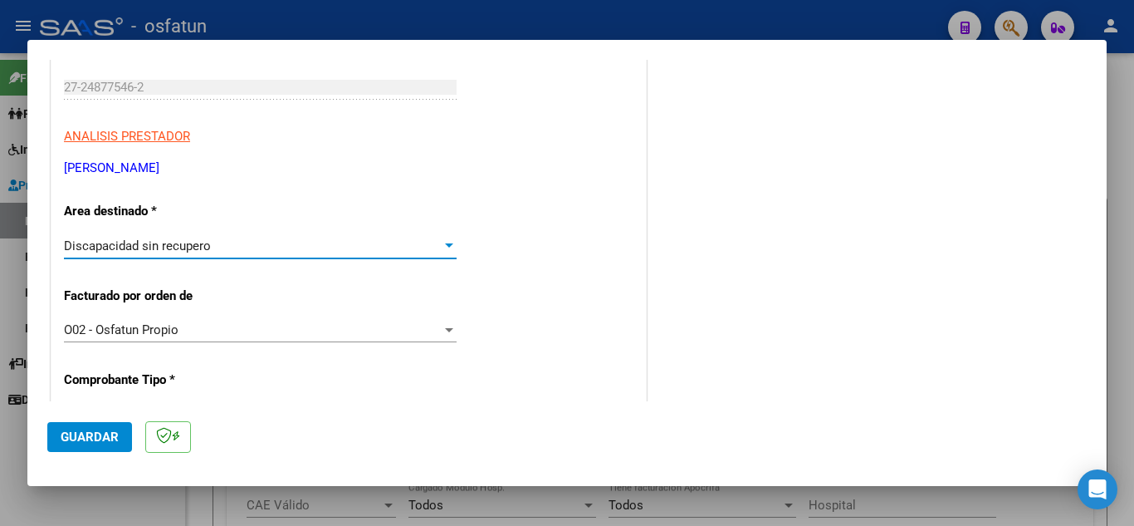
click at [244, 252] on div "Discapacidad sin recupero" at bounding box center [253, 245] width 378 height 15
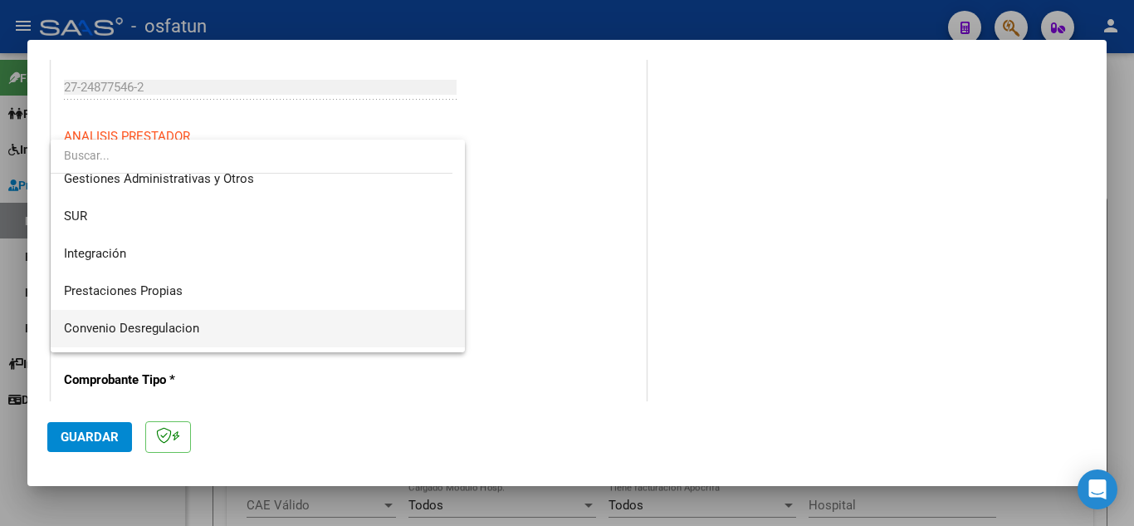
scroll to position [83, 0]
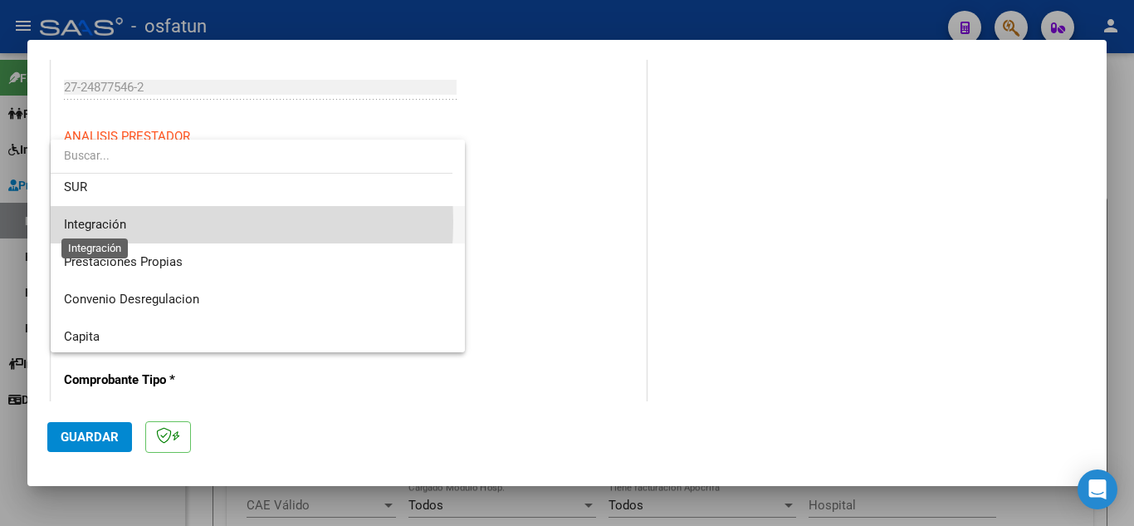
click at [112, 222] on span "Integración" at bounding box center [95, 224] width 62 height 15
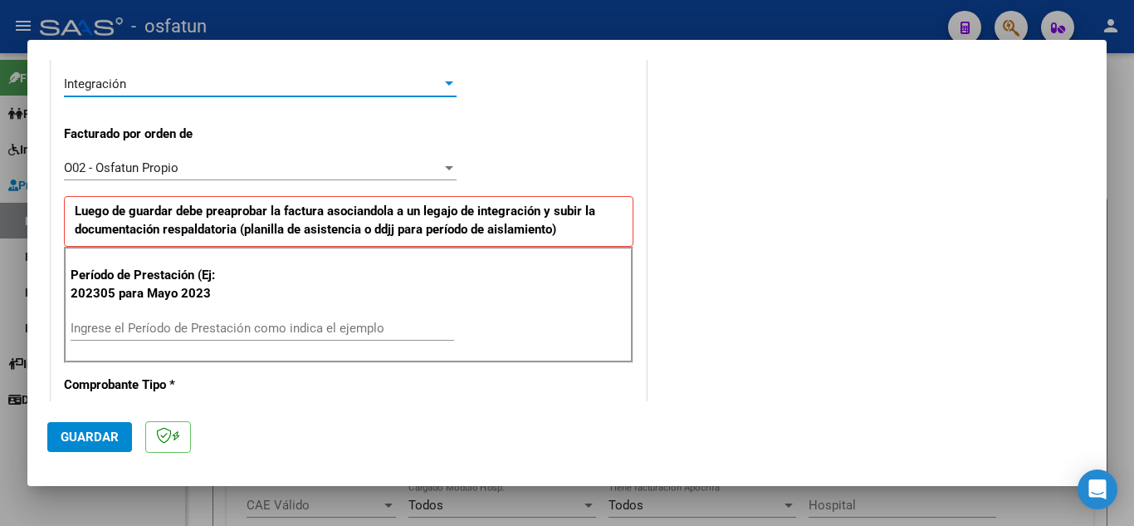
scroll to position [415, 0]
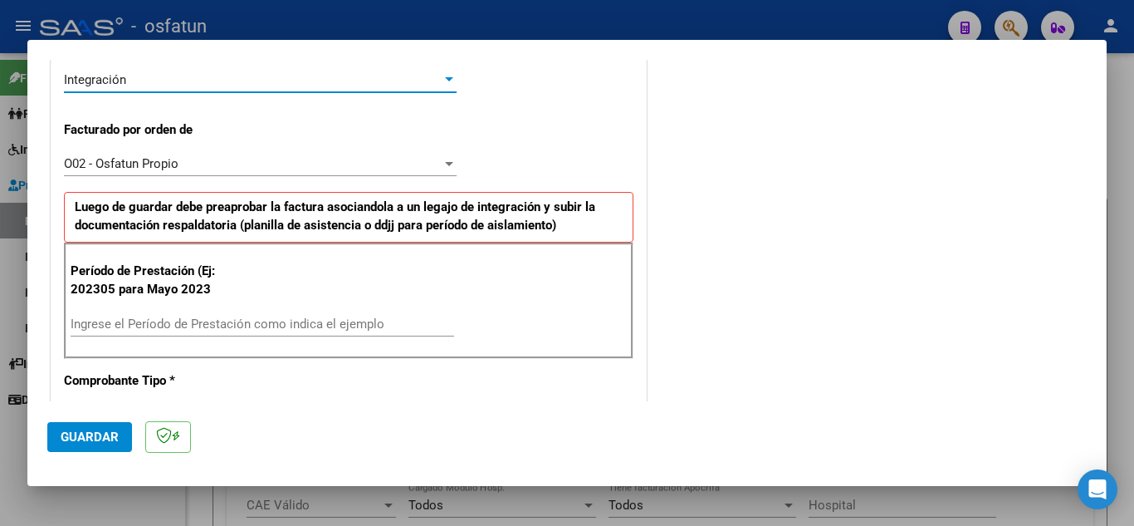
click at [166, 322] on input "Ingrese el Período de Prestación como indica el ejemplo" at bounding box center [263, 323] width 384 height 15
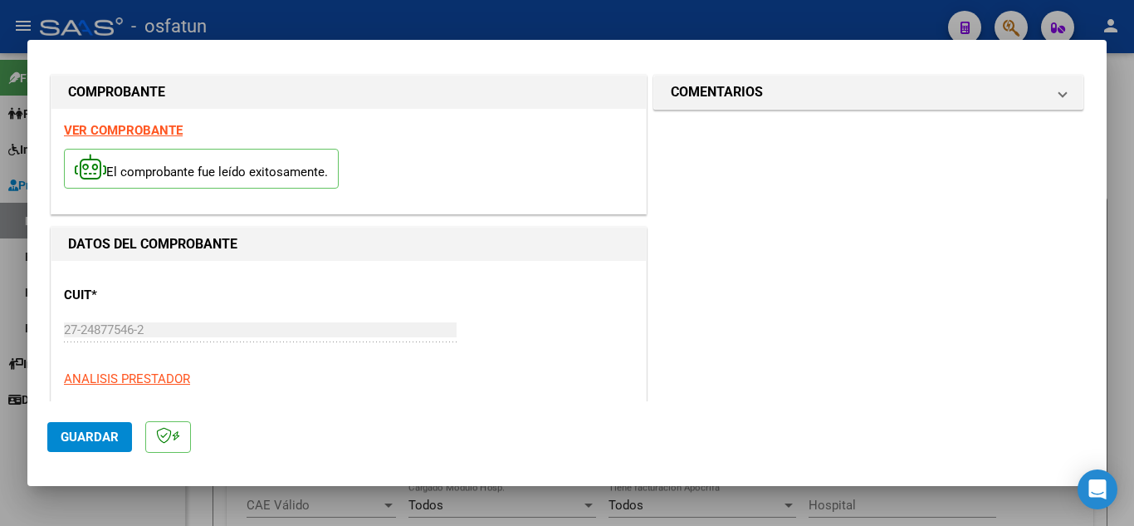
scroll to position [0, 0]
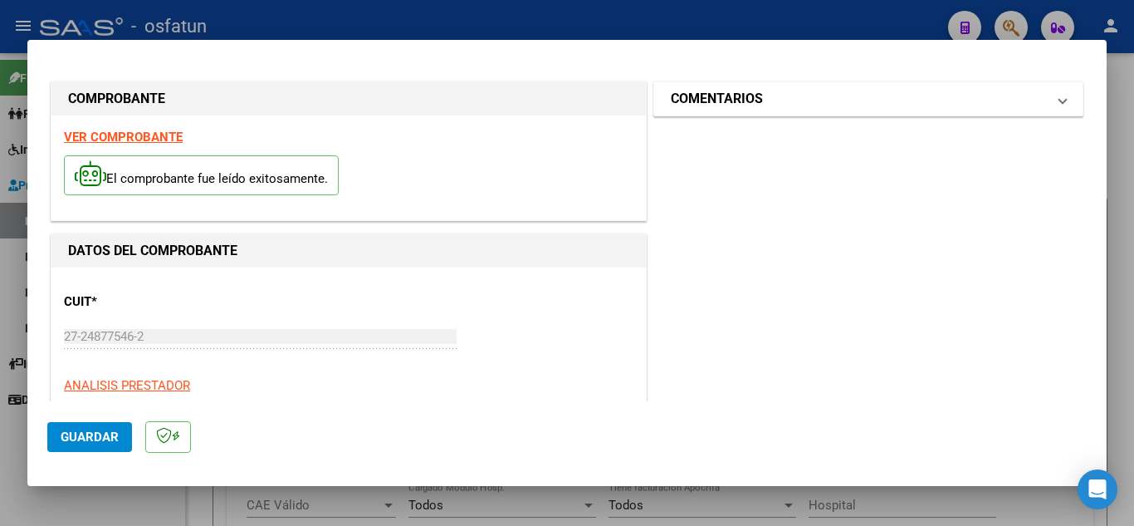
type input "202507"
click at [749, 107] on h1 "COMENTARIOS" at bounding box center [717, 99] width 92 height 20
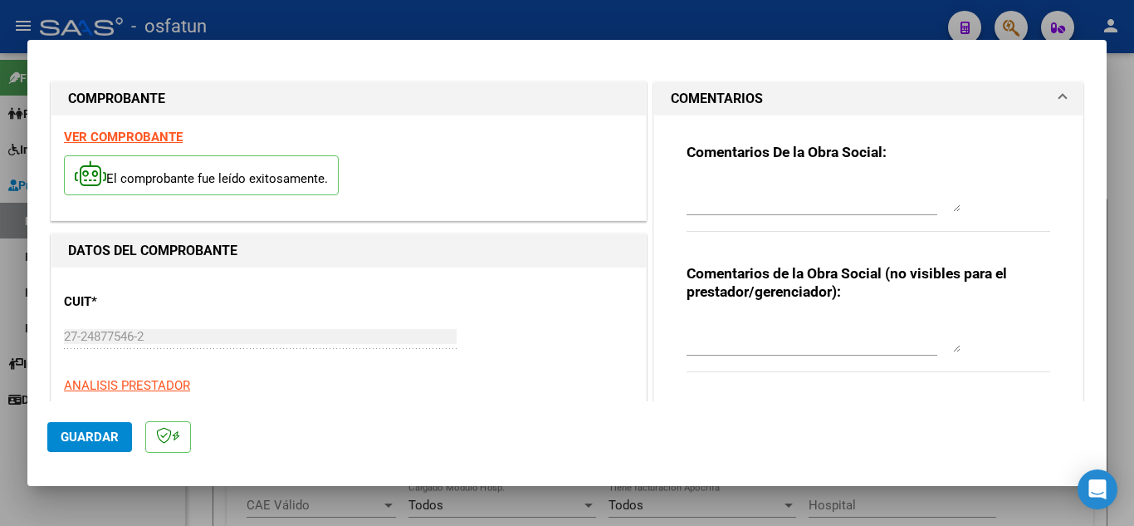
click at [749, 107] on h1 "COMENTARIOS" at bounding box center [717, 99] width 92 height 20
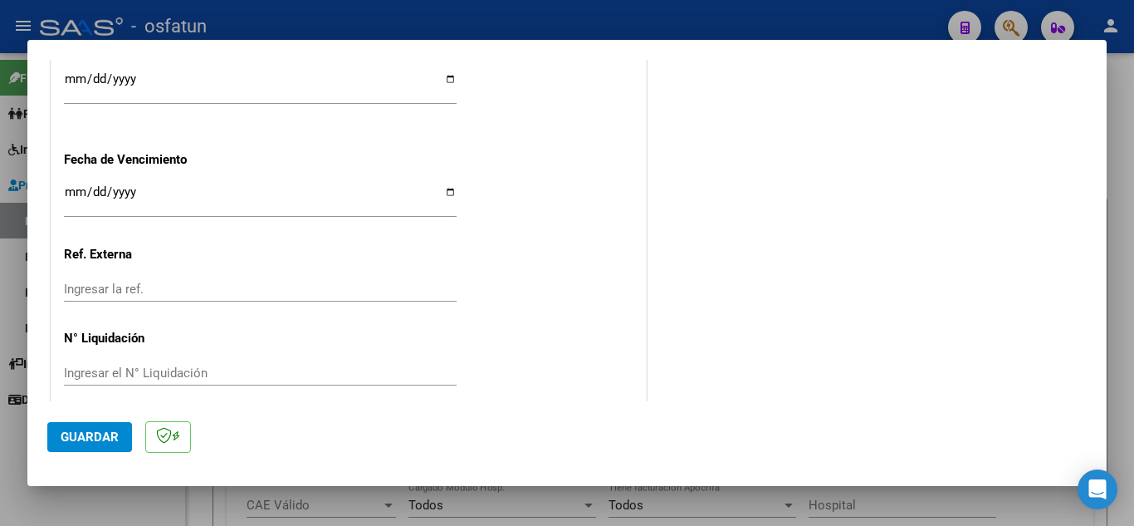
scroll to position [1298, 0]
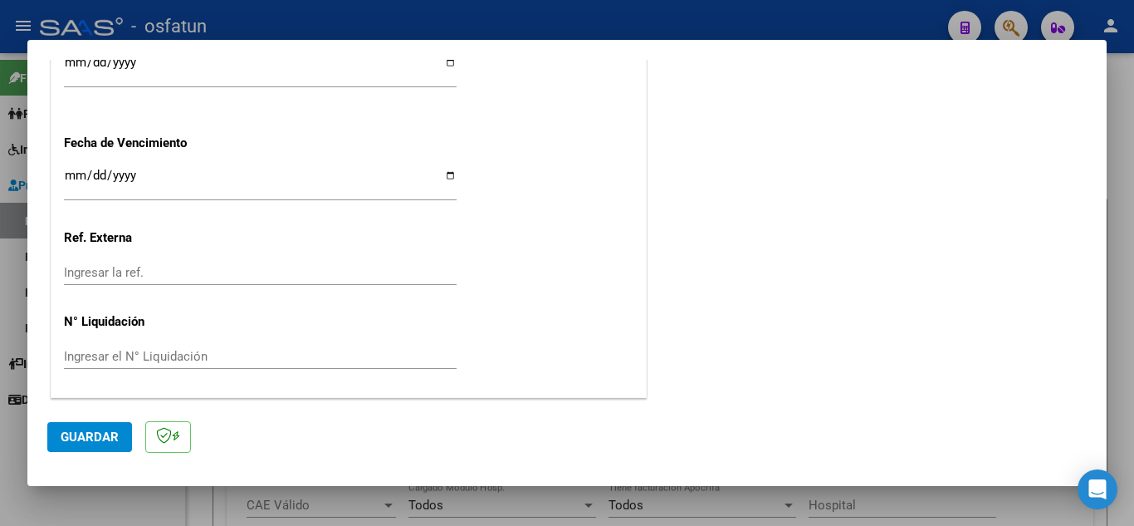
click at [106, 430] on span "Guardar" at bounding box center [90, 436] width 58 height 15
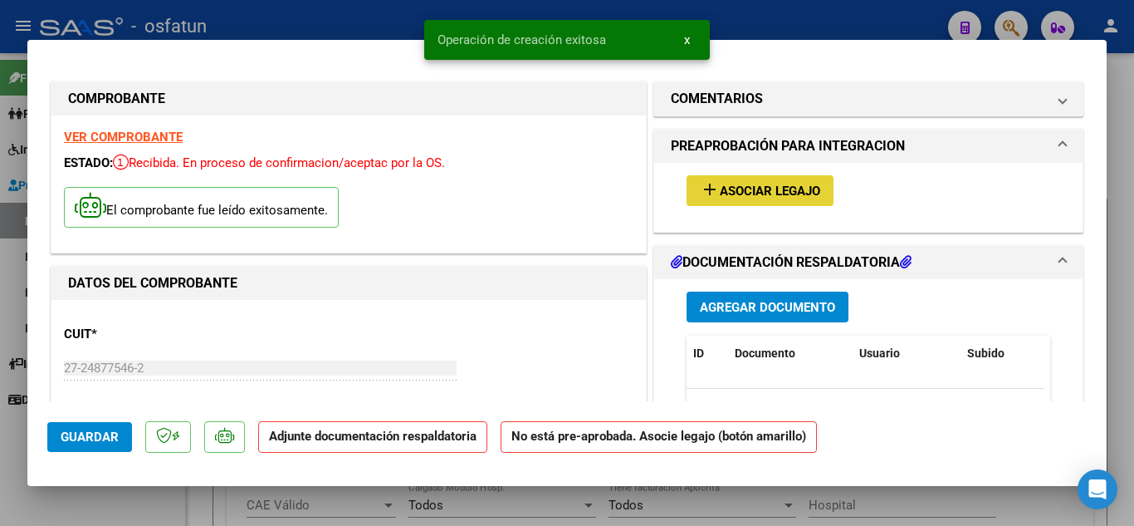
click at [729, 188] on span "Asociar Legajo" at bounding box center [770, 190] width 100 height 15
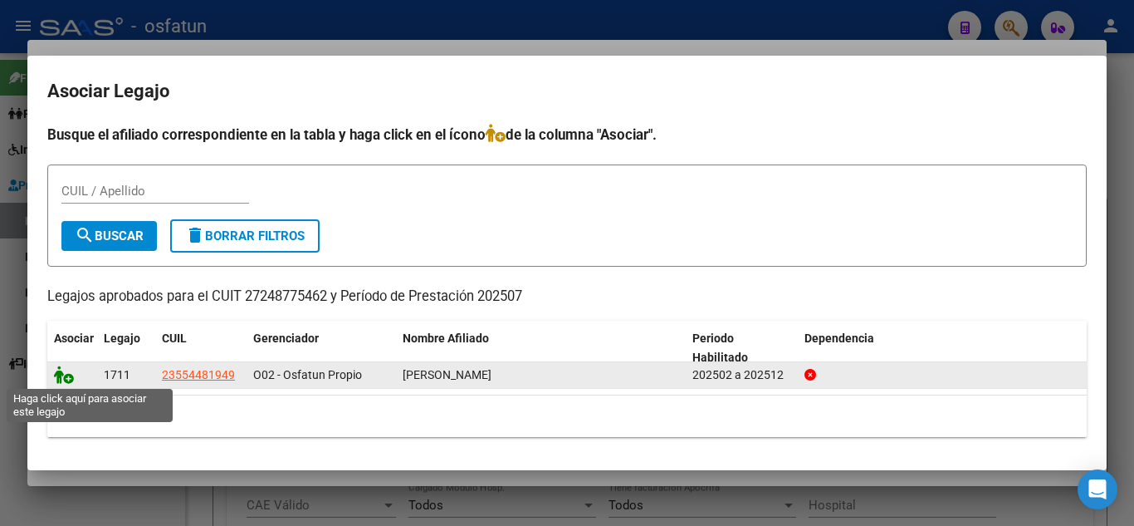
click at [64, 374] on icon at bounding box center [64, 374] width 20 height 18
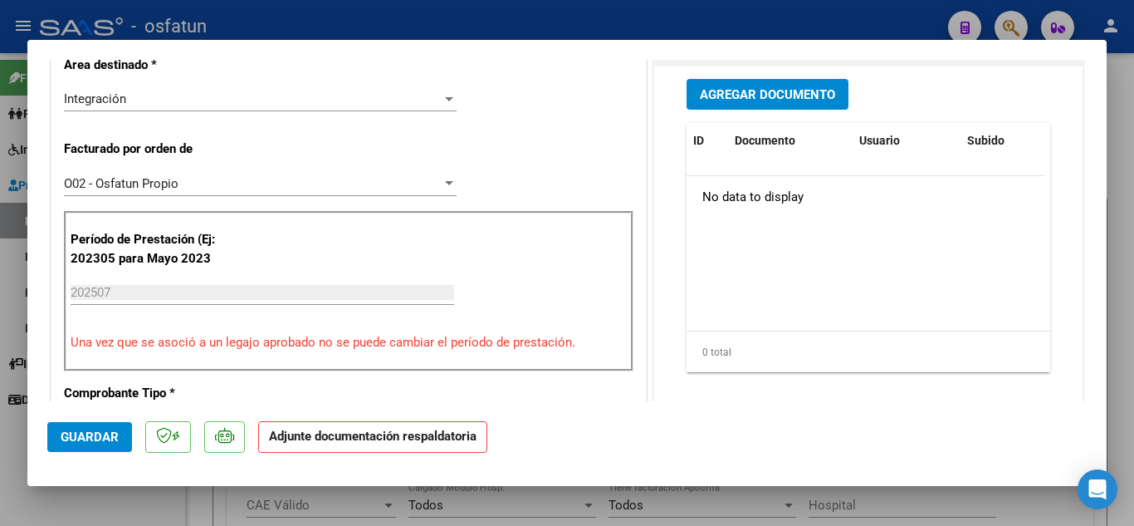
scroll to position [332, 0]
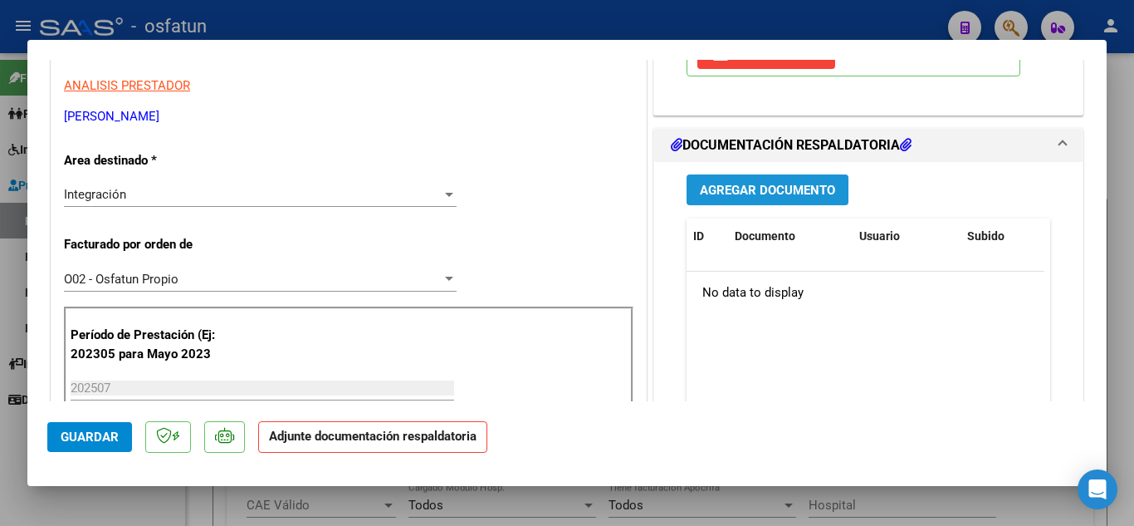
click at [700, 190] on span "Agregar Documento" at bounding box center [767, 190] width 135 height 15
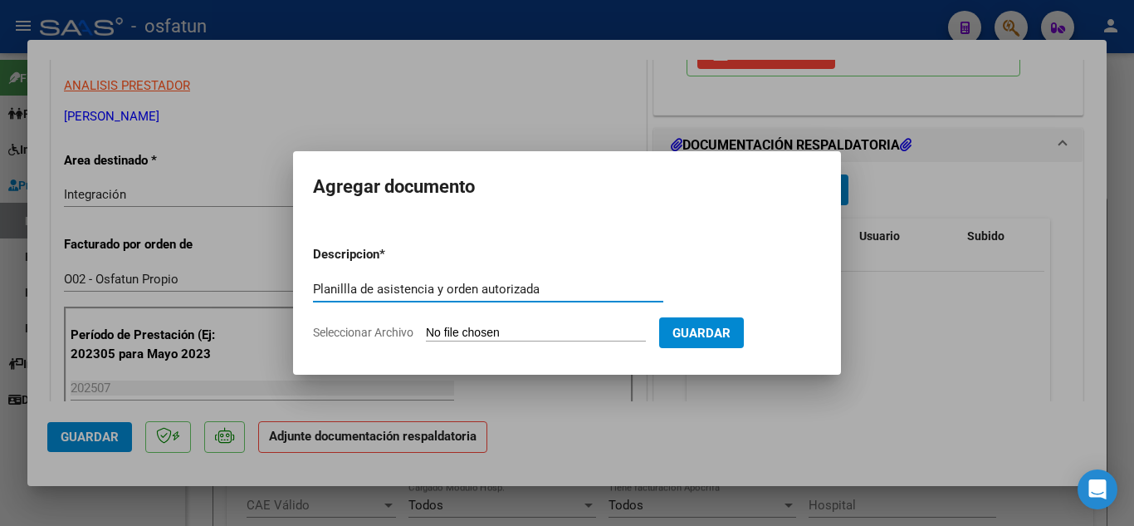
type input "Planillla de asistencia y orden autorizada"
click at [476, 338] on input "Seleccionar Archivo" at bounding box center [536, 333] width 220 height 16
type input "C:\fakepath\Planilla de Asistencia y orden autorizado.pdf"
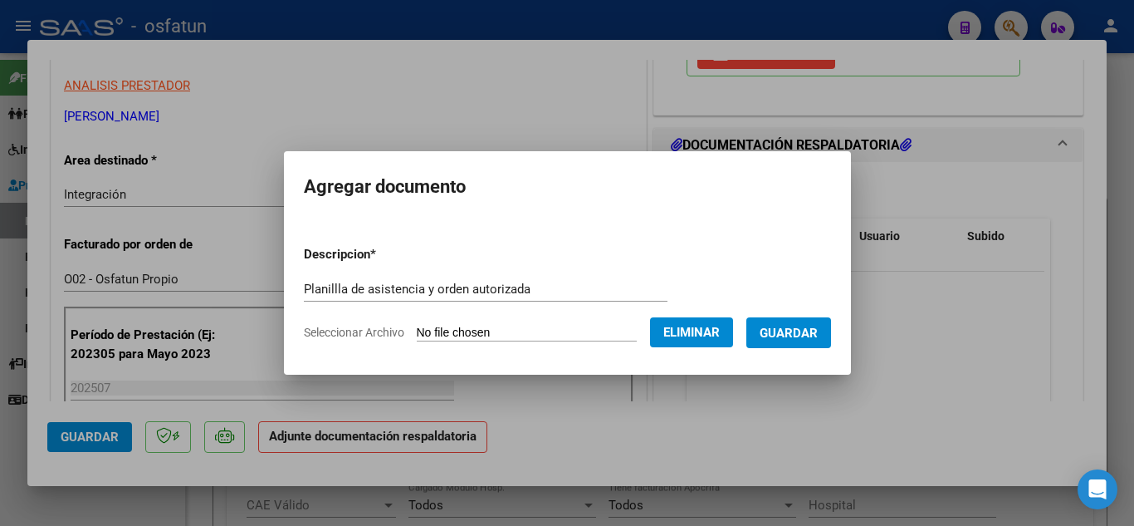
click at [818, 325] on span "Guardar" at bounding box center [789, 332] width 58 height 15
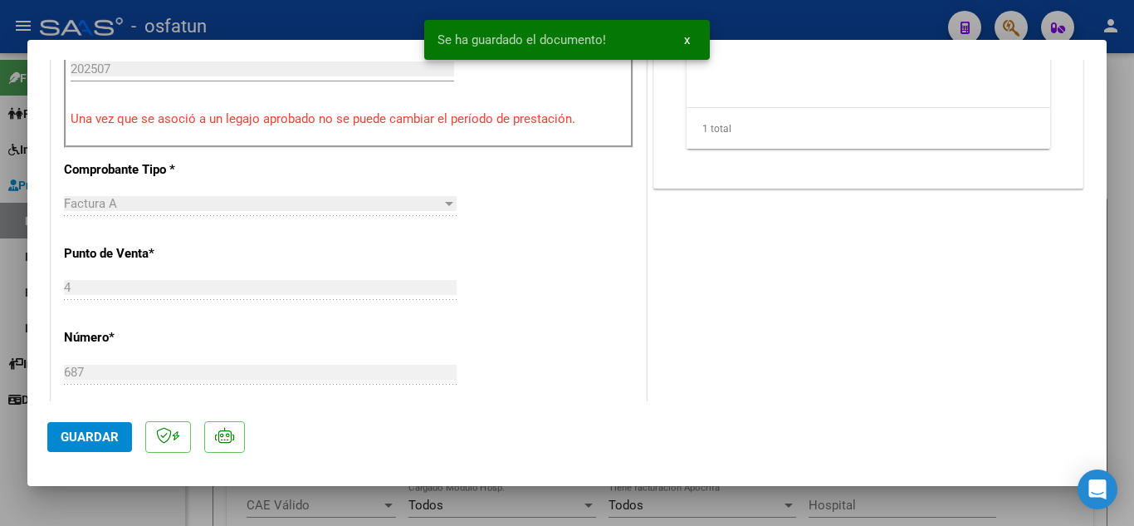
scroll to position [664, 0]
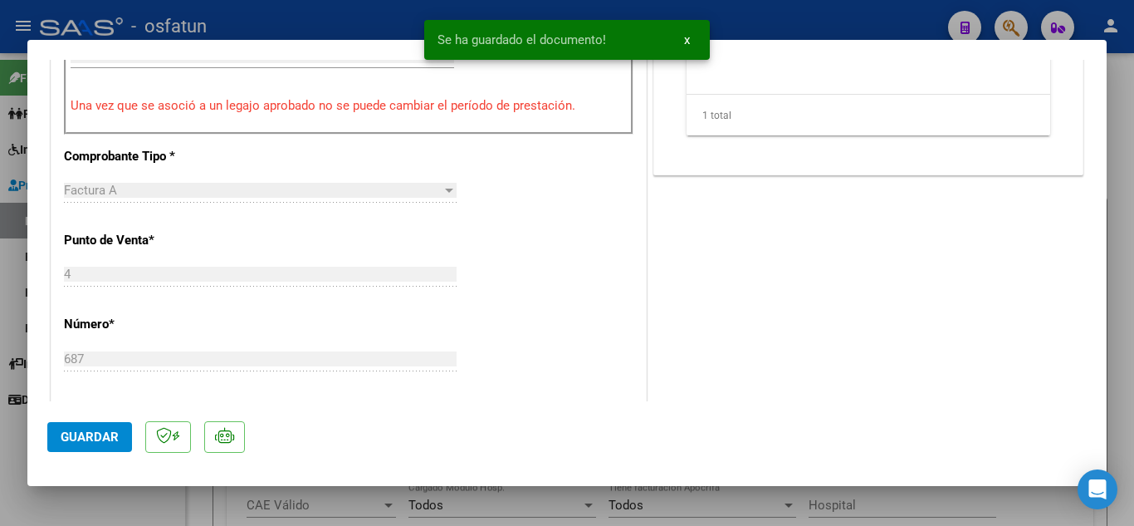
click at [86, 442] on span "Guardar" at bounding box center [90, 436] width 58 height 15
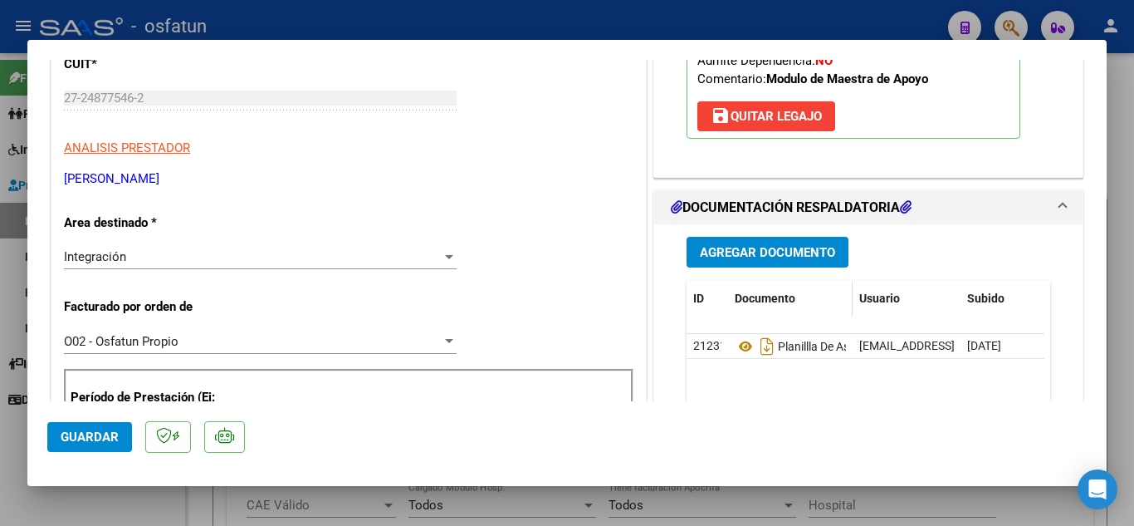
scroll to position [415, 0]
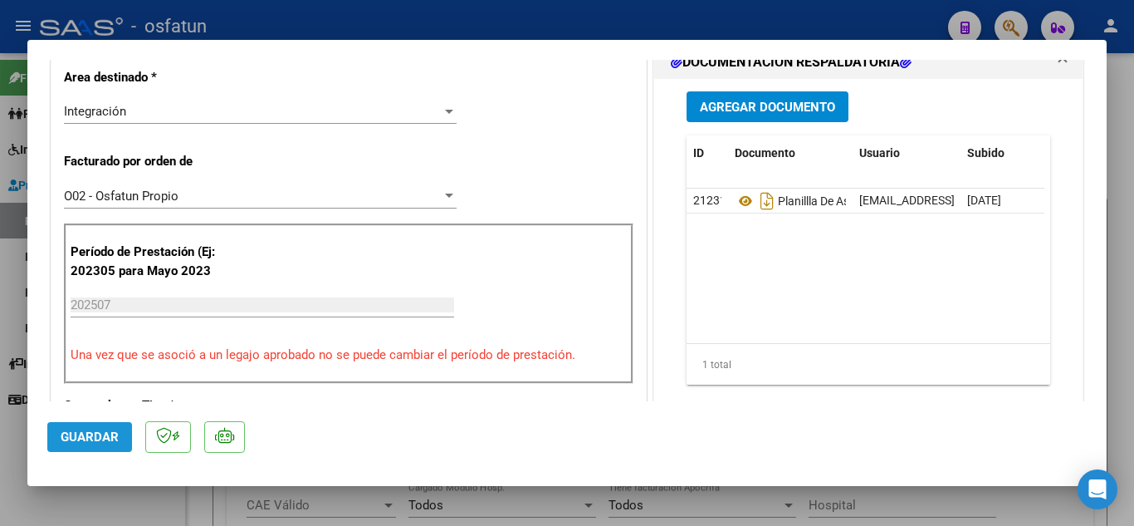
click at [82, 444] on span "Guardar" at bounding box center [90, 436] width 58 height 15
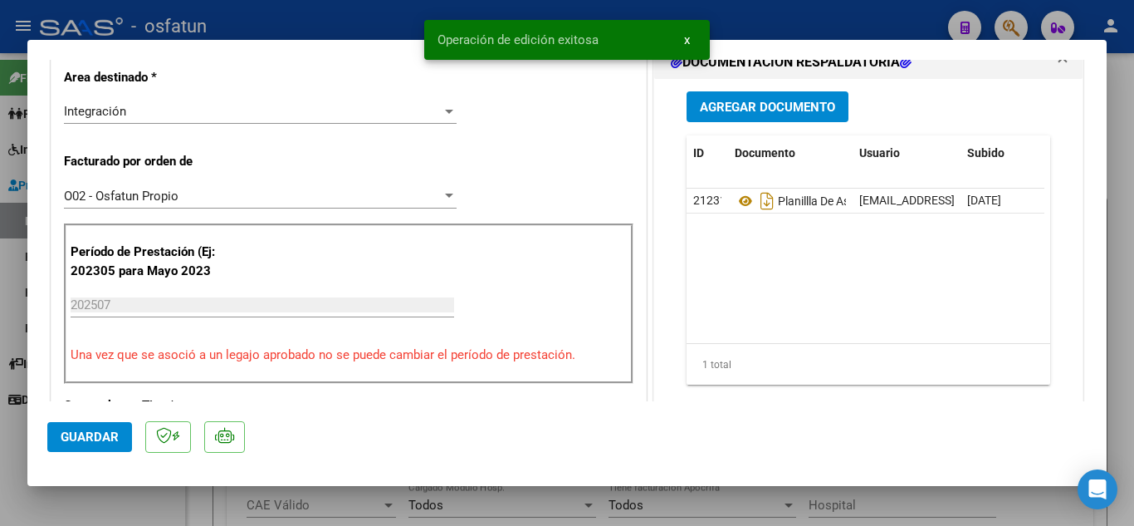
click at [230, 16] on div at bounding box center [567, 263] width 1134 height 526
type input "$ 0,00"
